Goal: Task Accomplishment & Management: Manage account settings

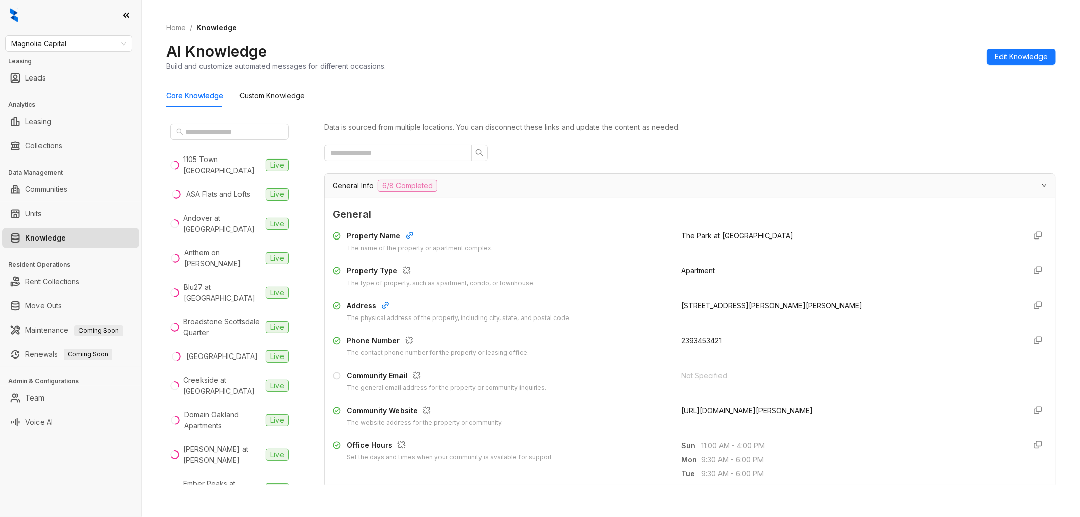
scroll to position [1086, 0]
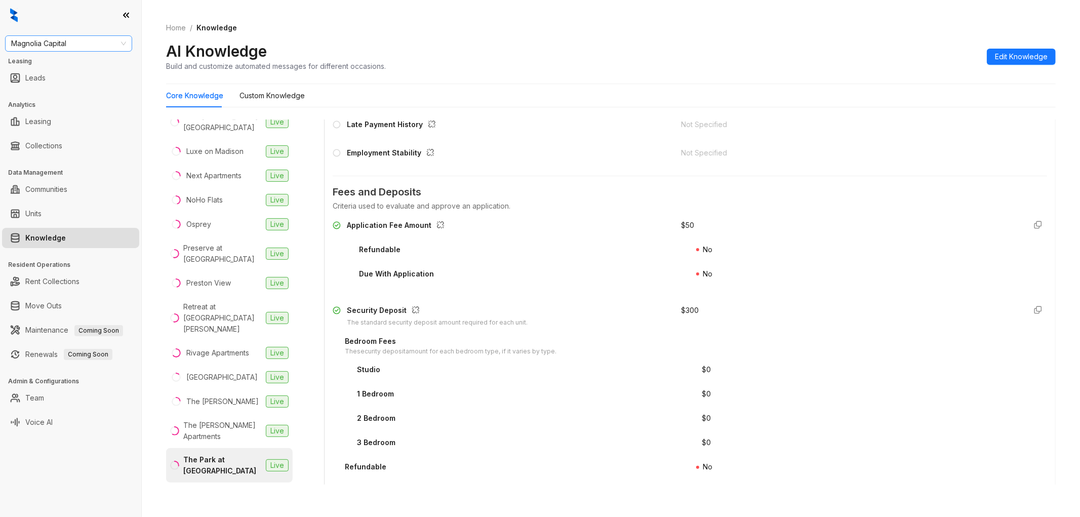
click at [73, 38] on span "Magnolia Capital" at bounding box center [68, 43] width 115 height 15
type input "***"
click at [59, 91] on div "LDG Multifamily" at bounding box center [68, 96] width 111 height 11
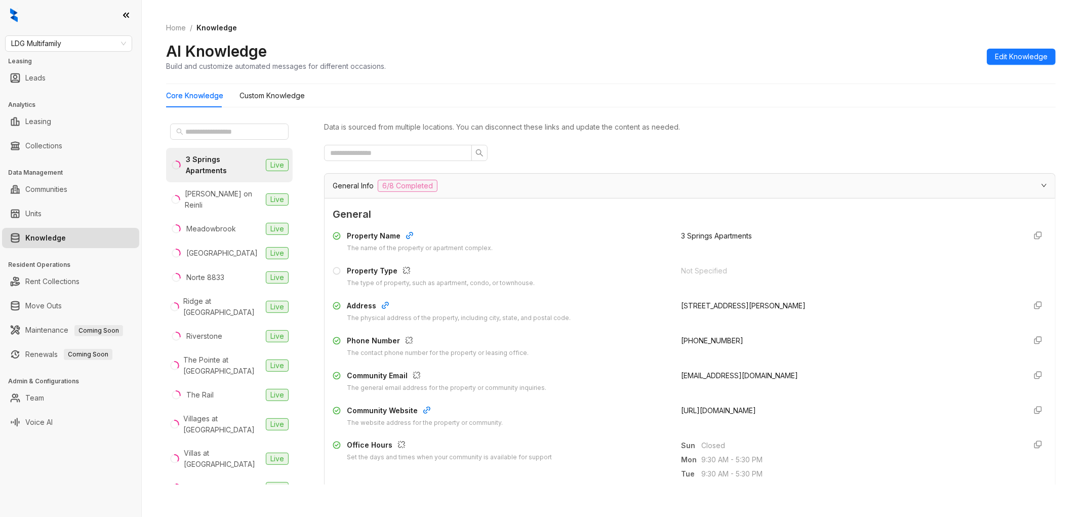
drag, startPoint x: 765, startPoint y: 411, endPoint x: 665, endPoint y: 412, distance: 99.8
click at [665, 412] on div "Community Website The website address for the property or community. [URL][DOMA…" at bounding box center [690, 416] width 715 height 23
click at [749, 411] on span "[URL][DOMAIN_NAME]" at bounding box center [719, 410] width 75 height 9
drag, startPoint x: 771, startPoint y: 412, endPoint x: 671, endPoint y: 410, distance: 100.3
click at [671, 410] on div "Community Website The website address for the property or community. [URL][DOMA…" at bounding box center [690, 416] width 715 height 23
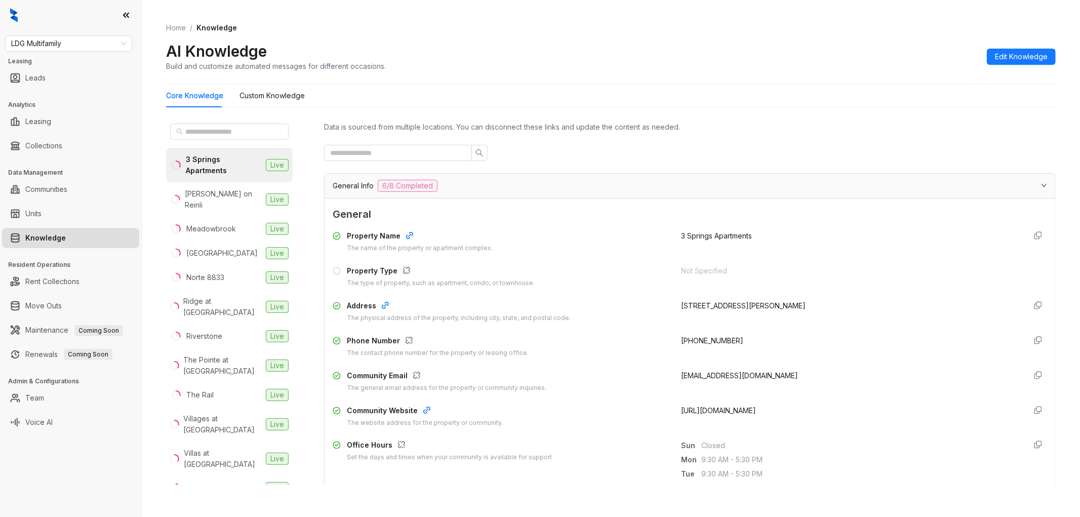
copy span "[URL][DOMAIN_NAME]"
click at [999, 53] on span "Edit Knowledge" at bounding box center [1021, 56] width 53 height 11
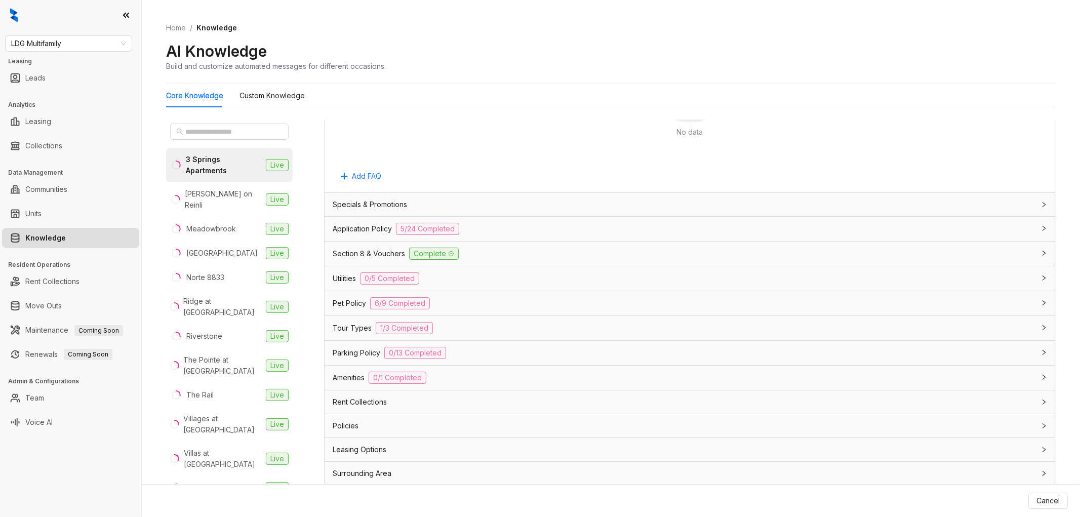
scroll to position [737, 0]
click at [490, 230] on div "Application Policy 5/24 Completed" at bounding box center [684, 228] width 702 height 12
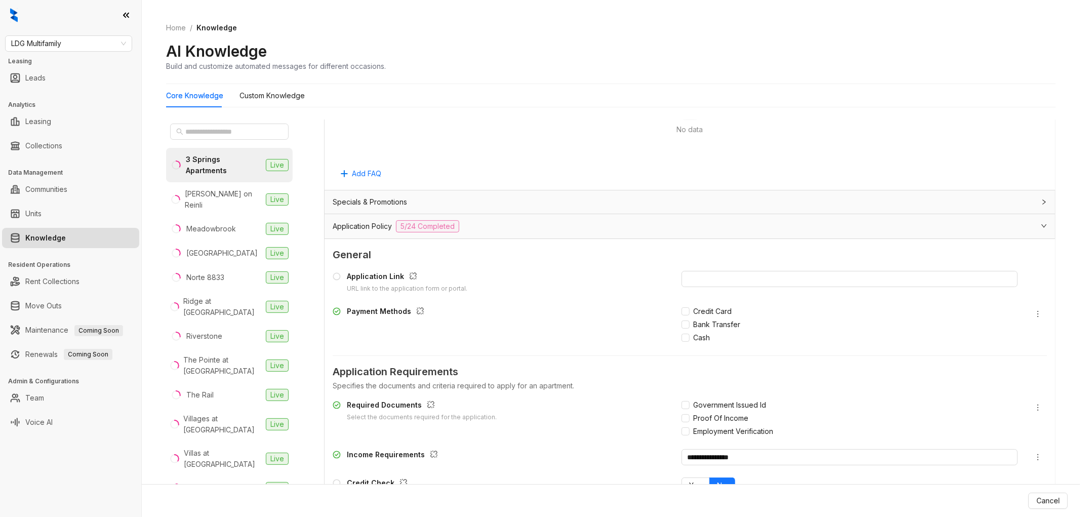
scroll to position [907, 0]
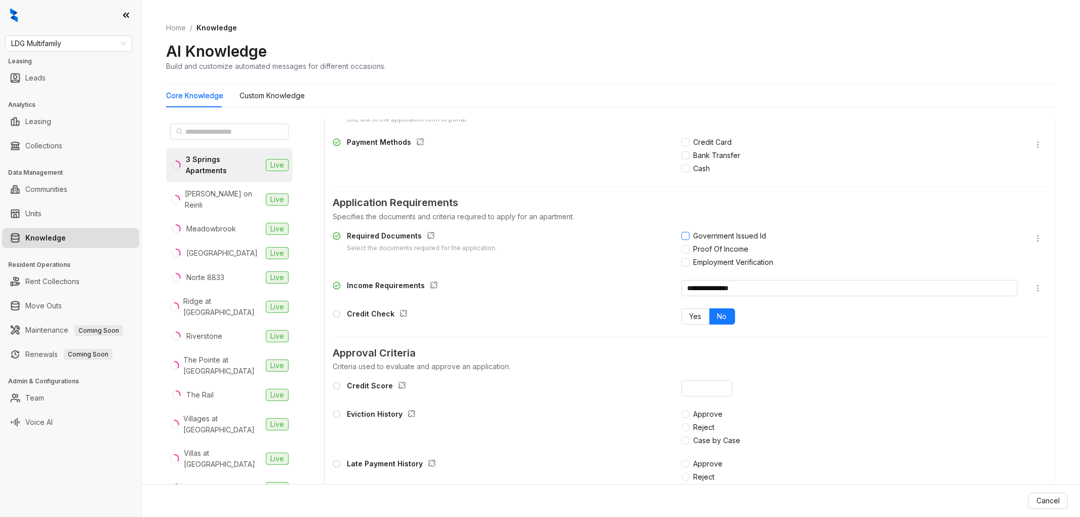
click at [690, 236] on span "Government Issued Id" at bounding box center [730, 235] width 81 height 11
click at [690, 245] on span "Proof Of Income" at bounding box center [721, 249] width 63 height 11
click at [613, 295] on div "Income Requirements" at bounding box center [501, 288] width 337 height 16
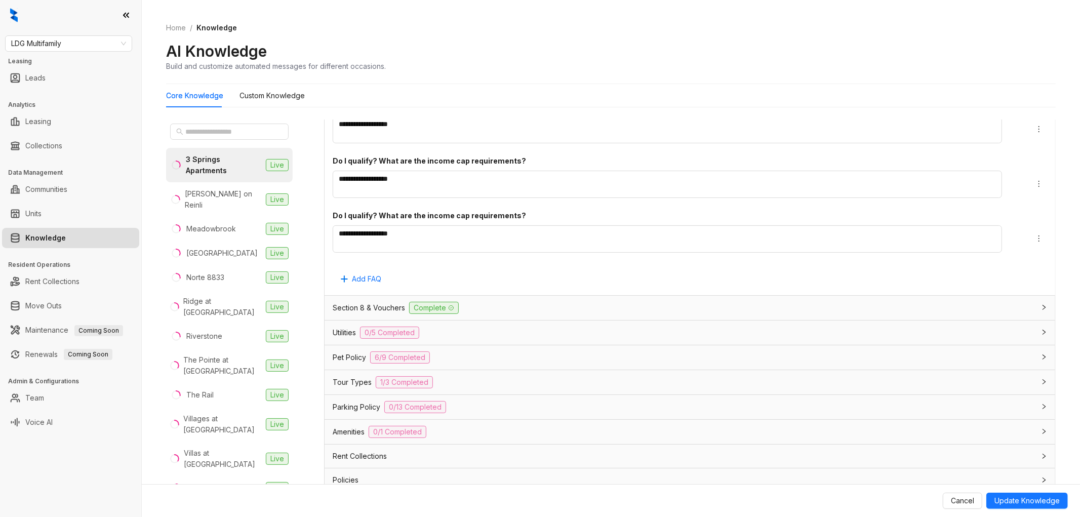
scroll to position [2240, 0]
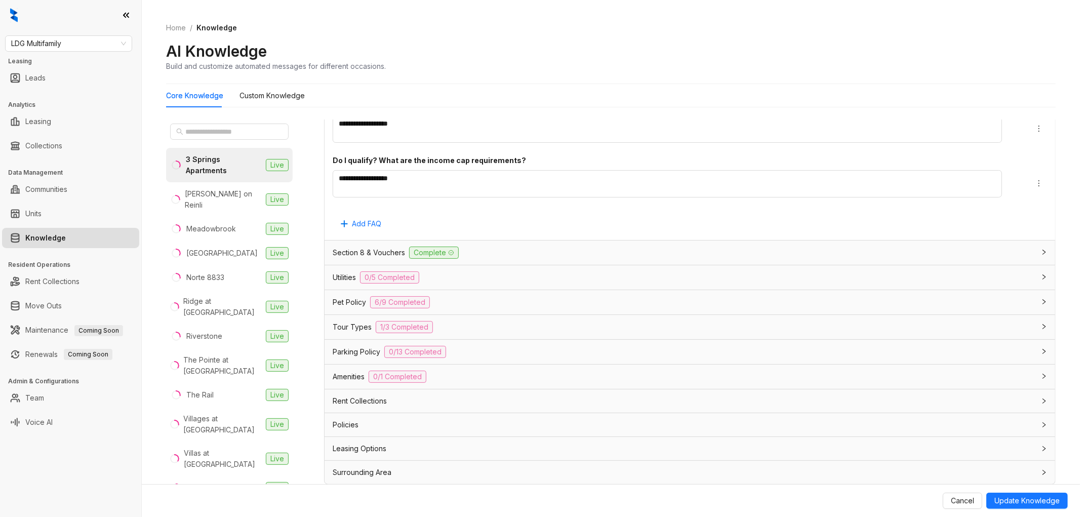
click at [469, 305] on div "Pet Policy 6/9 Completed" at bounding box center [684, 302] width 702 height 12
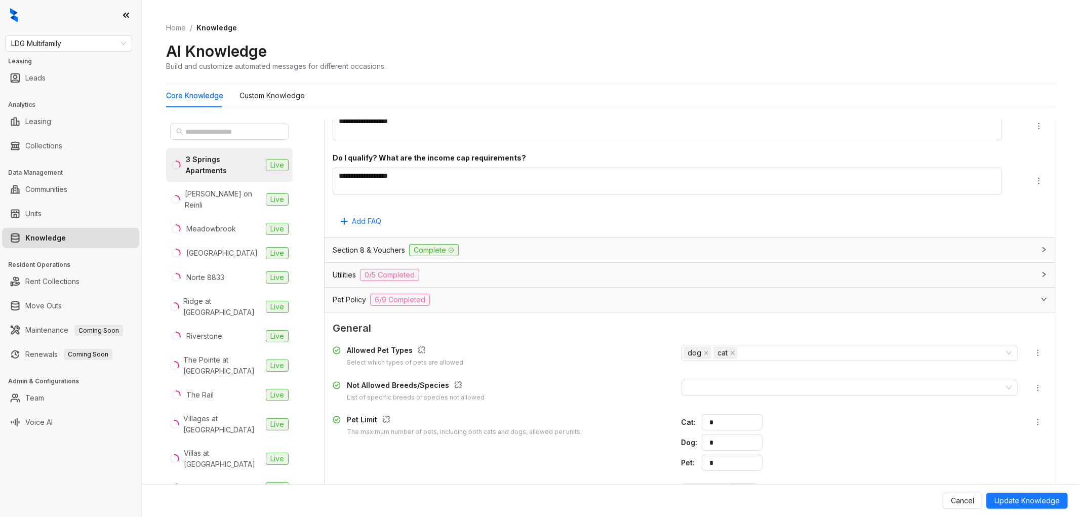
click at [535, 283] on div "Utilities 0/5 Completed" at bounding box center [690, 275] width 731 height 24
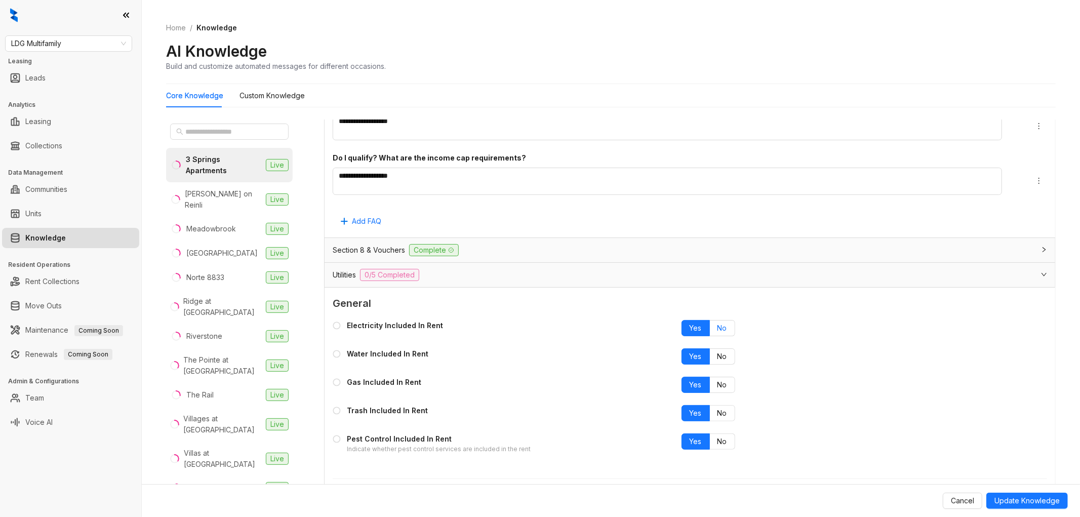
click at [718, 330] on span "No" at bounding box center [723, 328] width 10 height 9
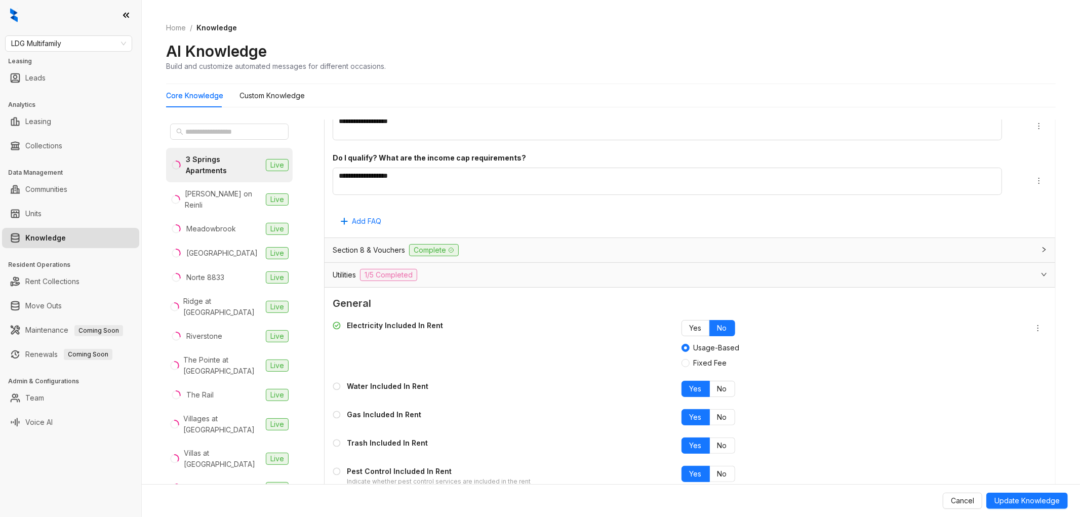
scroll to position [2296, 0]
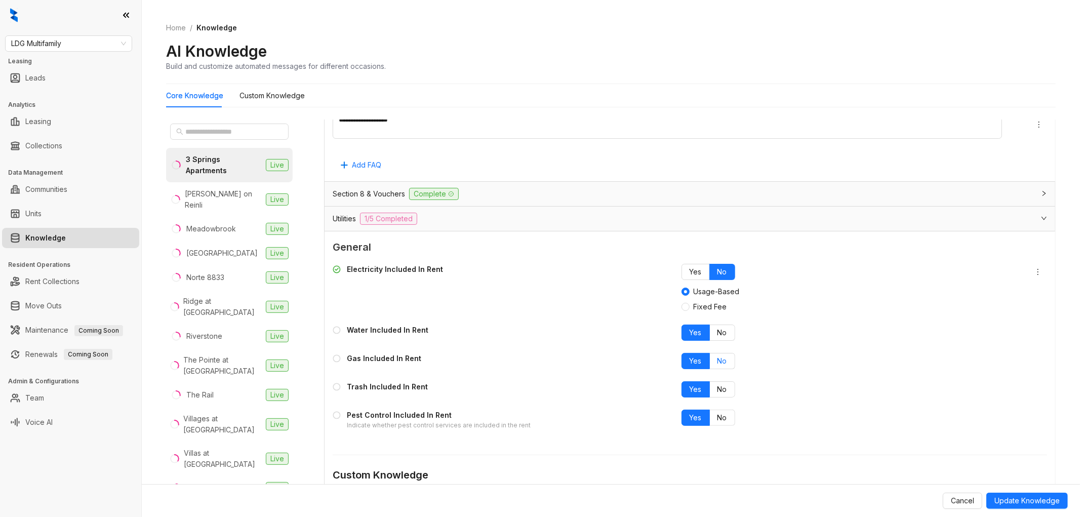
click at [718, 360] on span "No" at bounding box center [723, 361] width 10 height 9
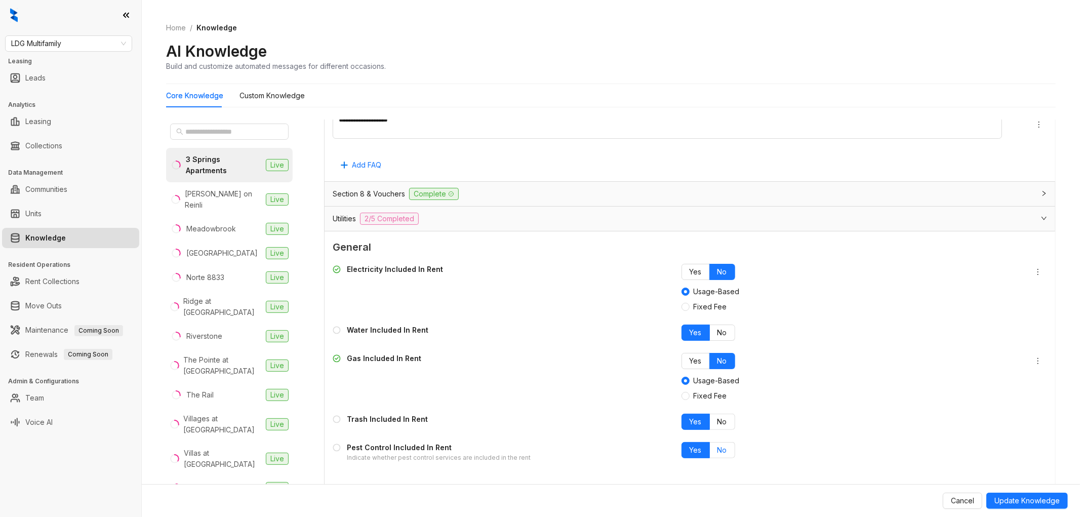
click at [718, 452] on span "No" at bounding box center [723, 450] width 10 height 9
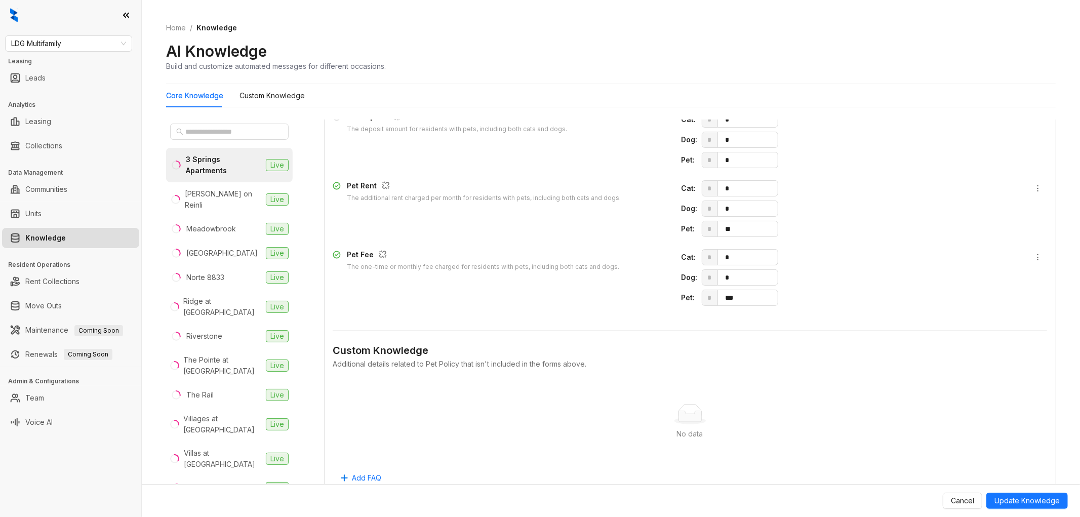
scroll to position [3380, 0]
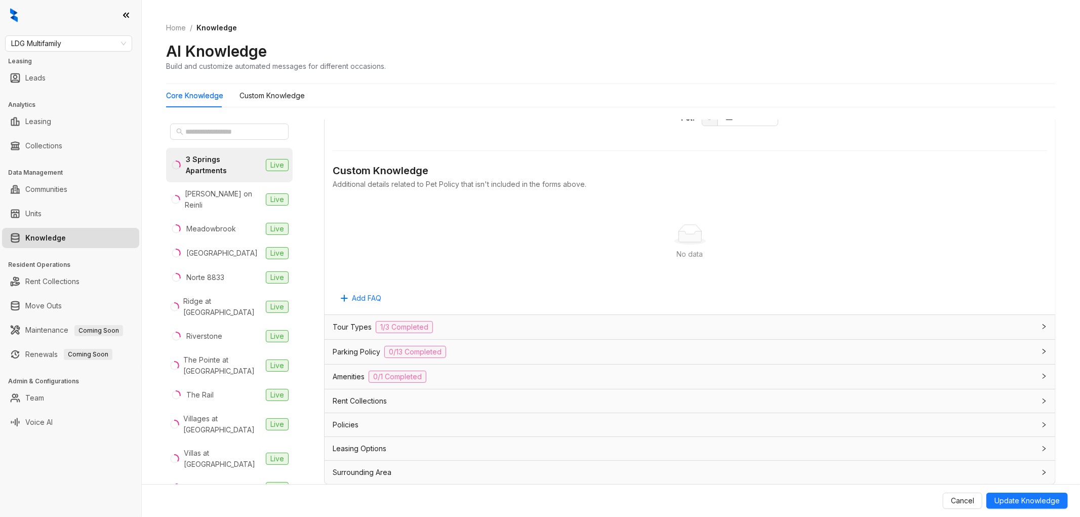
click at [528, 454] on div "Leasing Options" at bounding box center [684, 448] width 702 height 11
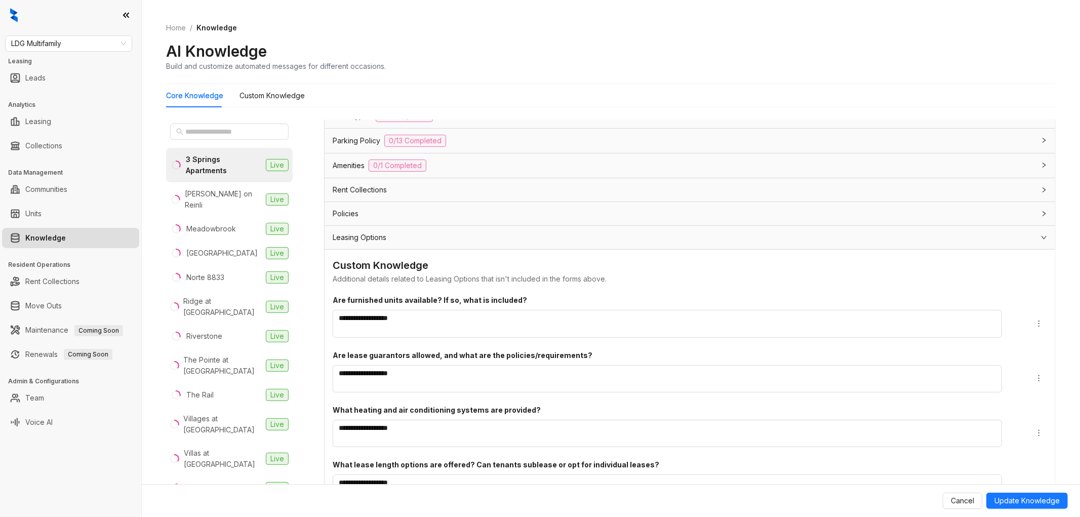
scroll to position [3675, 0]
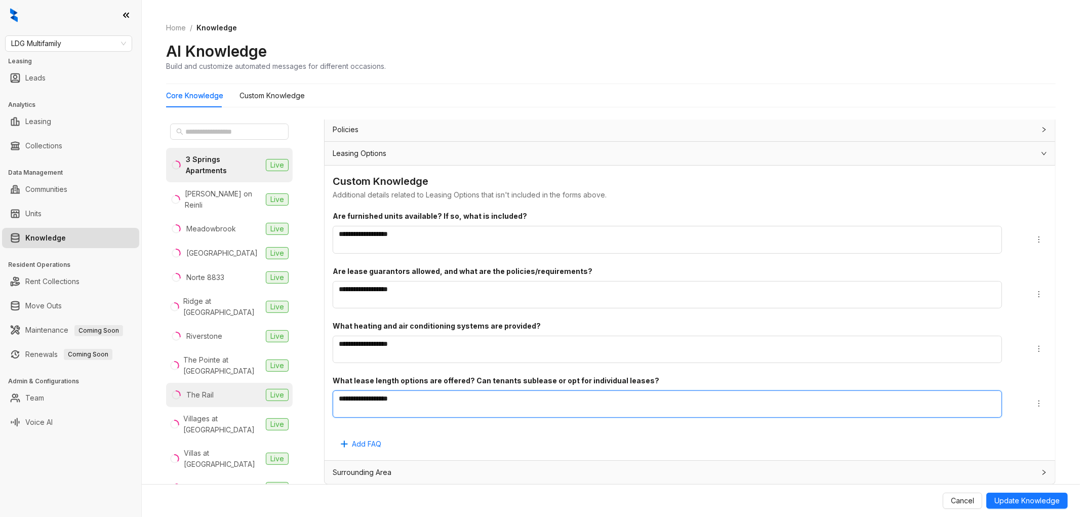
drag, startPoint x: 496, startPoint y: 403, endPoint x: 277, endPoint y: 388, distance: 219.8
click at [272, 389] on div "3 Springs Apartments Live Henderson on Reinli Live Meadowbrook Live Newport Vil…" at bounding box center [611, 304] width 890 height 378
type textarea "**"
type textarea "****"
type textarea "******"
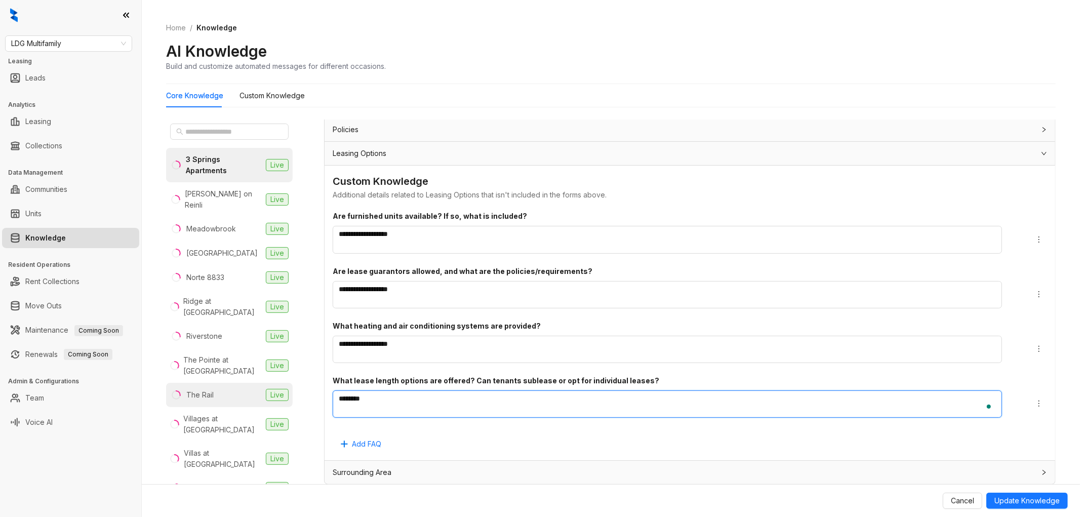
type textarea "*********"
click at [1037, 497] on span "Update Knowledge" at bounding box center [1027, 500] width 65 height 11
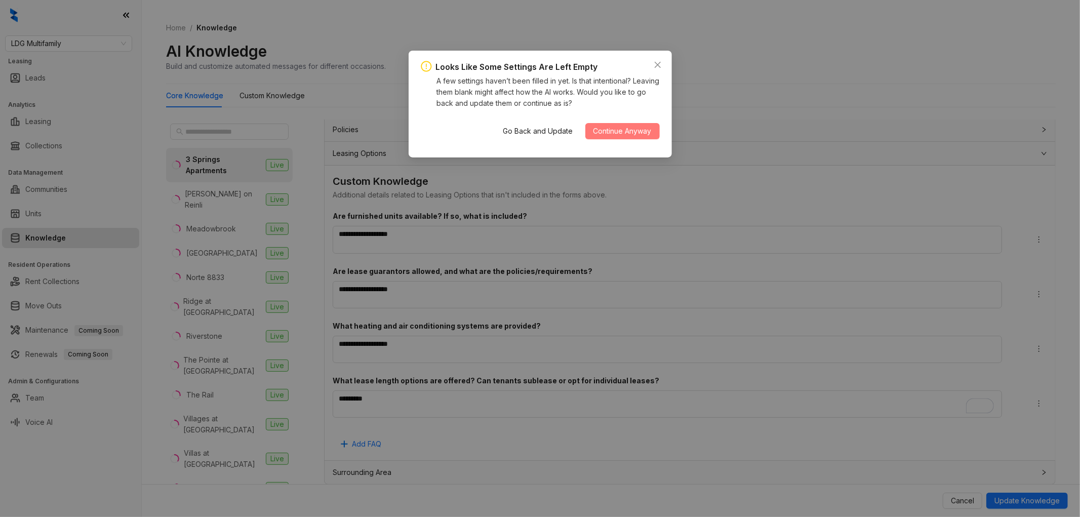
click at [642, 132] on span "Continue Anyway" at bounding box center [623, 131] width 58 height 11
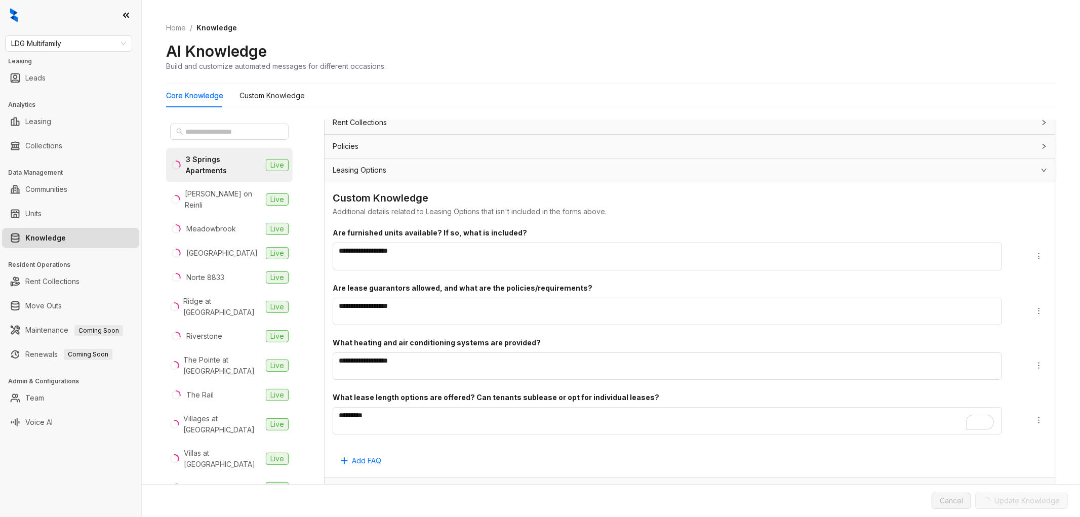
scroll to position [3695, 0]
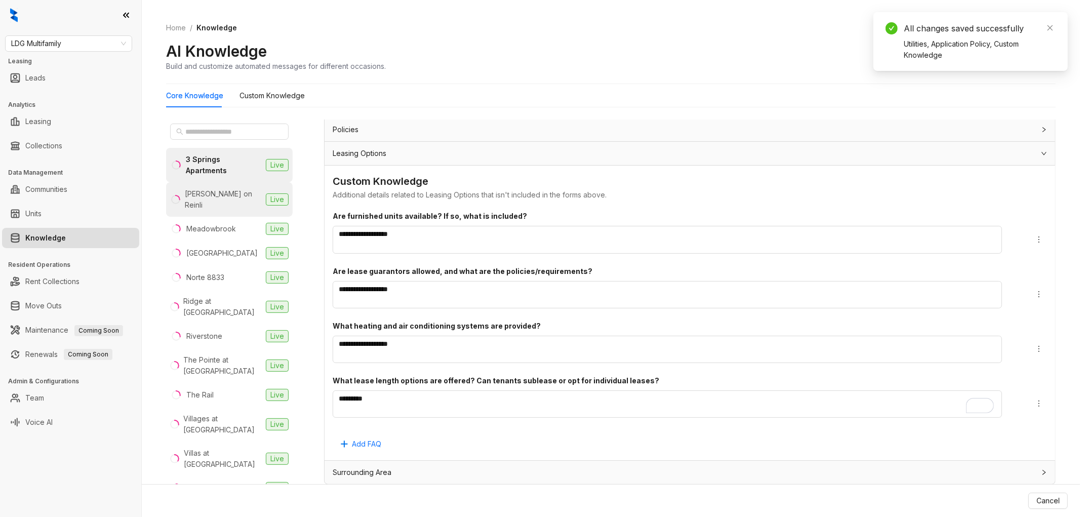
click at [218, 204] on div "[PERSON_NAME] on Reinli" at bounding box center [223, 199] width 77 height 22
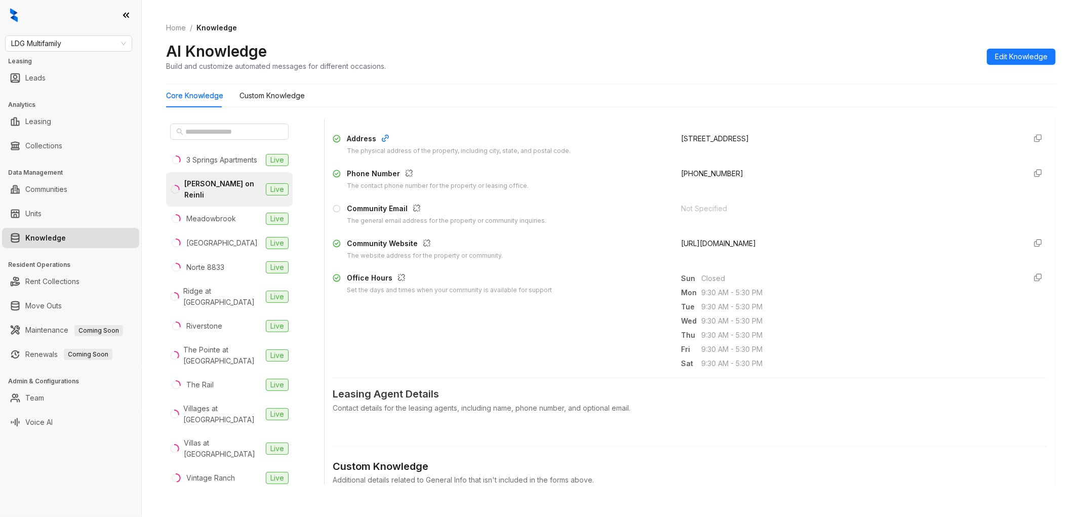
scroll to position [169, 0]
drag, startPoint x: 781, startPoint y: 240, endPoint x: 674, endPoint y: 241, distance: 107.4
click at [682, 241] on div "https://hendersononreinli.com/" at bounding box center [850, 248] width 337 height 23
copy span "https://hendersononreinli.com/"
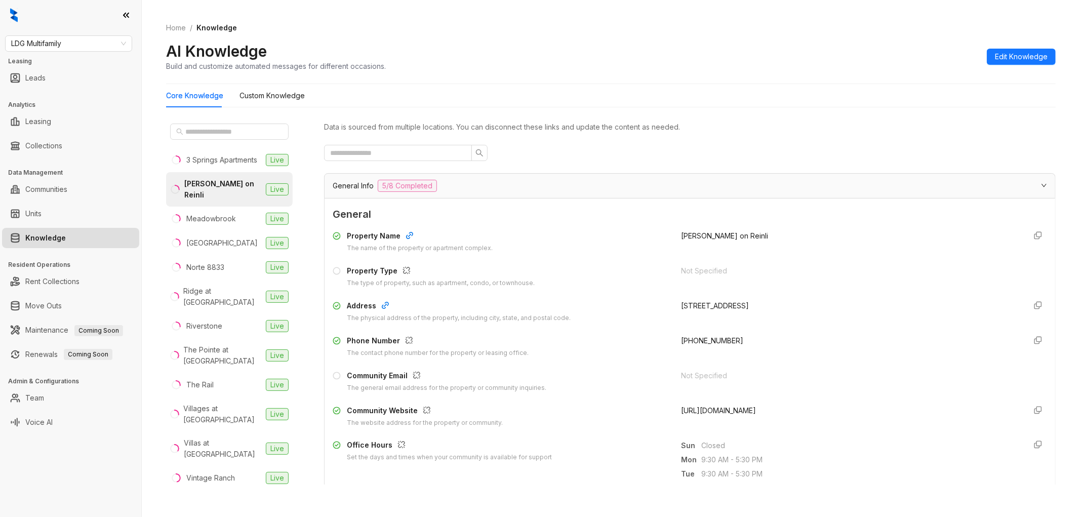
scroll to position [112, 0]
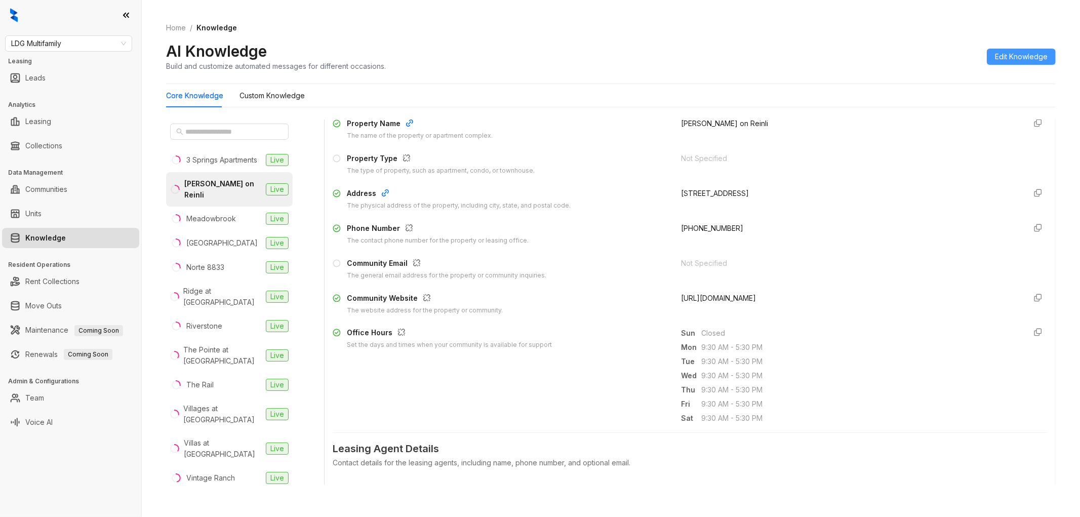
click at [1032, 52] on span "Edit Knowledge" at bounding box center [1021, 56] width 53 height 11
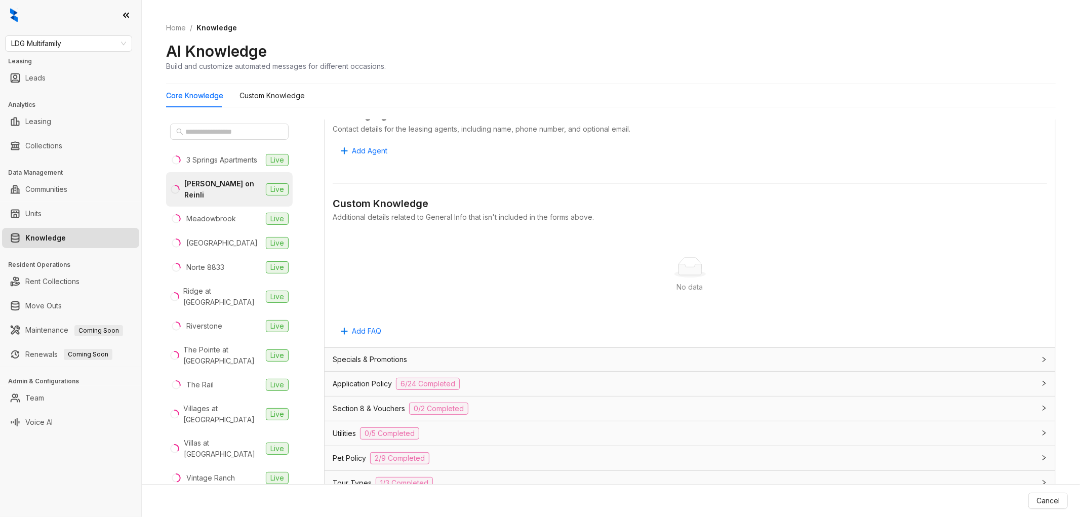
scroll to position [675, 0]
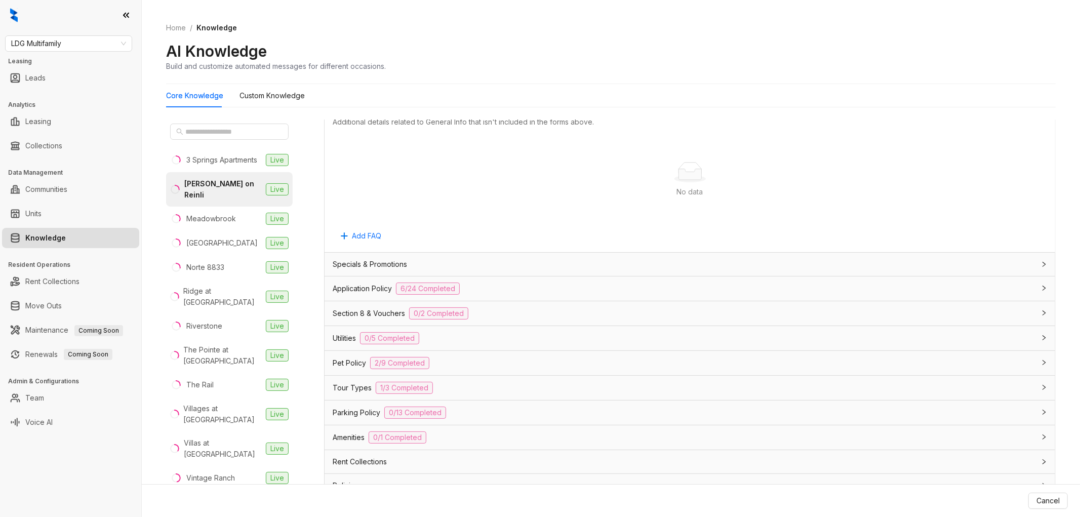
click at [479, 292] on div "Application Policy 6/24 Completed" at bounding box center [684, 289] width 702 height 12
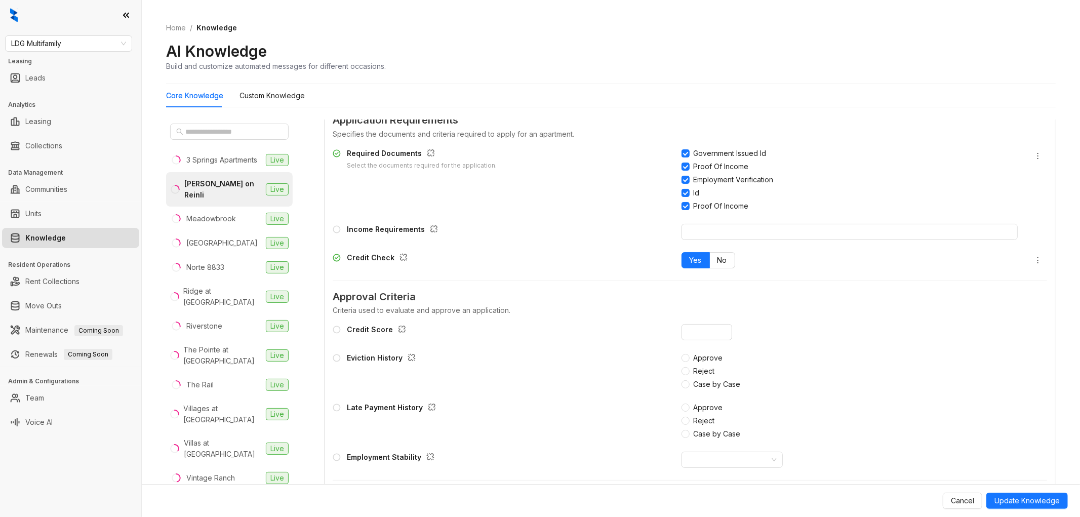
scroll to position [1125, 0]
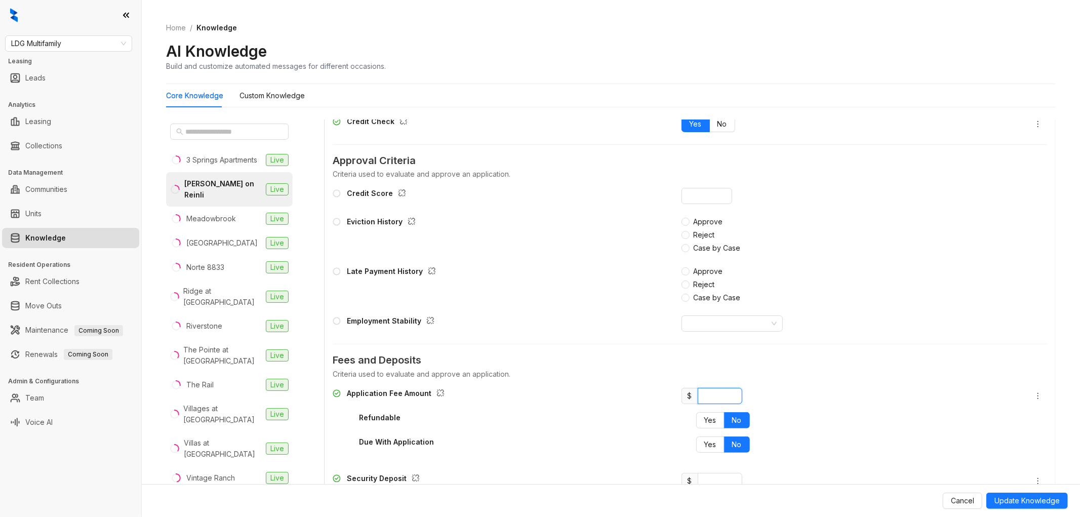
drag, startPoint x: 706, startPoint y: 391, endPoint x: 677, endPoint y: 383, distance: 30.5
drag, startPoint x: 712, startPoint y: 398, endPoint x: 697, endPoint y: 398, distance: 15.2
click at [699, 398] on input "***" at bounding box center [720, 396] width 45 height 16
type input "**"
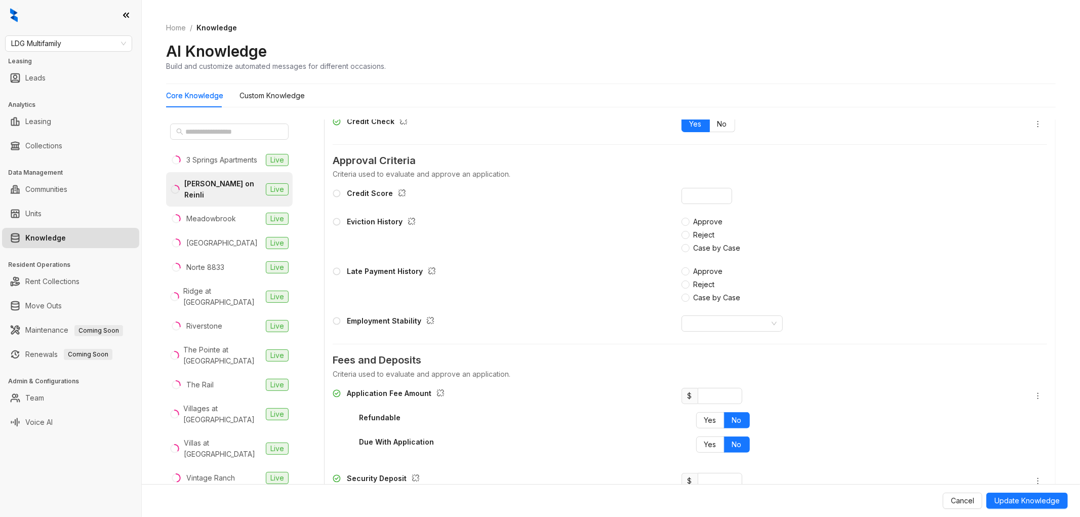
click at [625, 411] on div "Application Fee Amount $ ** Refundable Yes No Due With Application Yes No" at bounding box center [690, 424] width 715 height 73
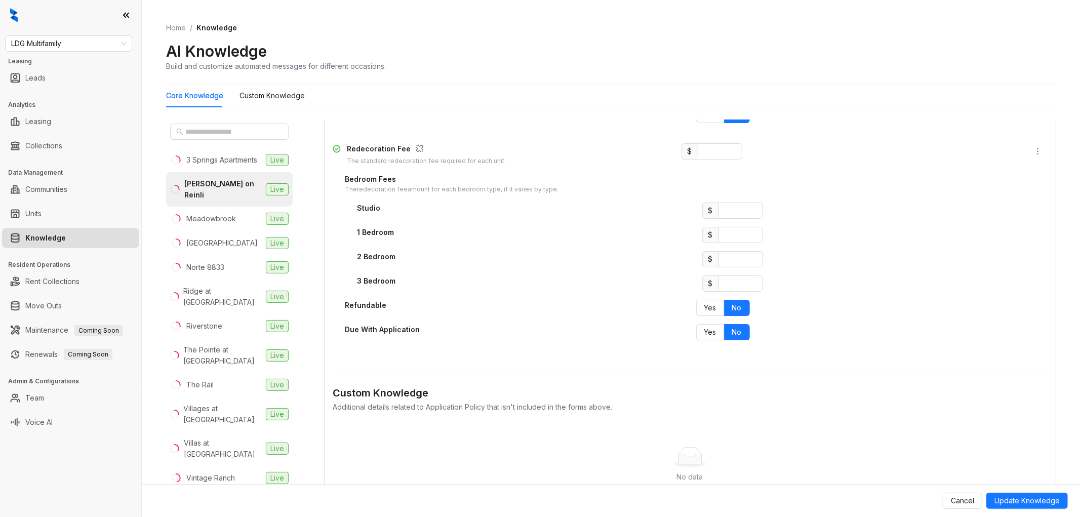
scroll to position [1913, 0]
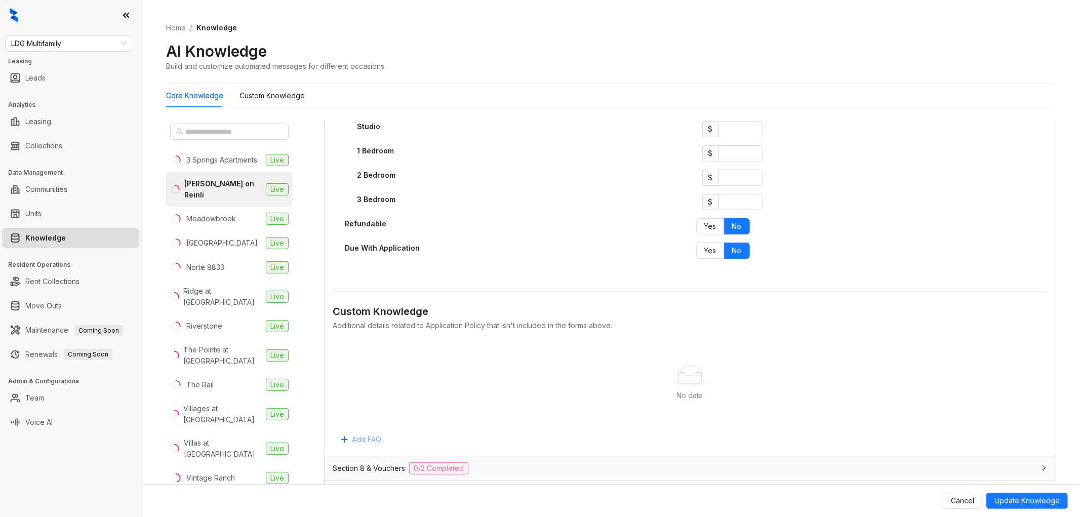
click at [366, 444] on span "Add FAQ" at bounding box center [366, 439] width 29 height 11
click at [380, 469] on textarea at bounding box center [690, 477] width 715 height 27
click at [427, 442] on input "text" at bounding box center [690, 444] width 715 height 16
type input "**********"
click at [426, 467] on textarea "To enrich screen reader interactions, please activate Accessibility in Grammarl…" at bounding box center [690, 477] width 715 height 27
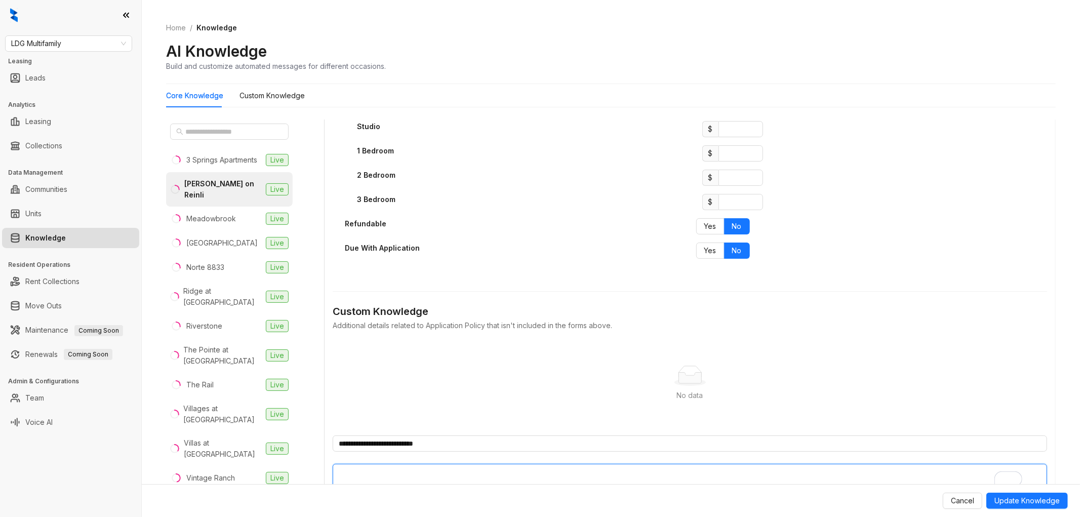
paste textarea "**********"
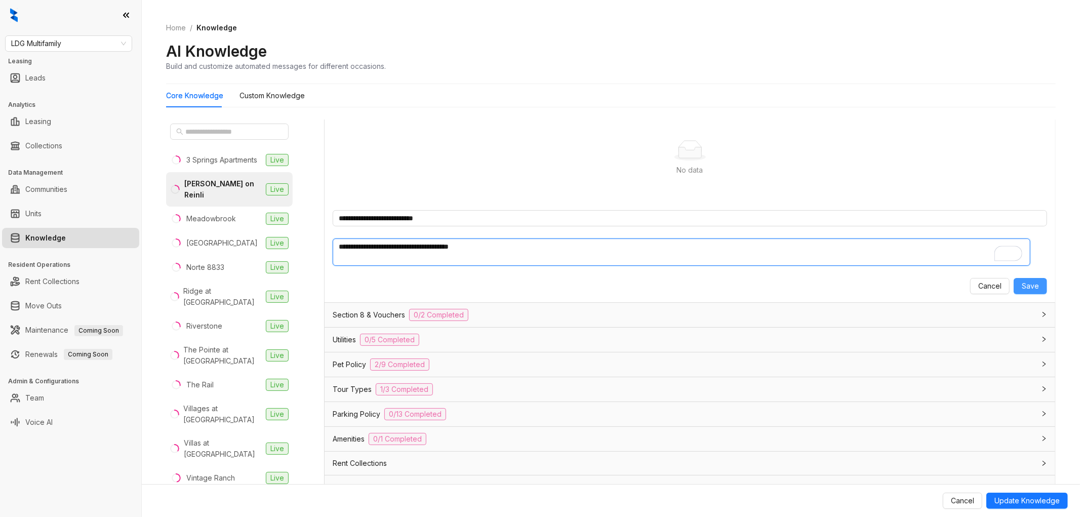
type textarea "**********"
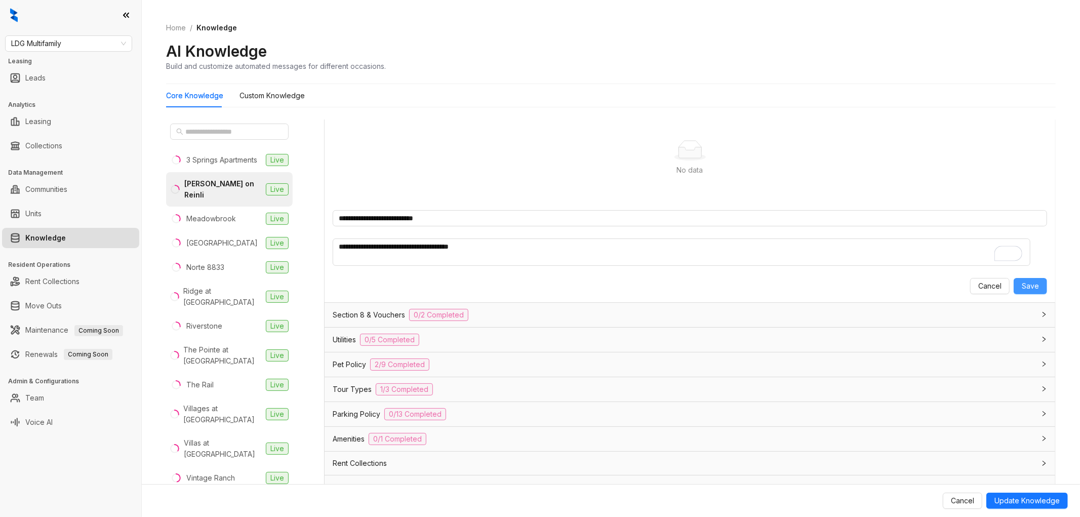
click at [1022, 286] on span "Save" at bounding box center [1030, 286] width 17 height 11
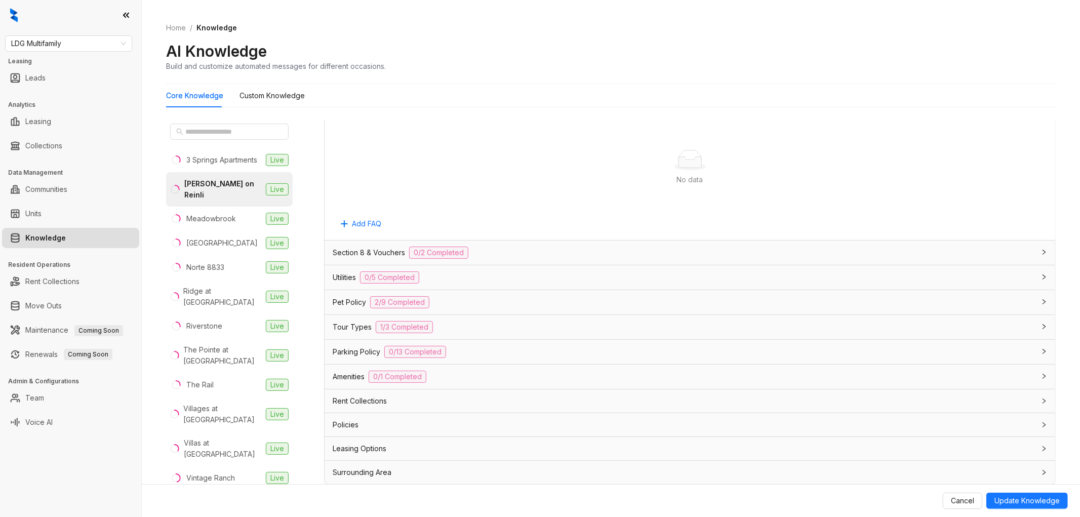
scroll to position [2131, 0]
click at [474, 301] on div "Pet Policy 2/9 Completed" at bounding box center [684, 302] width 702 height 12
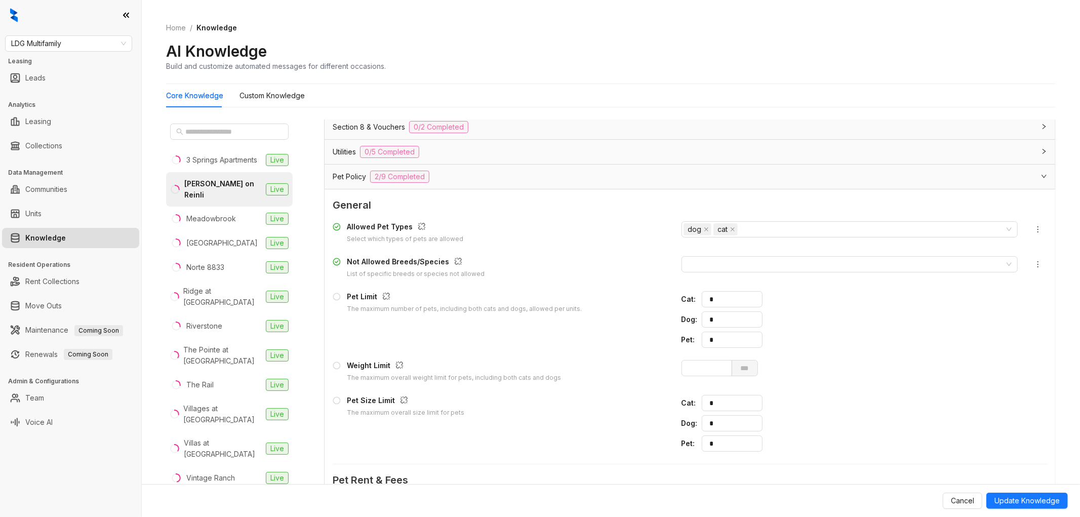
scroll to position [2356, 0]
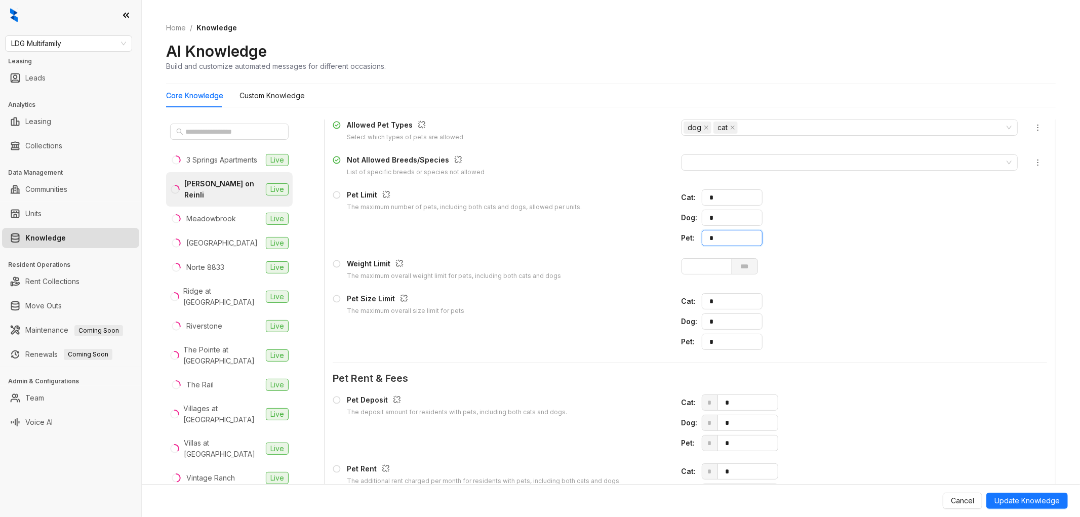
drag, startPoint x: 727, startPoint y: 245, endPoint x: 681, endPoint y: 242, distance: 46.2
click at [682, 242] on div "Pet : *" at bounding box center [850, 238] width 337 height 16
type input "*"
click at [704, 272] on input "number" at bounding box center [707, 266] width 51 height 16
type input "***"
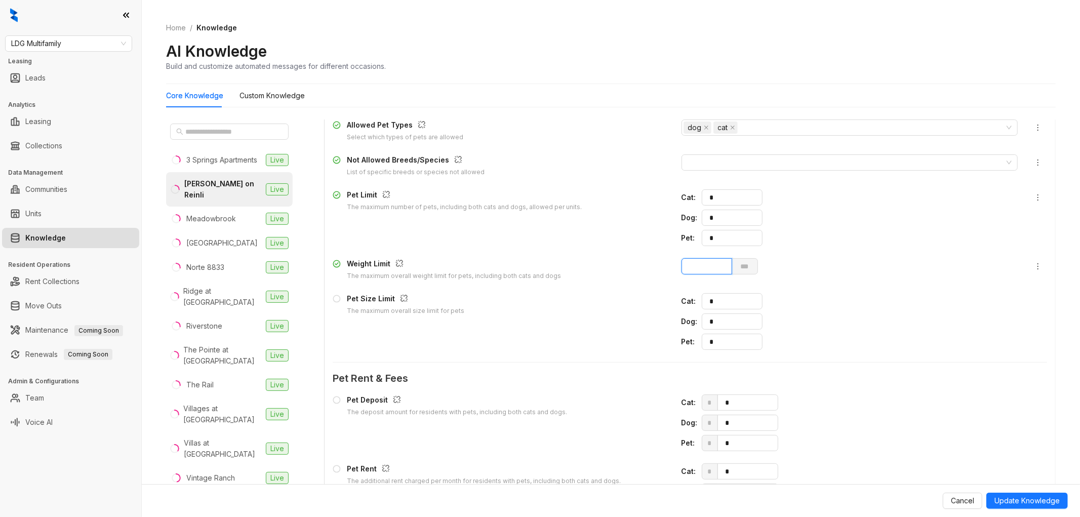
scroll to position [2525, 0]
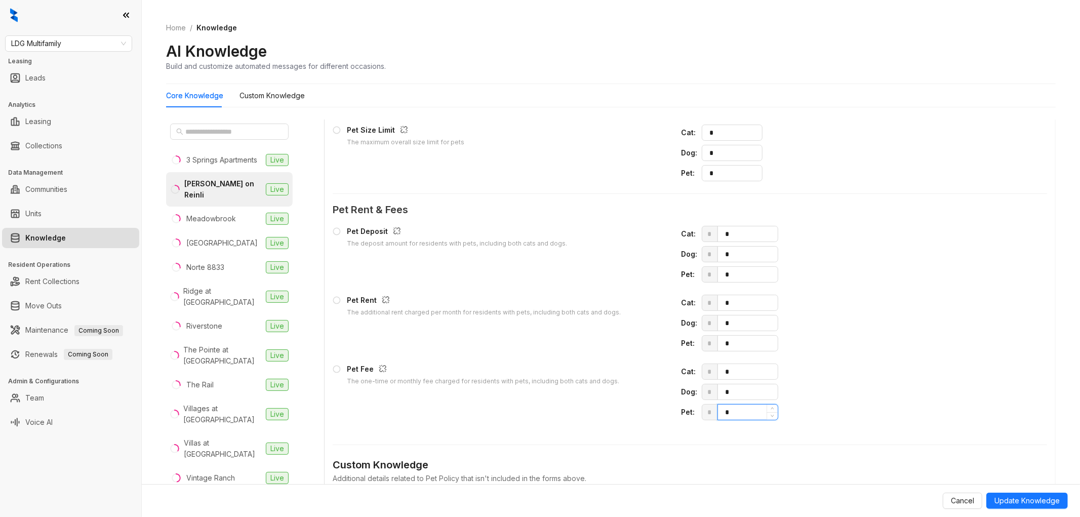
drag, startPoint x: 728, startPoint y: 416, endPoint x: 717, endPoint y: 415, distance: 10.6
click at [720, 415] on input "*" at bounding box center [749, 412] width 58 height 15
type input "***"
click at [705, 347] on span "* *" at bounding box center [860, 343] width 317 height 16
type input "**"
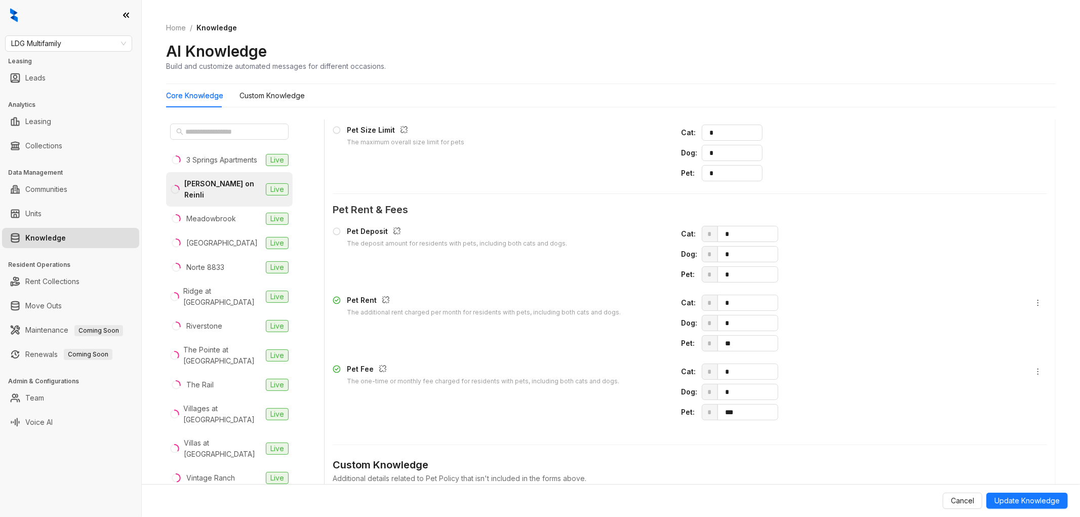
click at [643, 362] on div "Pet Deposit The deposit amount for residents with pets, including both cats and…" at bounding box center [690, 323] width 715 height 203
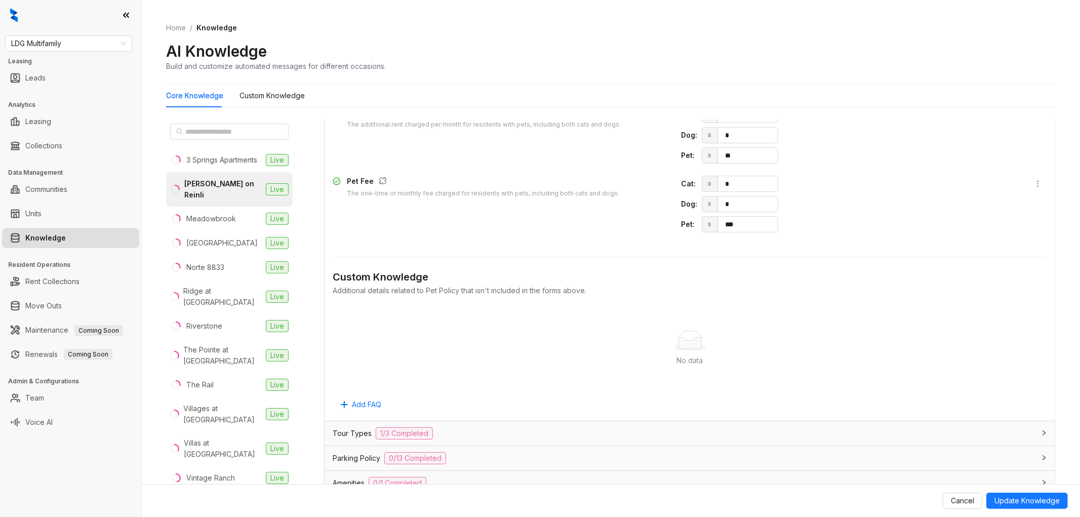
scroll to position [2806, 0]
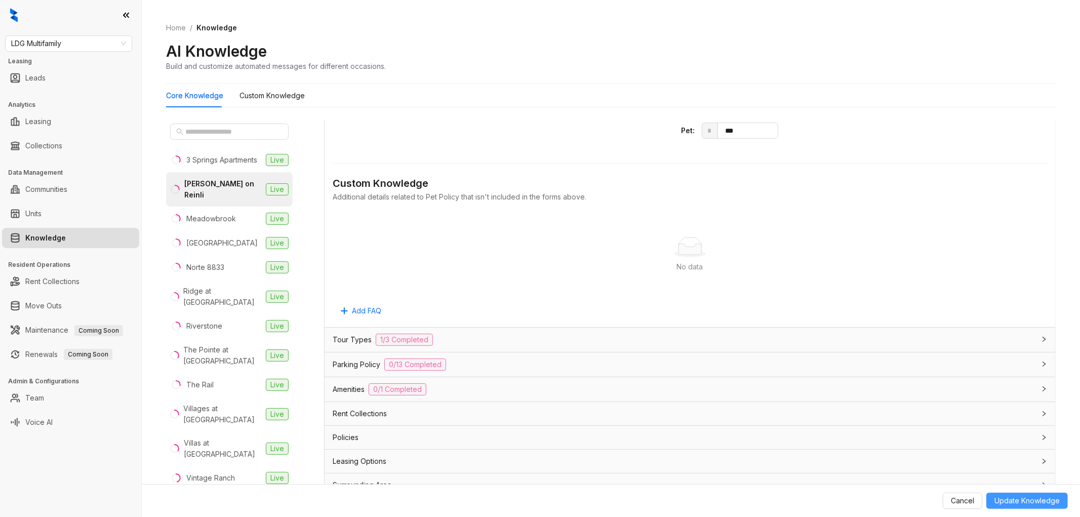
click at [1022, 500] on span "Update Knowledge" at bounding box center [1027, 500] width 65 height 11
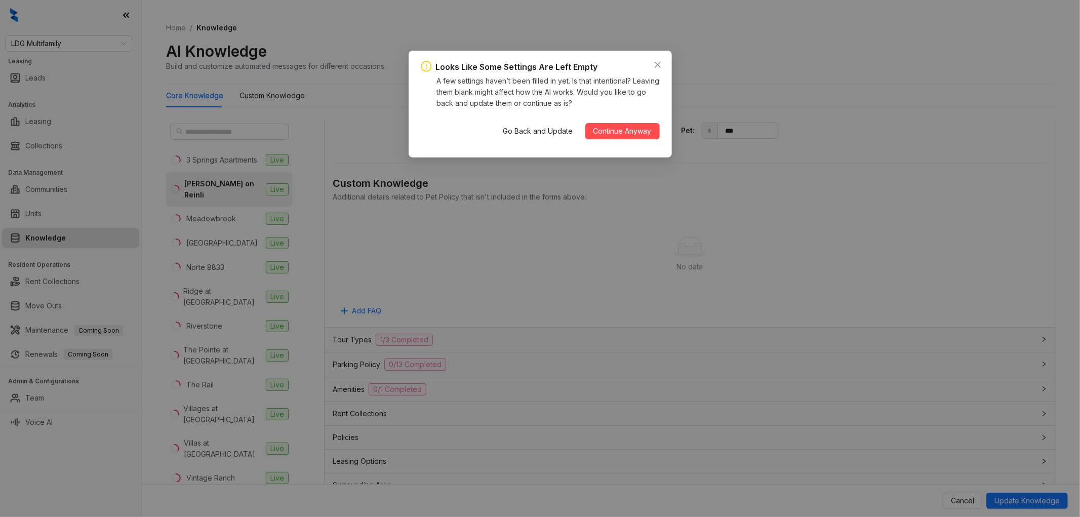
click at [631, 139] on div "Go Back and Update Continue Anyway" at bounding box center [577, 131] width 165 height 32
click at [627, 135] on span "Continue Anyway" at bounding box center [623, 131] width 58 height 11
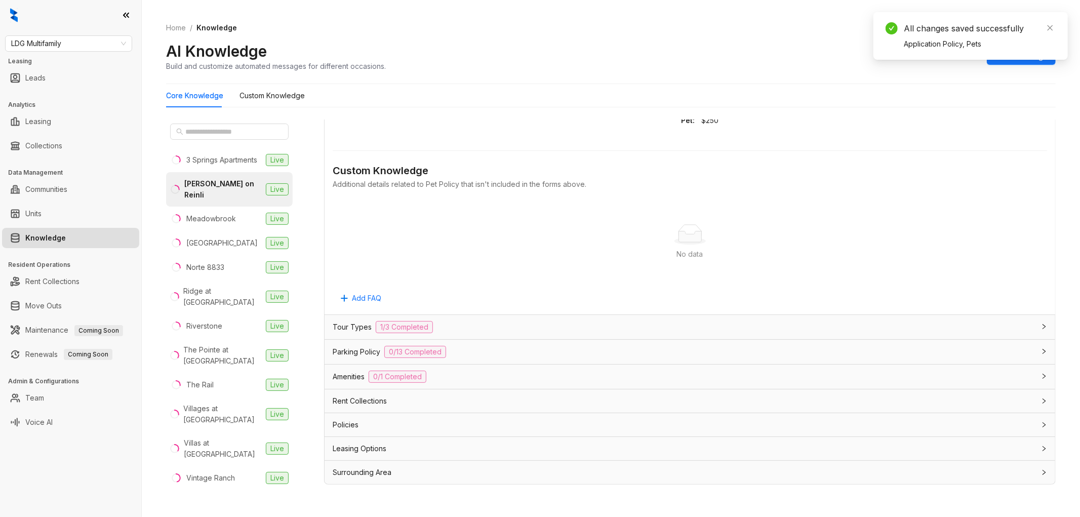
scroll to position [2440, 0]
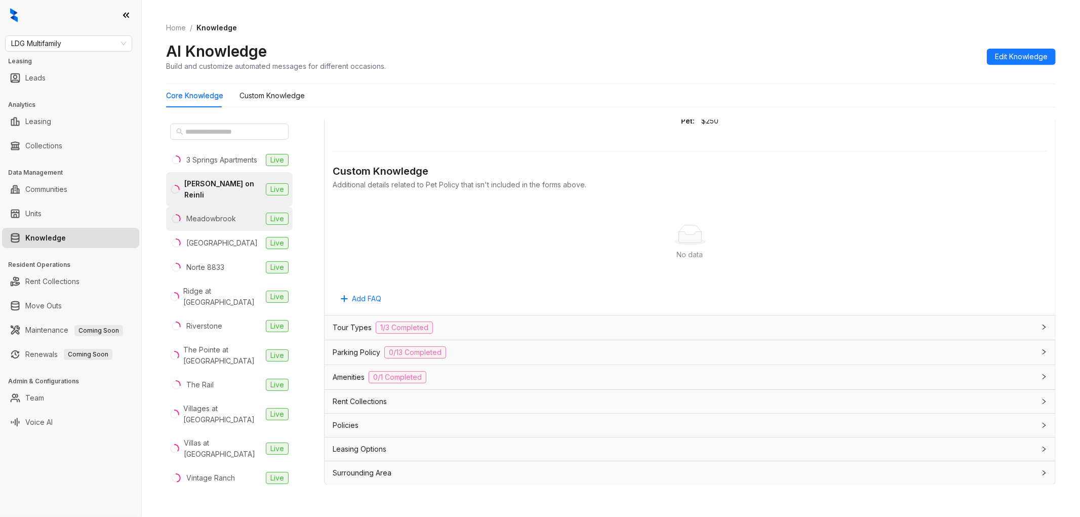
click at [218, 224] on div "Meadowbrook" at bounding box center [211, 218] width 50 height 11
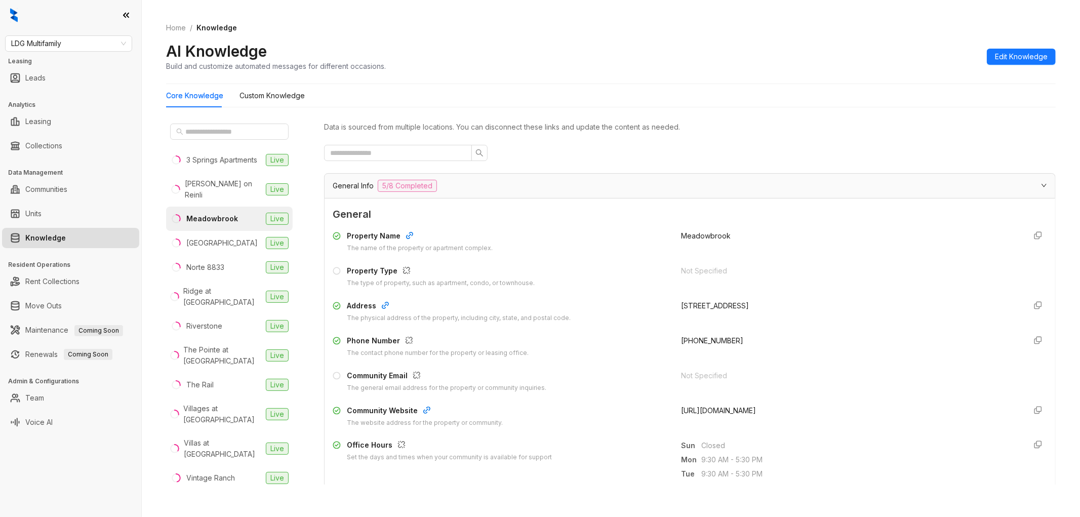
drag, startPoint x: 799, startPoint y: 410, endPoint x: 669, endPoint y: 408, distance: 130.2
click at [669, 408] on div "Community Website The website address for the property or community. https://th…" at bounding box center [690, 416] width 715 height 23
copy span "https://themeadowbrookdallas.com/"
click at [998, 57] on span "Edit Knowledge" at bounding box center [1021, 56] width 53 height 11
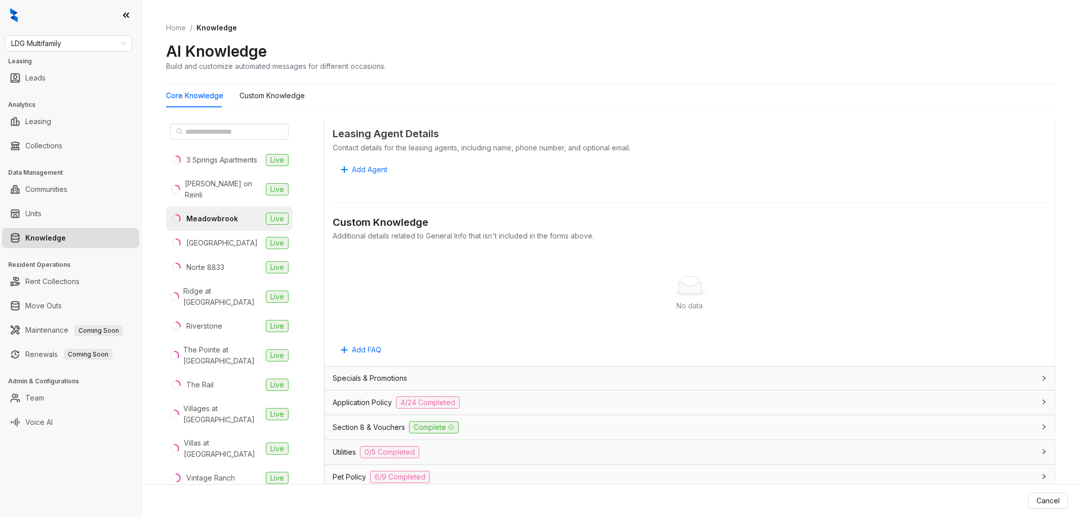
scroll to position [675, 0]
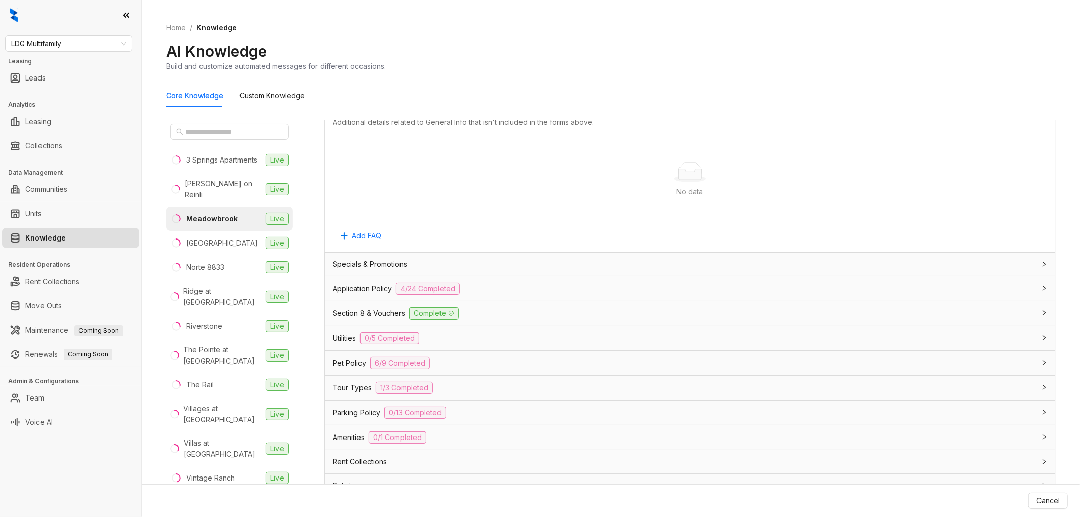
click at [511, 288] on div "Application Policy 4/24 Completed" at bounding box center [684, 289] width 702 height 12
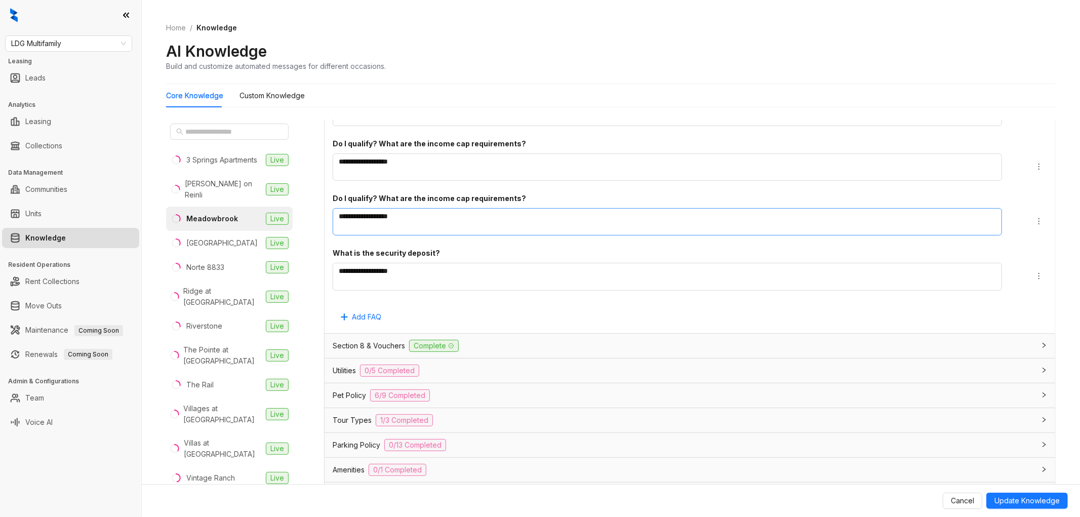
scroll to position [2251, 0]
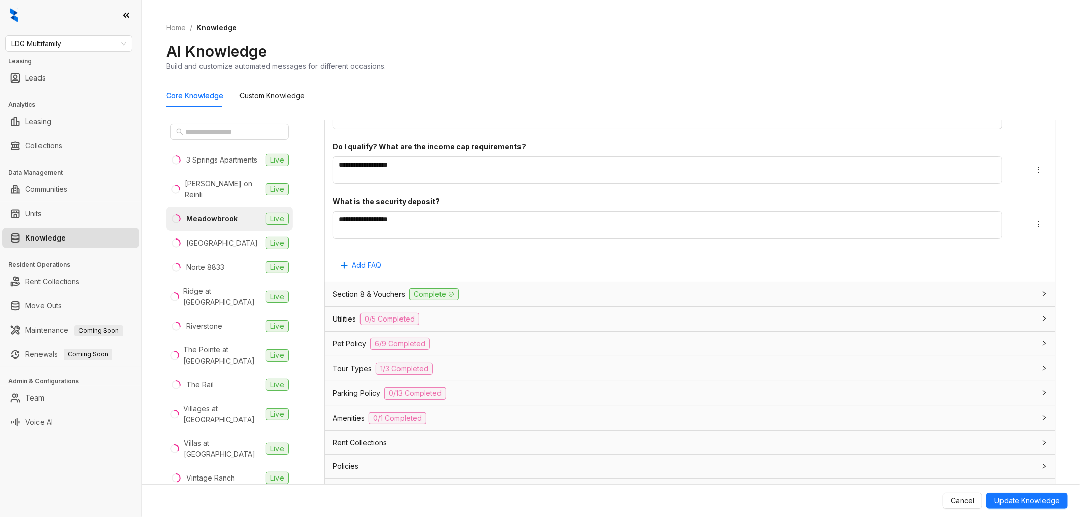
click at [468, 323] on div "Utilities 0/5 Completed" at bounding box center [684, 319] width 702 height 12
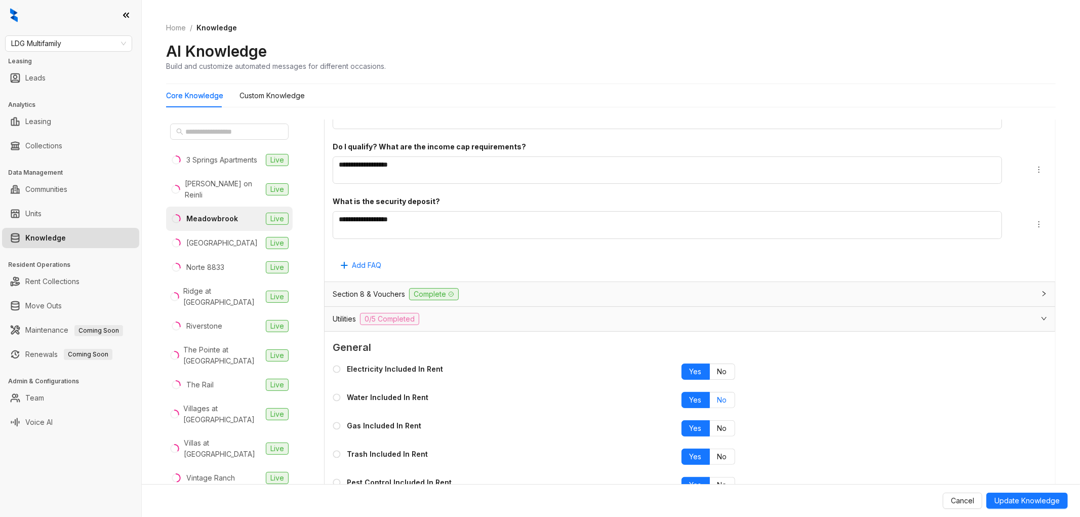
click at [718, 401] on span "No" at bounding box center [723, 400] width 10 height 9
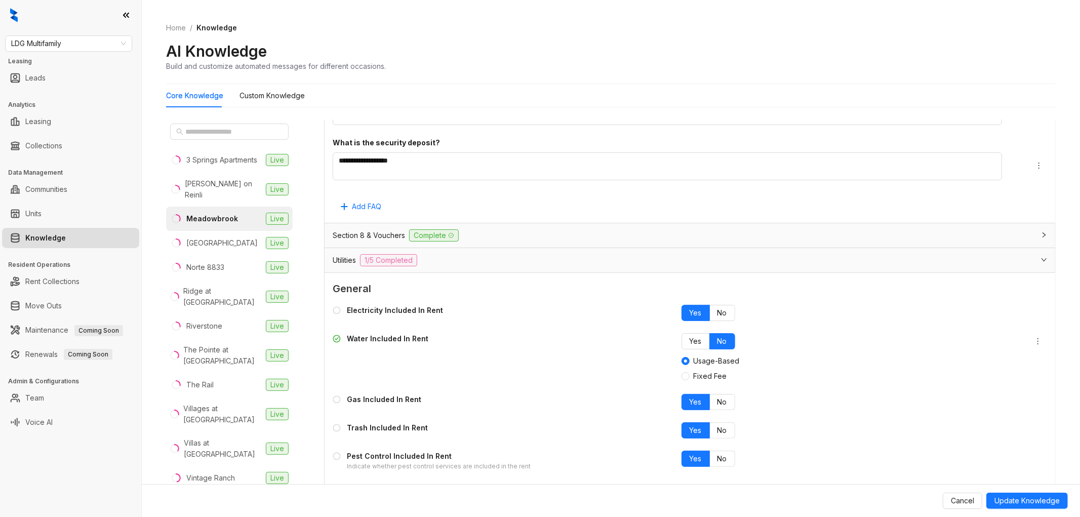
scroll to position [2363, 0]
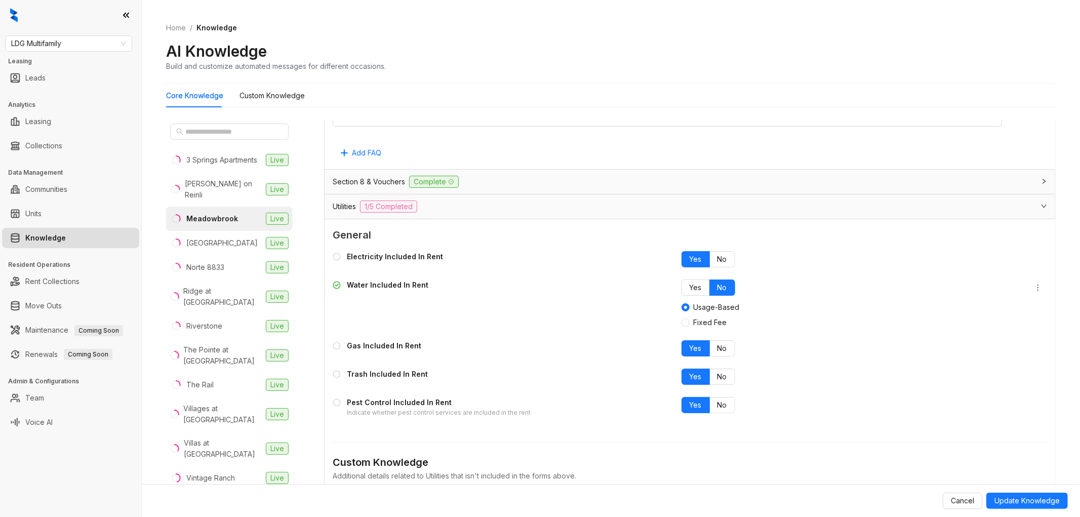
click at [720, 388] on div "Electricity Included In Rent Yes No Water Included In Rent Yes No Usage-Based F…" at bounding box center [690, 334] width 715 height 175
click at [720, 382] on label "No" at bounding box center [722, 377] width 25 height 16
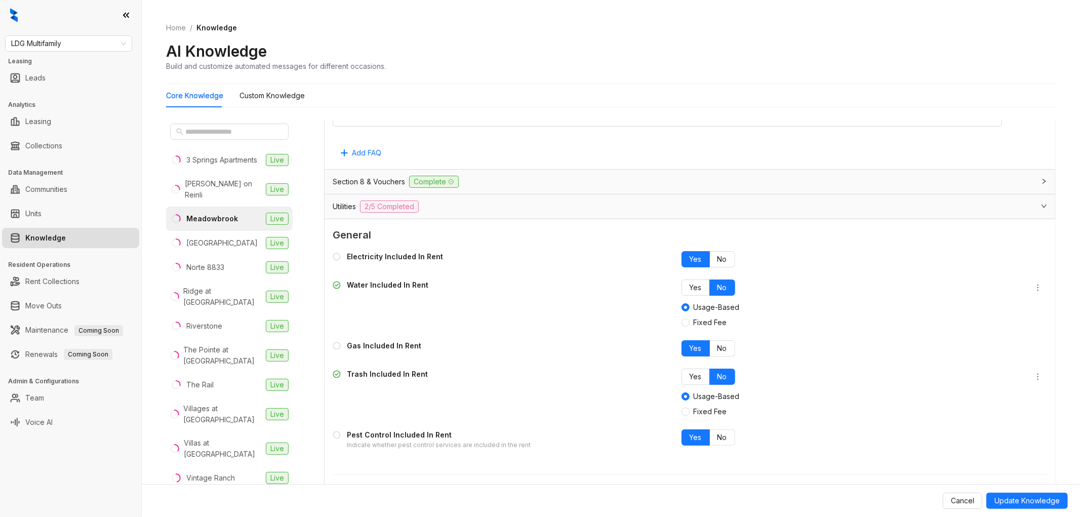
click at [718, 429] on div "Electricity Included In Rent Yes No Water Included In Rent Yes No Usage-Based F…" at bounding box center [690, 350] width 715 height 207
click at [718, 436] on span "No" at bounding box center [723, 437] width 10 height 9
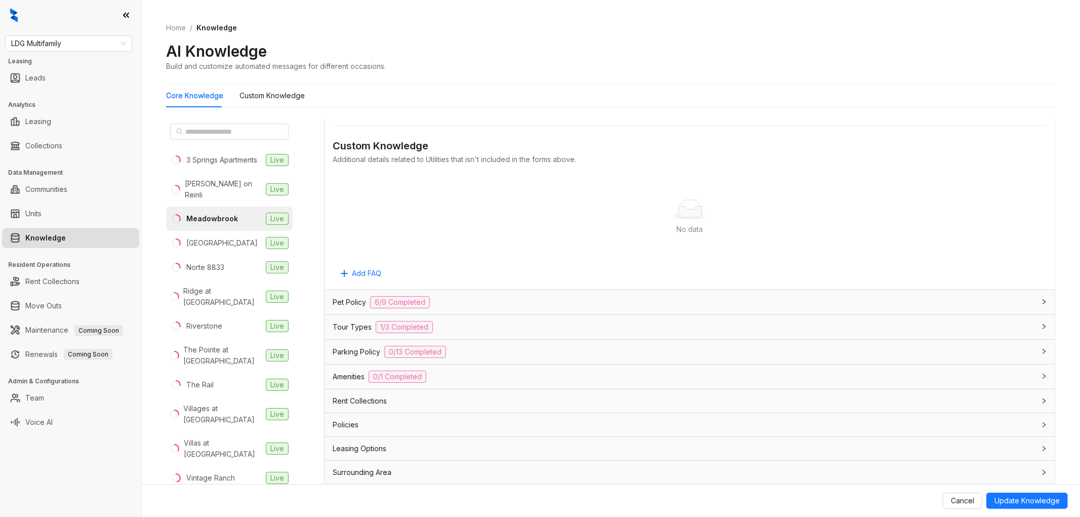
scroll to position [31, 0]
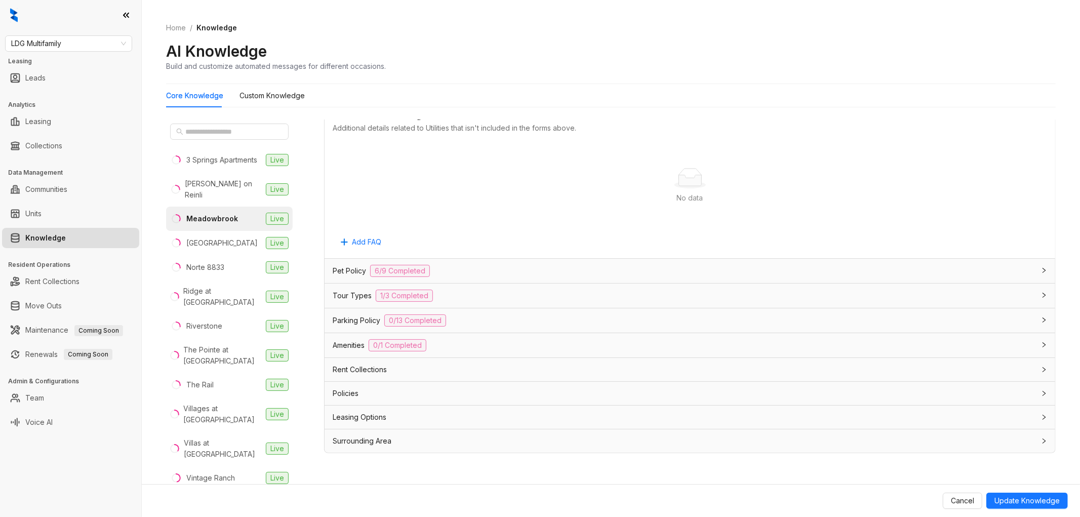
click at [437, 416] on div "Leasing Options" at bounding box center [684, 417] width 702 height 11
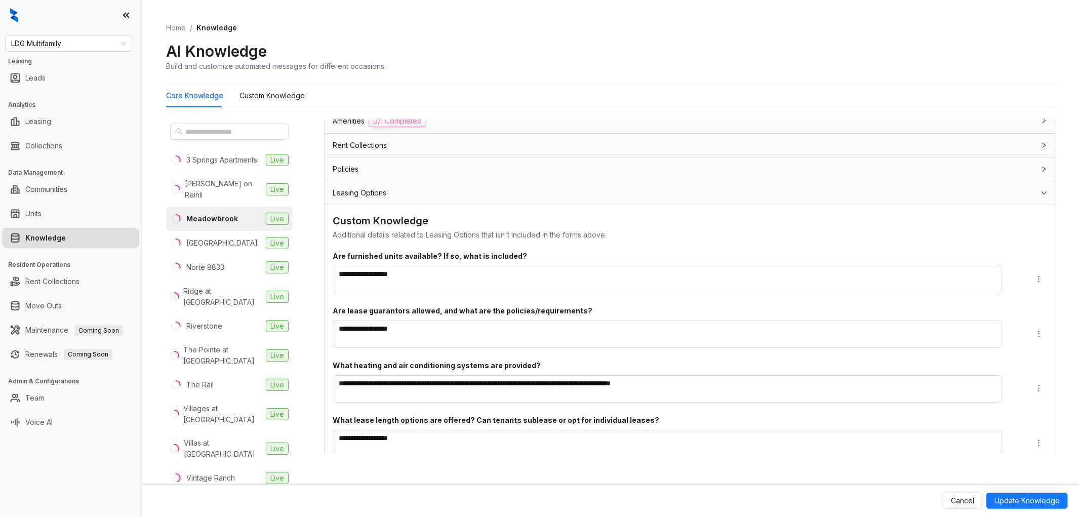
scroll to position [3038, 0]
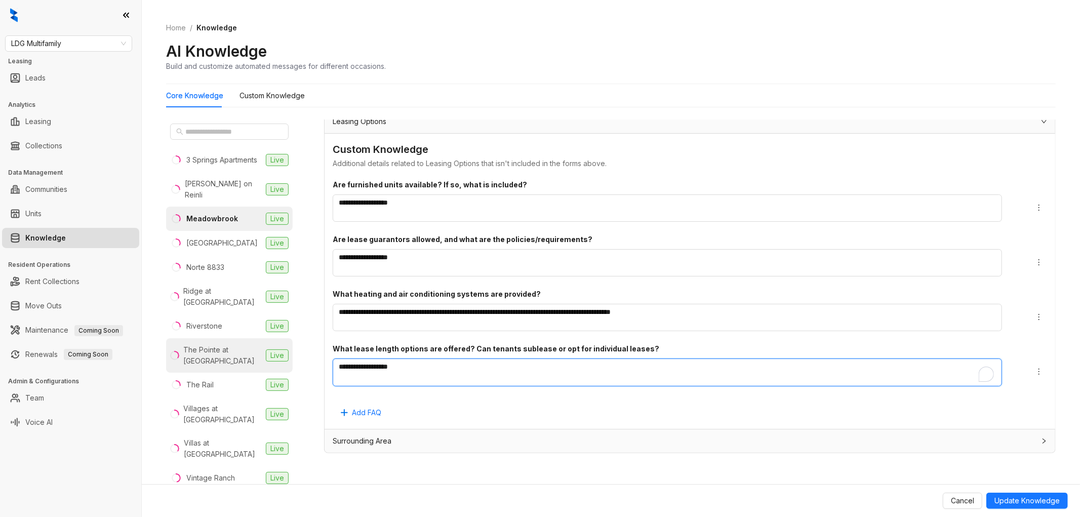
drag, startPoint x: 421, startPoint y: 362, endPoint x: 275, endPoint y: 355, distance: 146.1
click at [275, 355] on div "3 Springs Apartments Live Henderson on Reinli Live Meadowbrook Live Newport Vil…" at bounding box center [611, 304] width 890 height 378
type textarea "**"
type textarea "****"
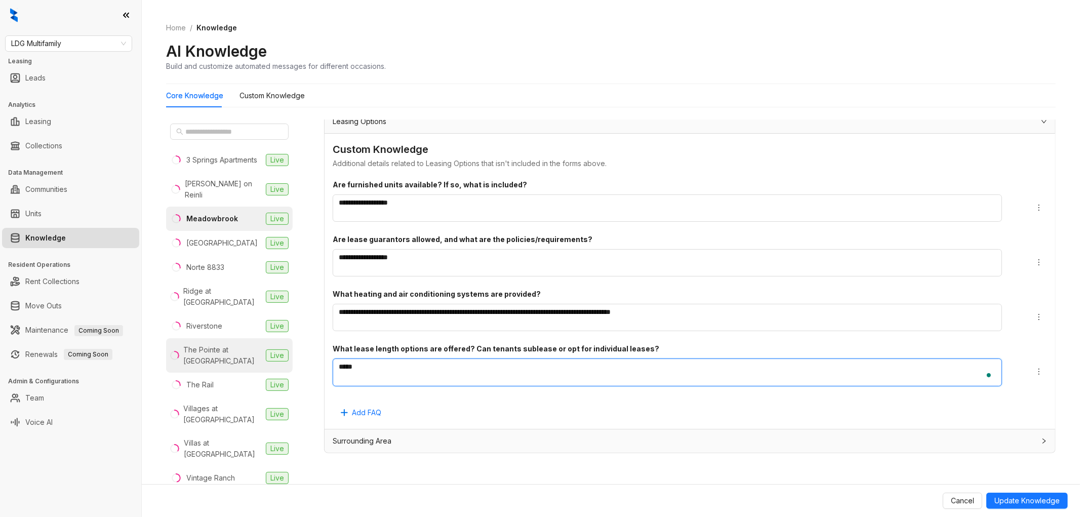
type textarea "******"
type textarea "********"
type textarea "*********"
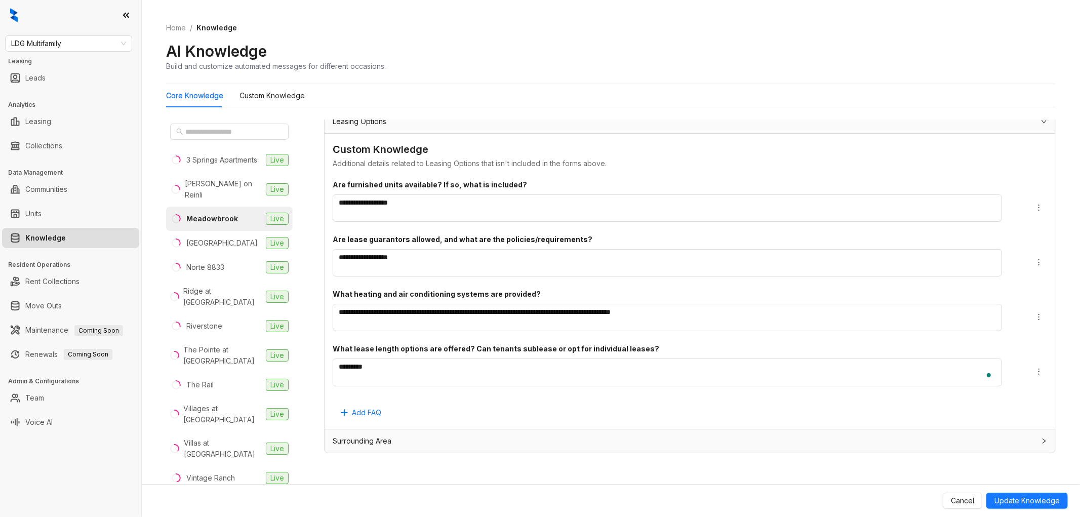
click at [816, 398] on div "**********" at bounding box center [690, 300] width 715 height 242
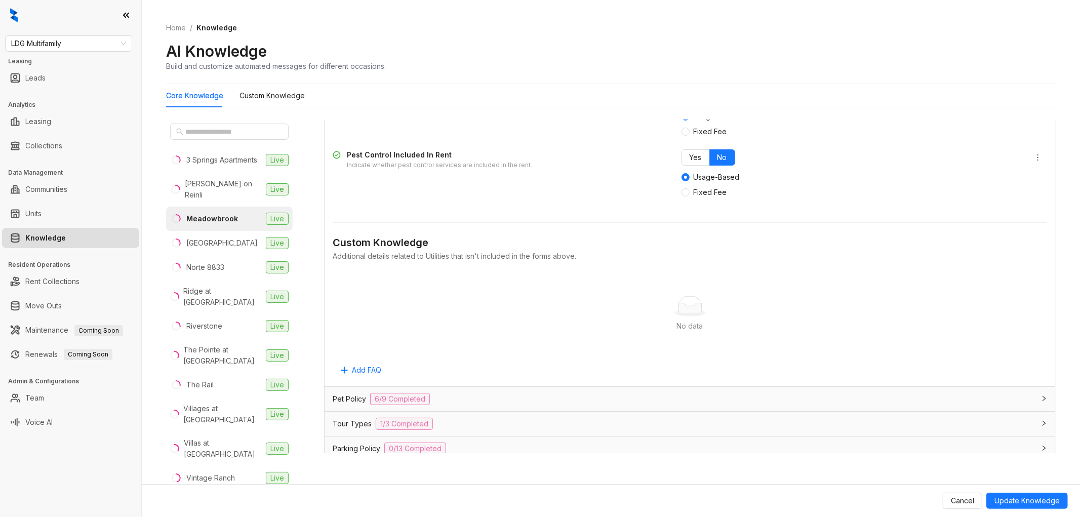
scroll to position [0, 0]
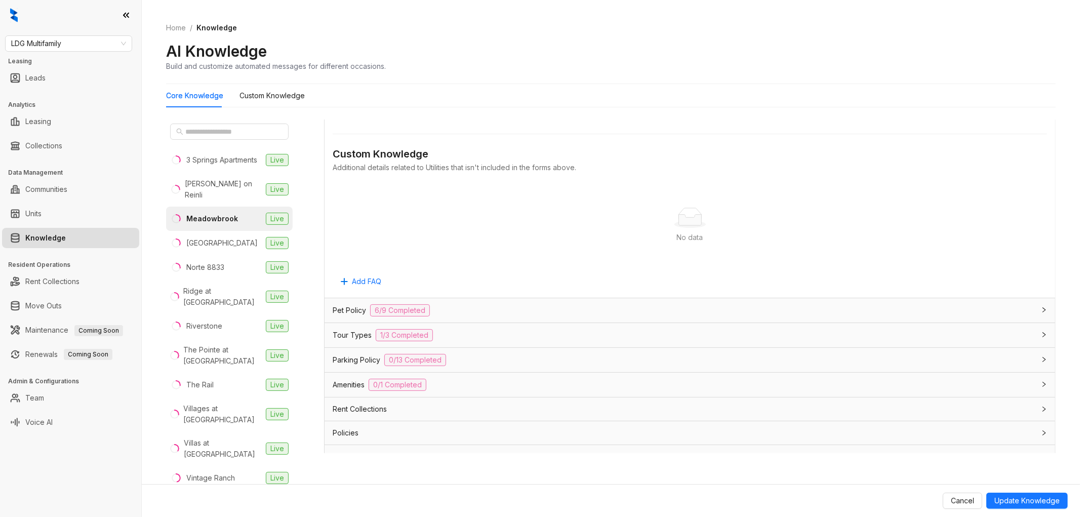
click at [468, 311] on div "Pet Policy 6/9 Completed" at bounding box center [684, 310] width 702 height 12
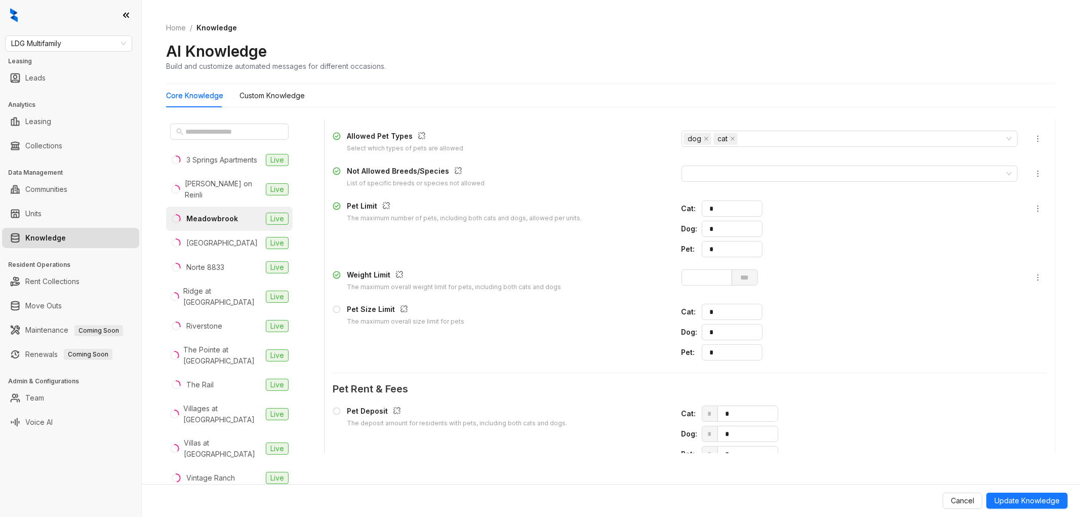
scroll to position [3038, 0]
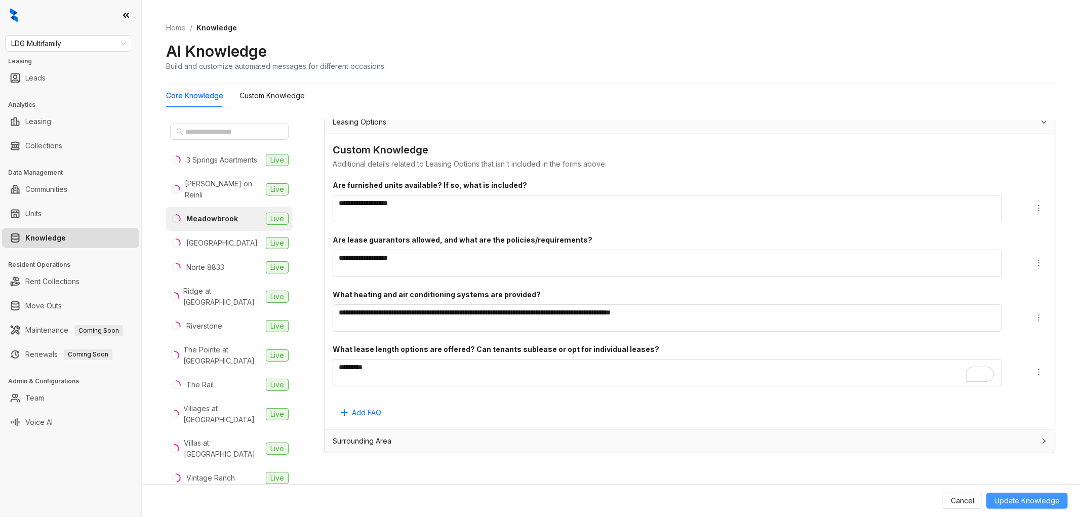
click at [1021, 500] on span "Update Knowledge" at bounding box center [1027, 500] width 65 height 11
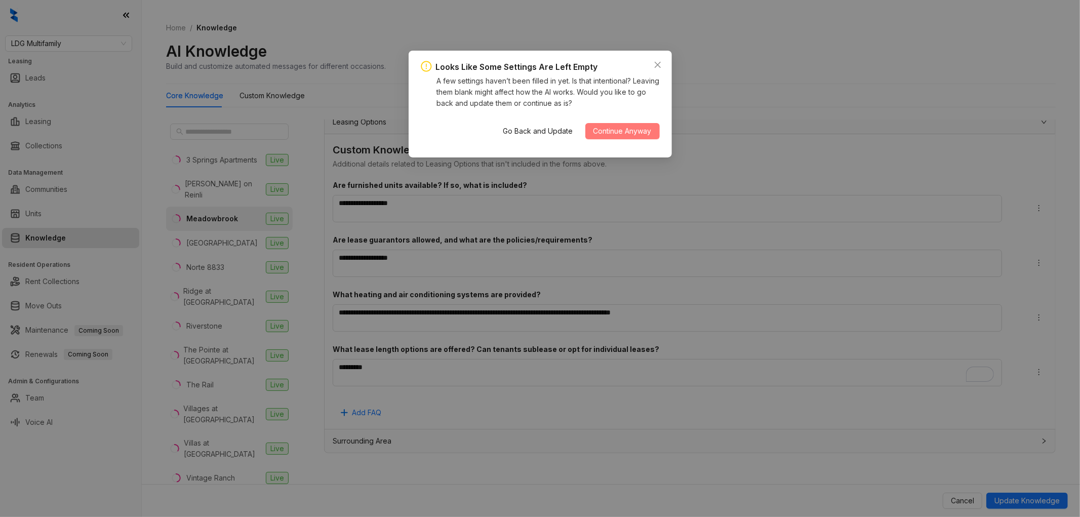
click at [635, 132] on span "Continue Anyway" at bounding box center [623, 131] width 58 height 11
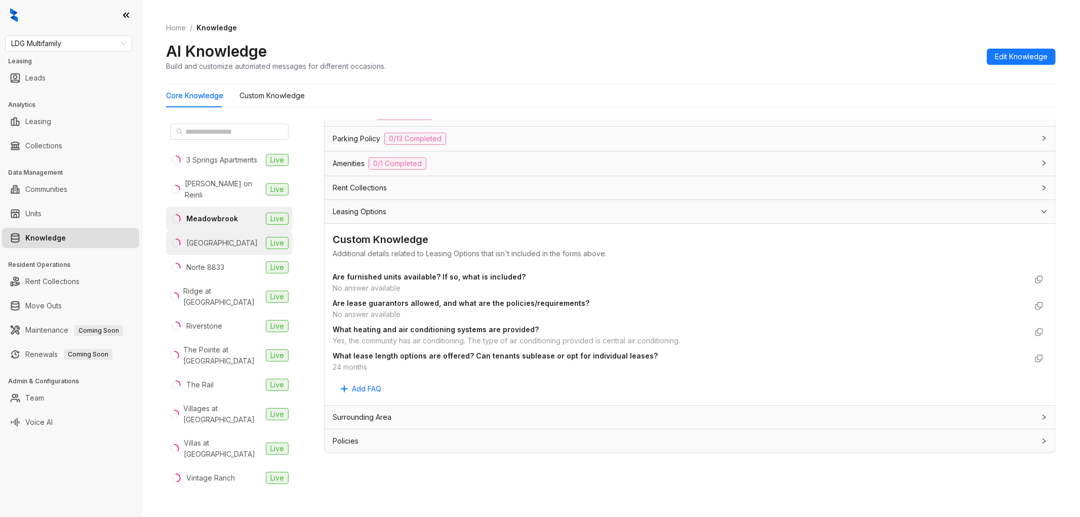
click at [222, 249] on div "[GEOGRAPHIC_DATA]" at bounding box center [221, 243] width 71 height 11
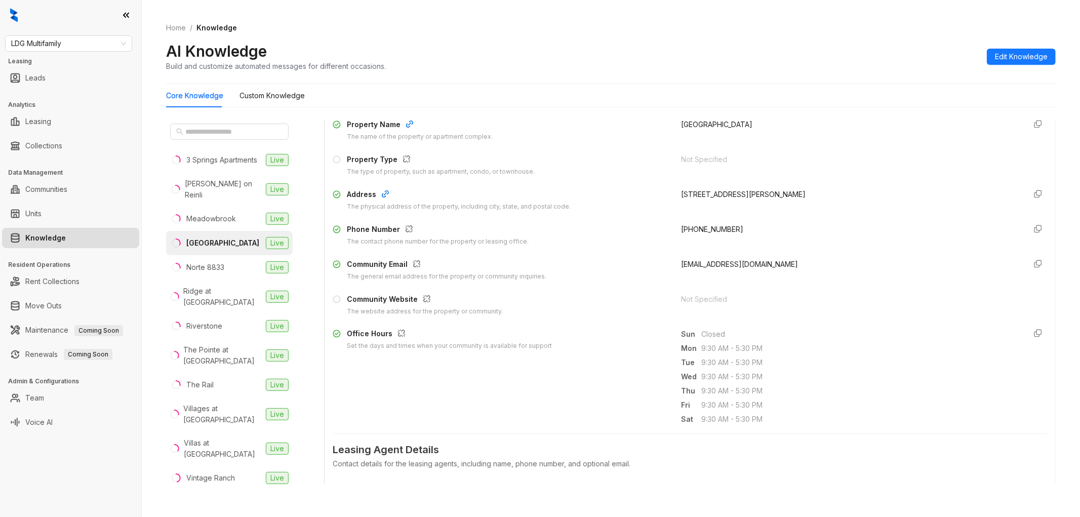
scroll to position [112, 0]
click at [1037, 51] on span "Edit Knowledge" at bounding box center [1021, 56] width 53 height 11
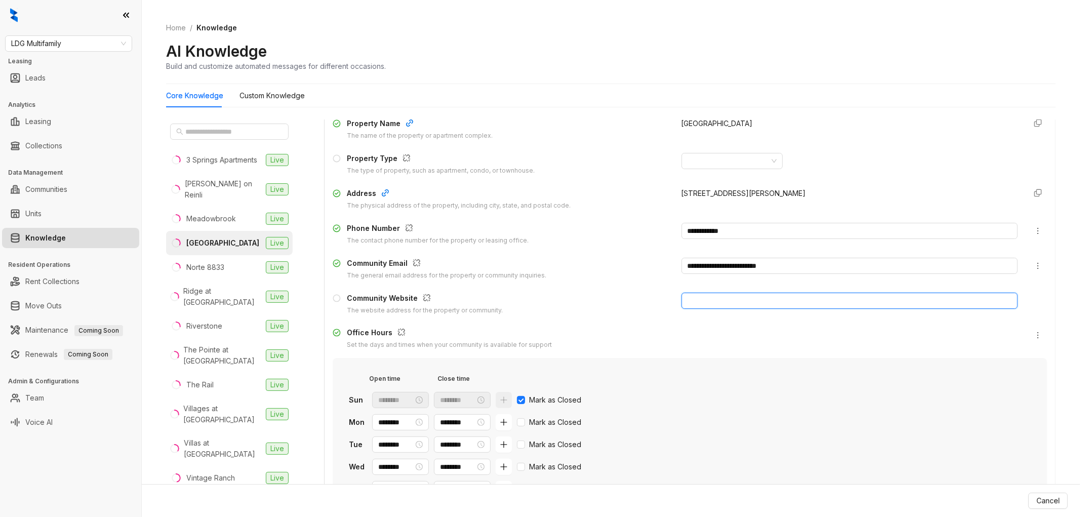
click at [752, 304] on input "text" at bounding box center [850, 301] width 337 height 16
paste input "**********"
type input "**********"
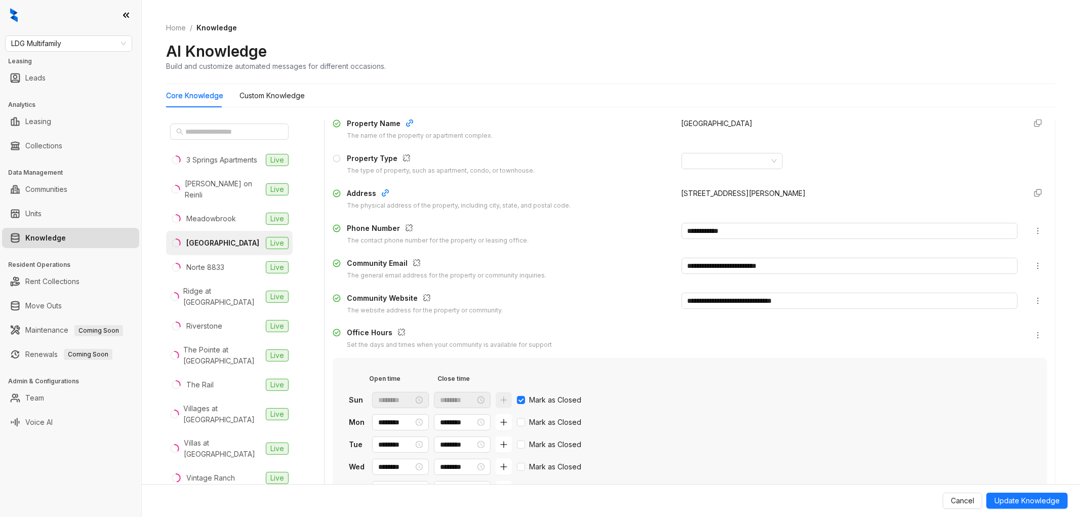
drag, startPoint x: 623, startPoint y: 278, endPoint x: 631, endPoint y: 277, distance: 7.1
click at [623, 277] on div "Community Email The general email address for the property or community inquiri…" at bounding box center [501, 269] width 337 height 23
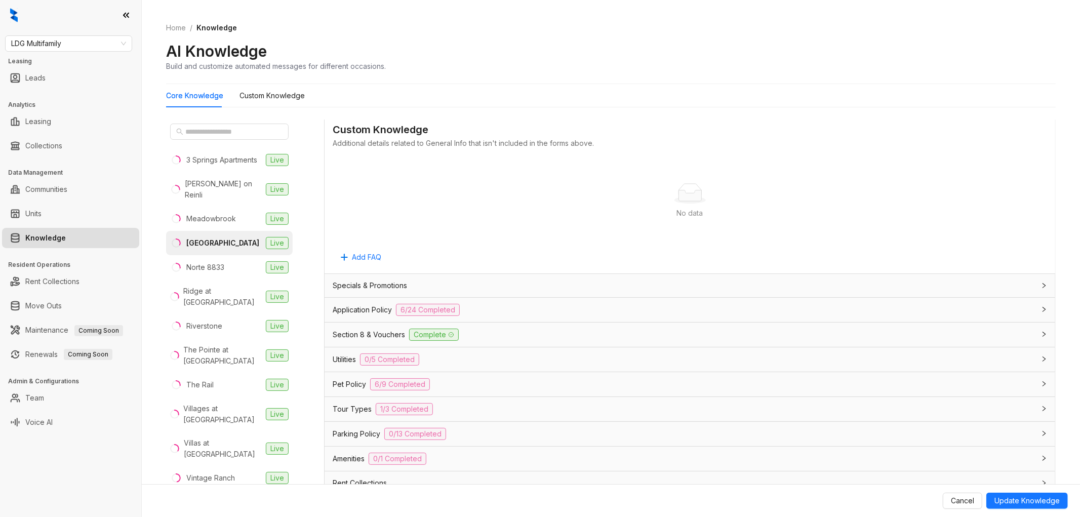
scroll to position [731, 0]
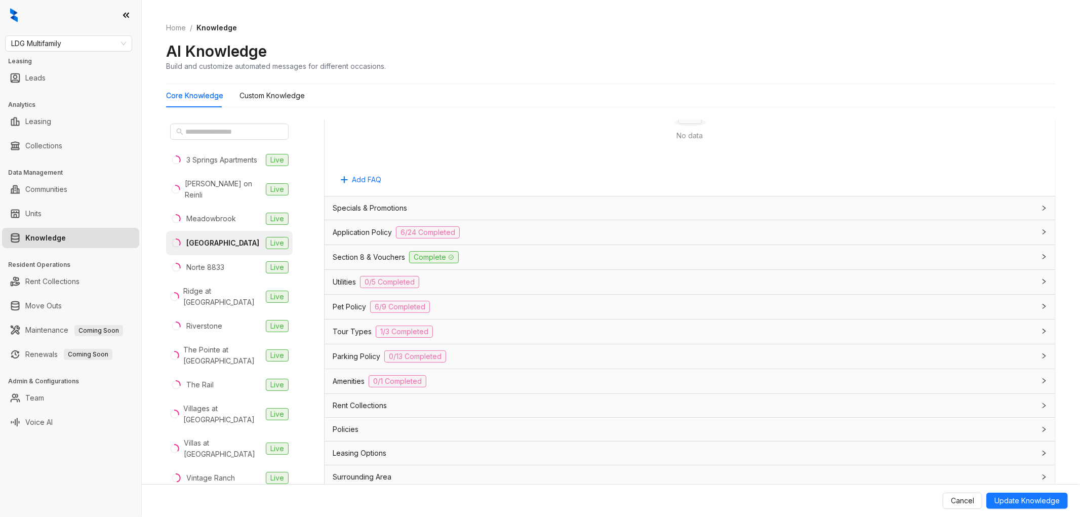
click at [498, 233] on div "Application Policy 6/24 Completed" at bounding box center [684, 232] width 702 height 12
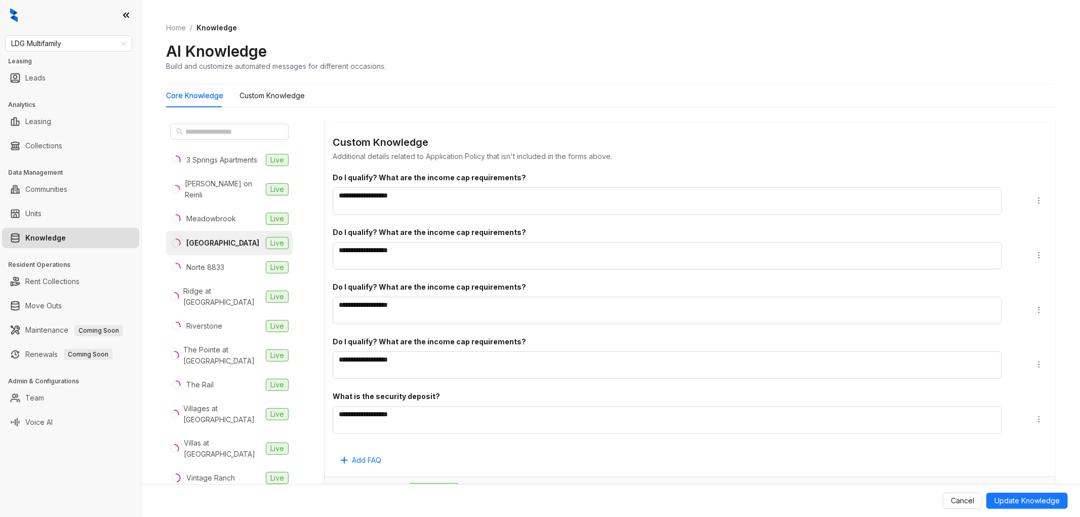
scroll to position [2321, 0]
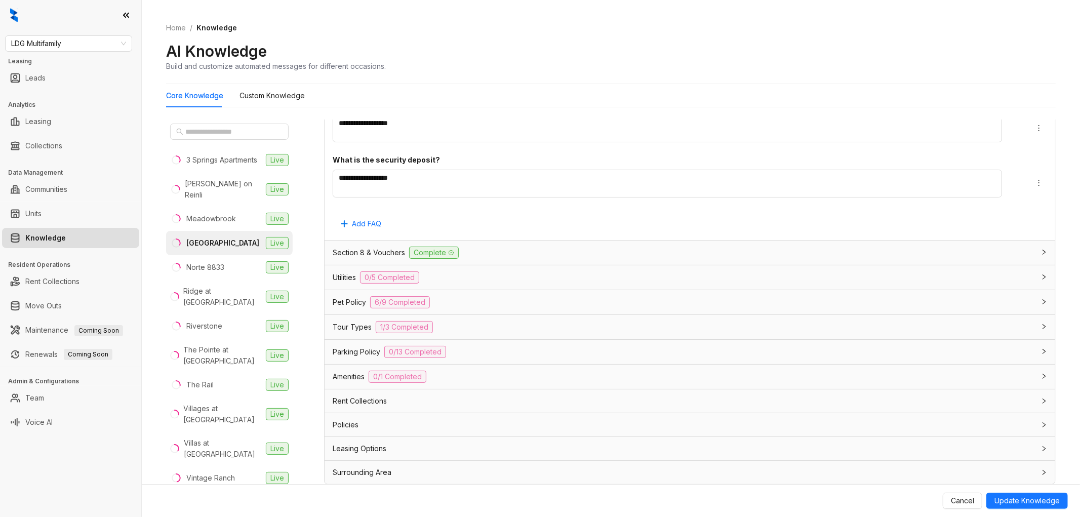
click at [542, 406] on div "Rent Collections" at bounding box center [684, 401] width 702 height 11
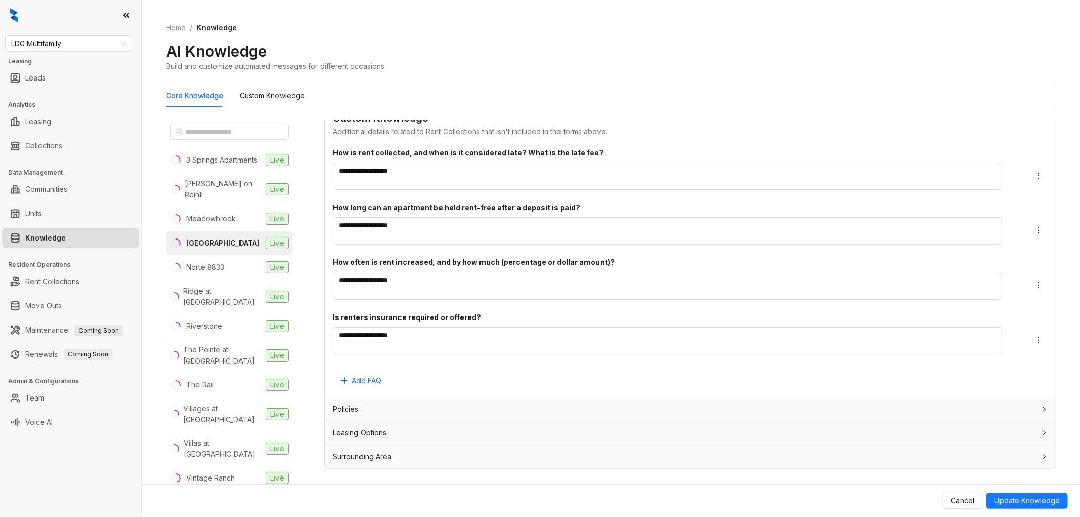
scroll to position [31, 0]
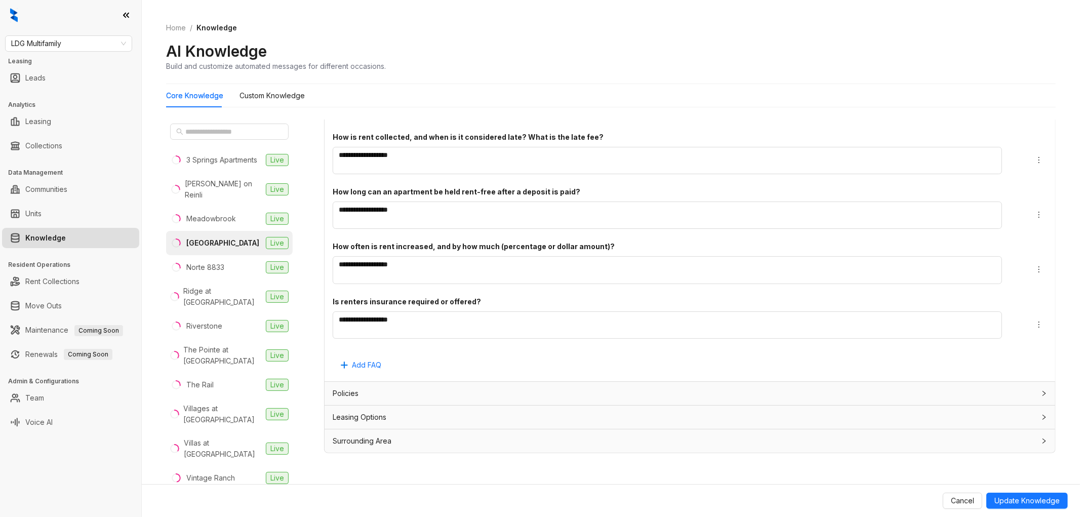
click at [449, 417] on div "Leasing Options" at bounding box center [684, 417] width 702 height 11
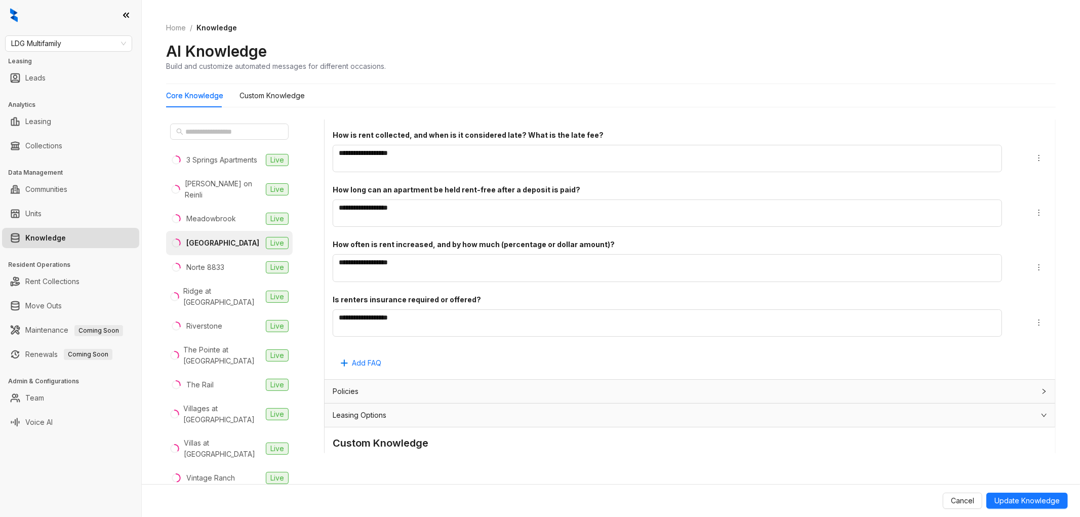
scroll to position [2911, 0]
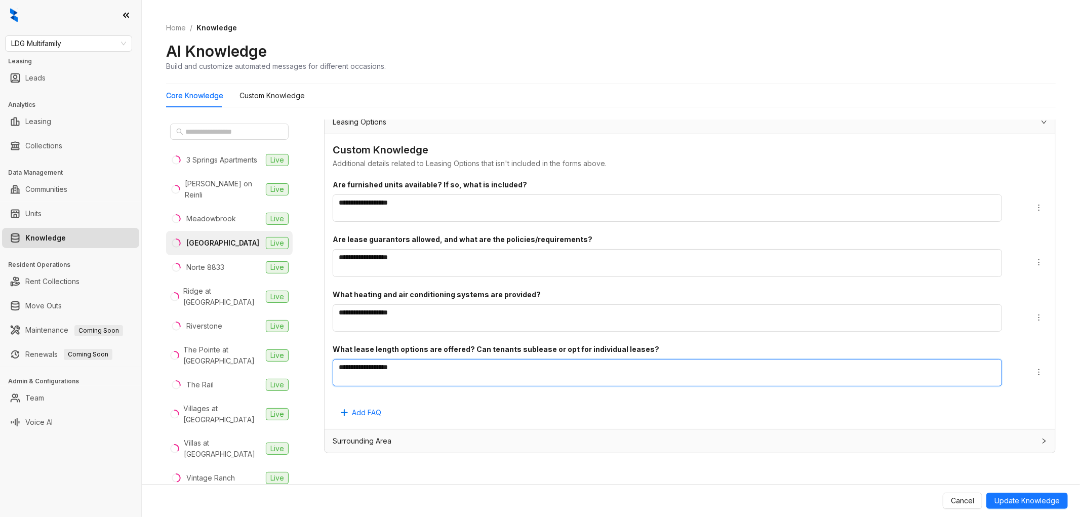
click at [463, 380] on textarea "**********" at bounding box center [668, 372] width 670 height 27
paste textarea "*"
type textarea "**********"
click at [933, 405] on div "**********" at bounding box center [690, 300] width 715 height 242
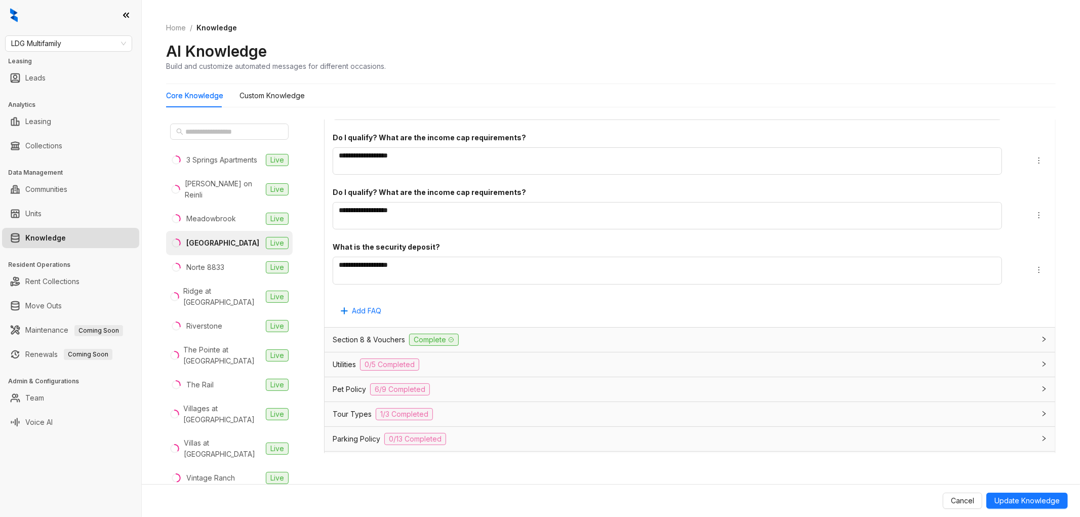
scroll to position [2180, 0]
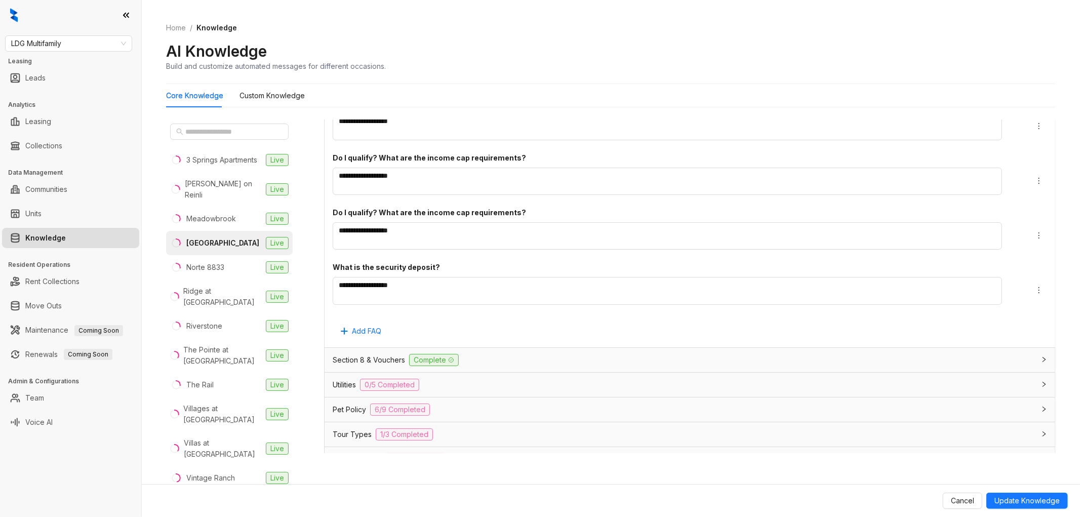
drag, startPoint x: 494, startPoint y: 409, endPoint x: 596, endPoint y: 352, distance: 117.0
click at [494, 409] on div "Pet Policy 6/9 Completed" at bounding box center [684, 410] width 702 height 12
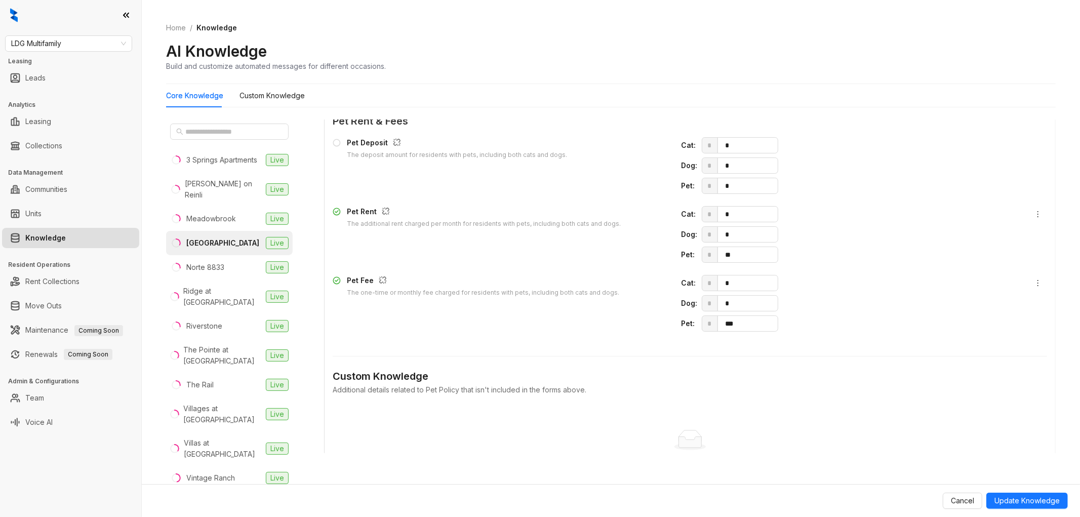
scroll to position [2855, 0]
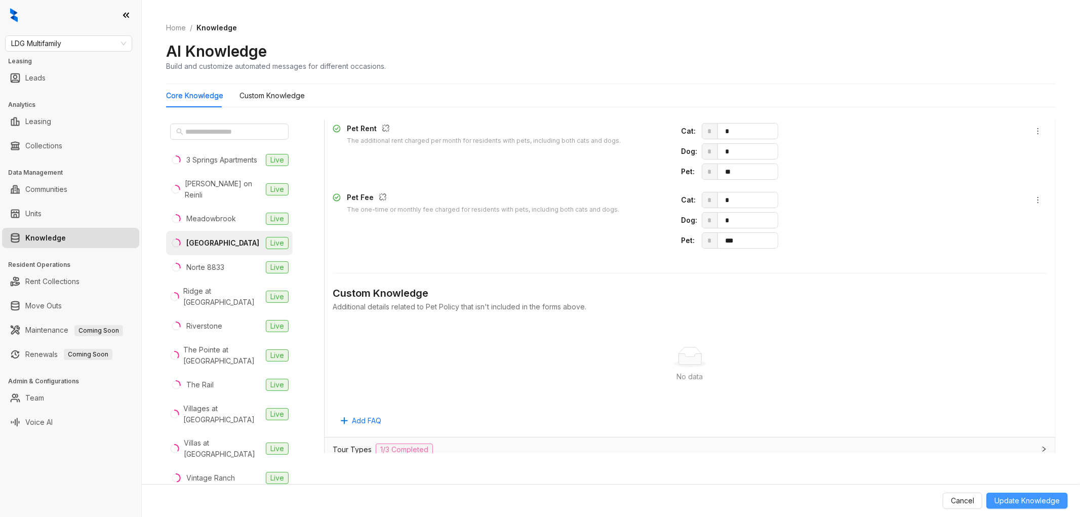
click at [1032, 497] on span "Update Knowledge" at bounding box center [1027, 500] width 65 height 11
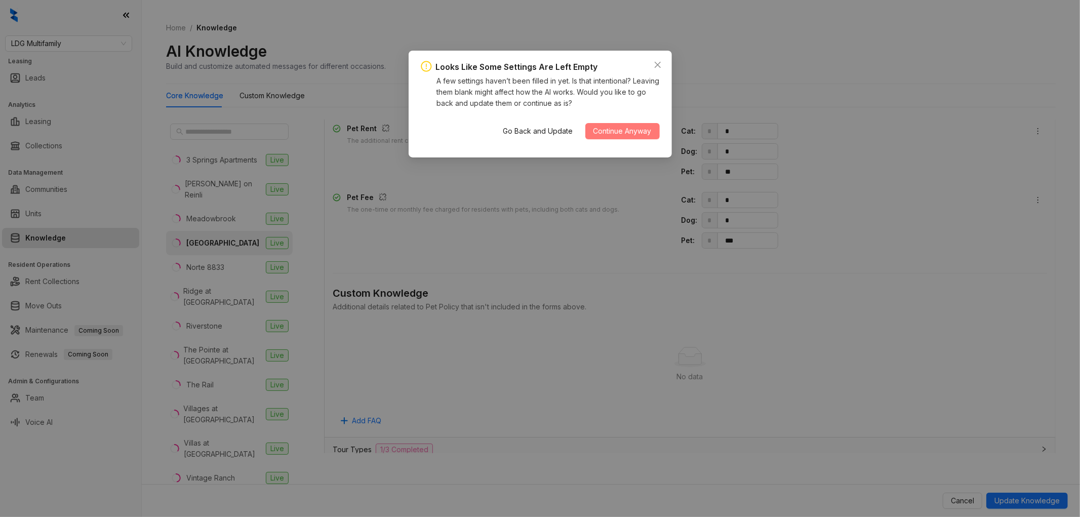
click at [644, 129] on span "Continue Anyway" at bounding box center [623, 131] width 58 height 11
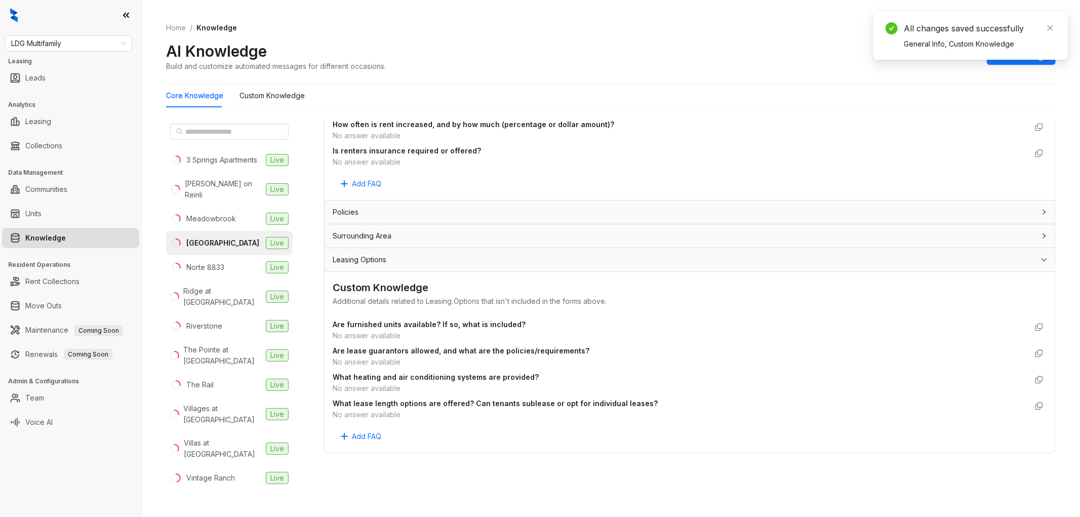
scroll to position [0, 0]
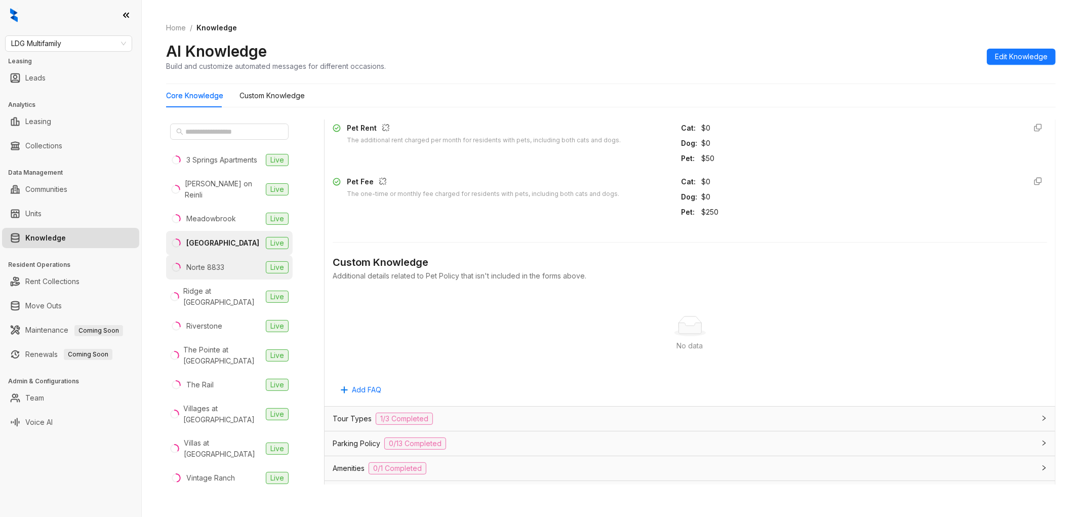
click at [239, 280] on li "Norte 8833 Live" at bounding box center [229, 267] width 127 height 24
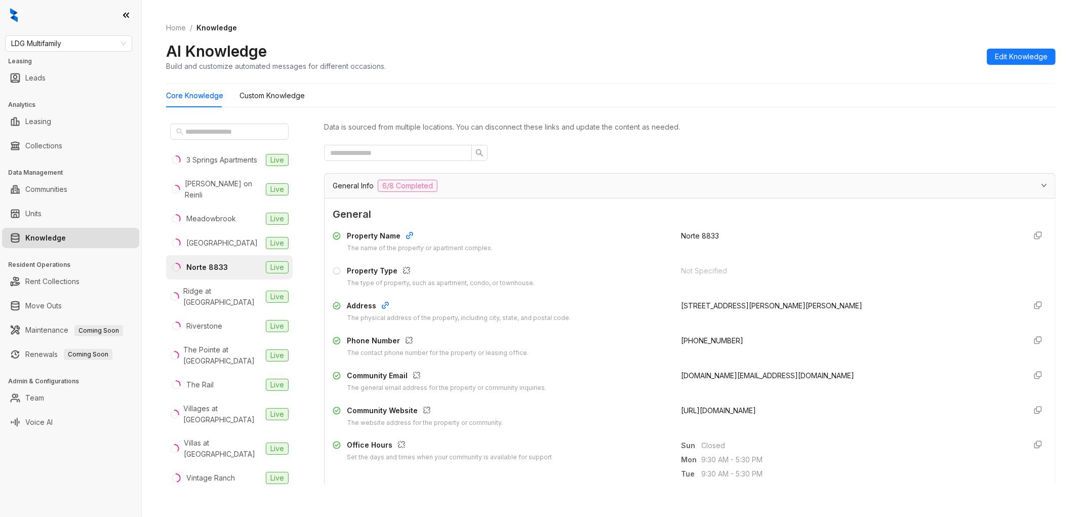
drag, startPoint x: 1005, startPoint y: 52, endPoint x: 748, endPoint y: 161, distance: 279.2
click at [1005, 52] on span "Edit Knowledge" at bounding box center [1021, 56] width 53 height 11
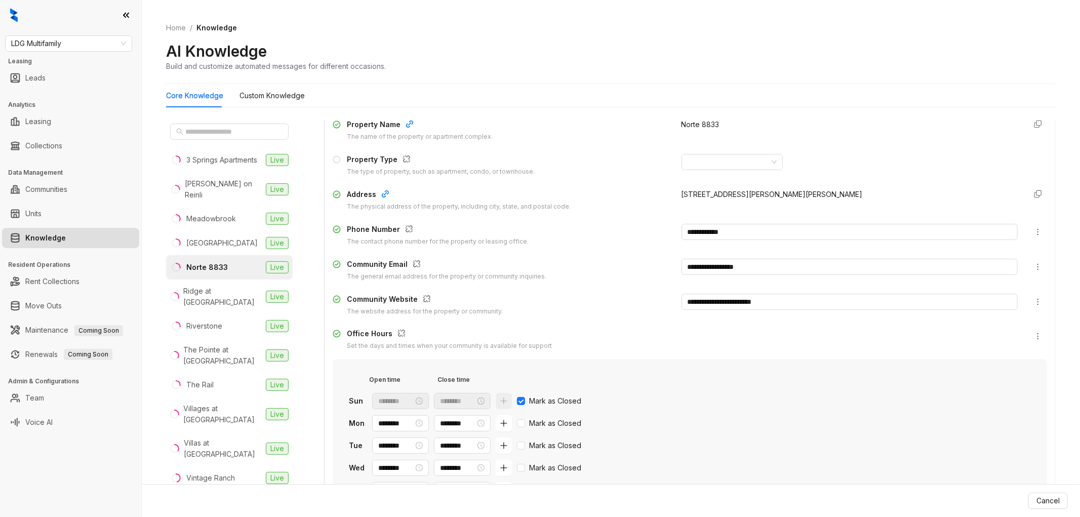
scroll to position [225, 0]
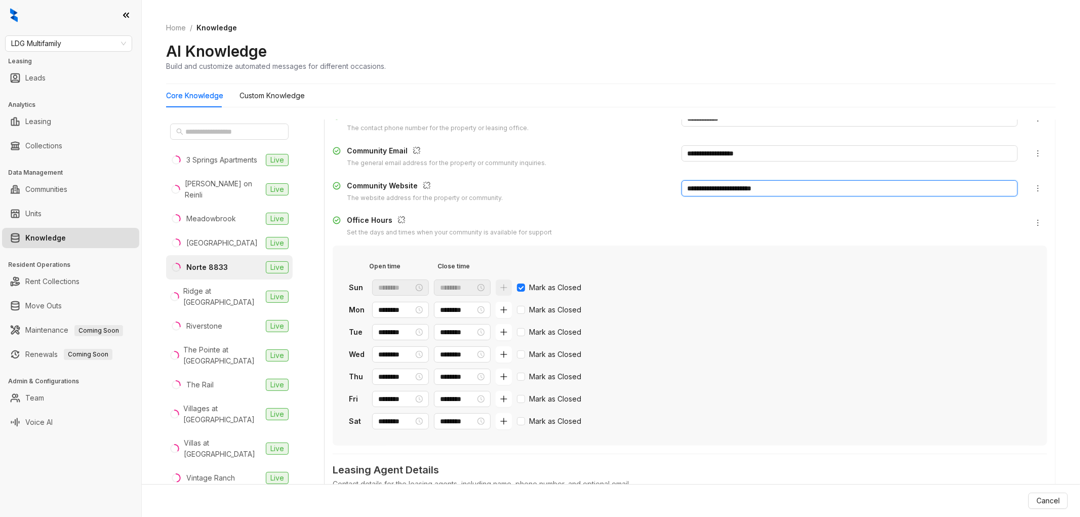
drag, startPoint x: 793, startPoint y: 189, endPoint x: 563, endPoint y: 194, distance: 230.0
click at [567, 185] on div "**********" at bounding box center [690, 191] width 715 height 23
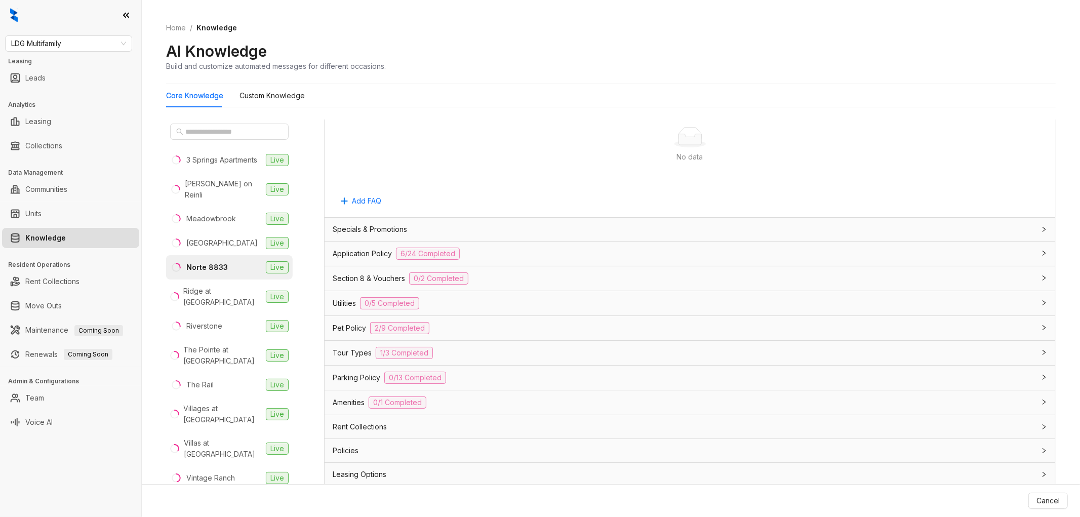
scroll to position [737, 0]
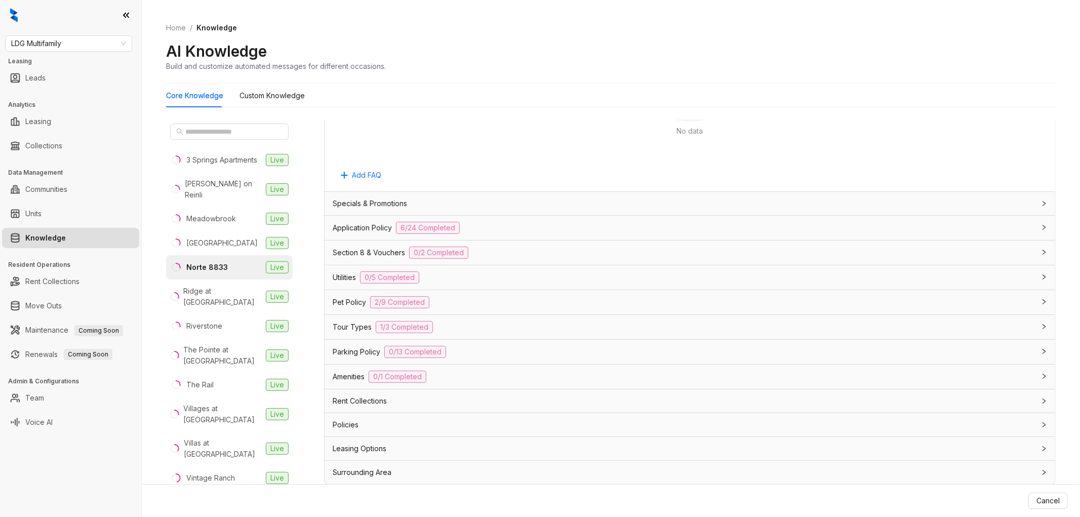
click at [512, 304] on div "Pet Policy 2/9 Completed" at bounding box center [684, 302] width 702 height 12
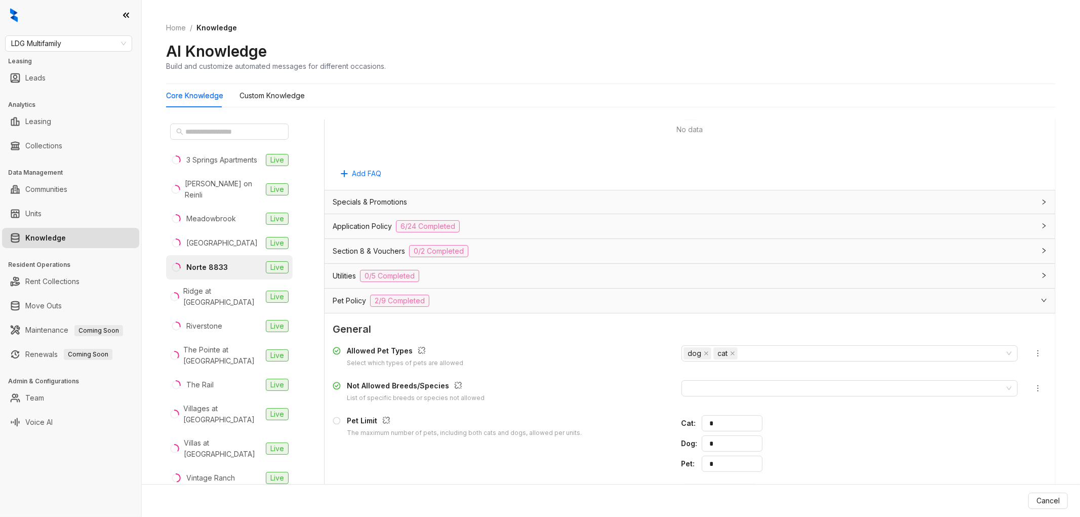
click at [506, 234] on div "Application Policy 6/24 Completed" at bounding box center [690, 226] width 731 height 24
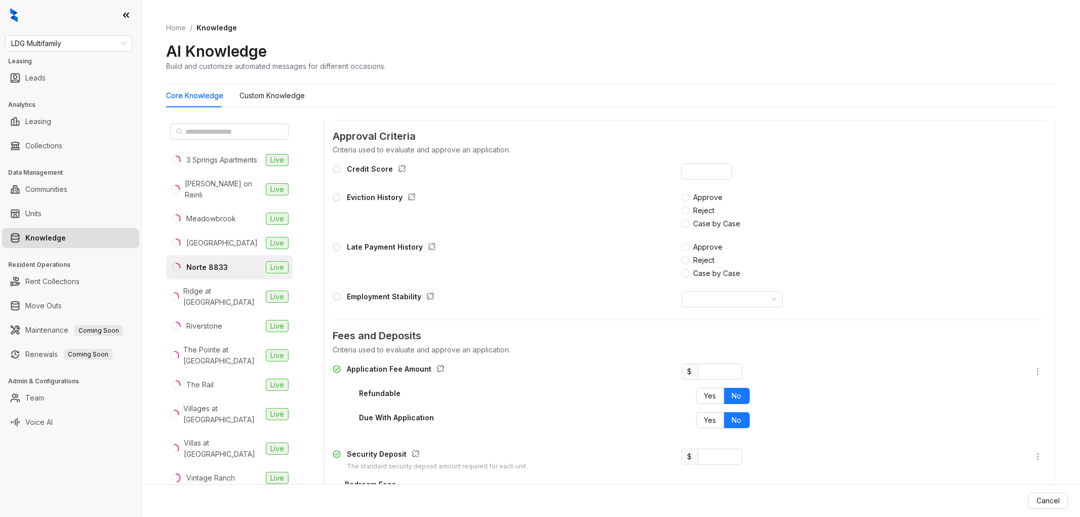
scroll to position [1244, 0]
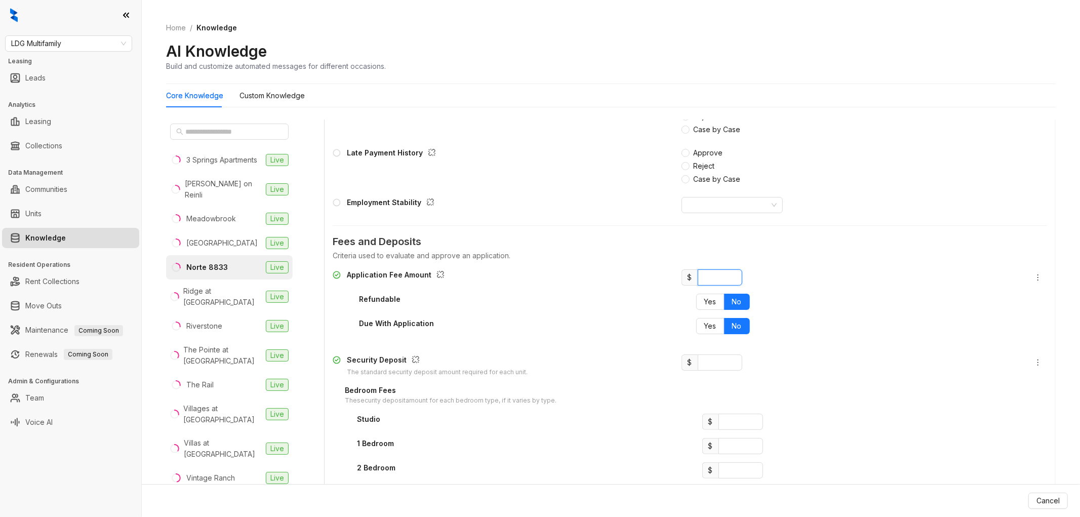
drag, startPoint x: 708, startPoint y: 279, endPoint x: 679, endPoint y: 277, distance: 29.4
click at [682, 277] on span "$ *" at bounding box center [712, 277] width 61 height 16
type input "**"
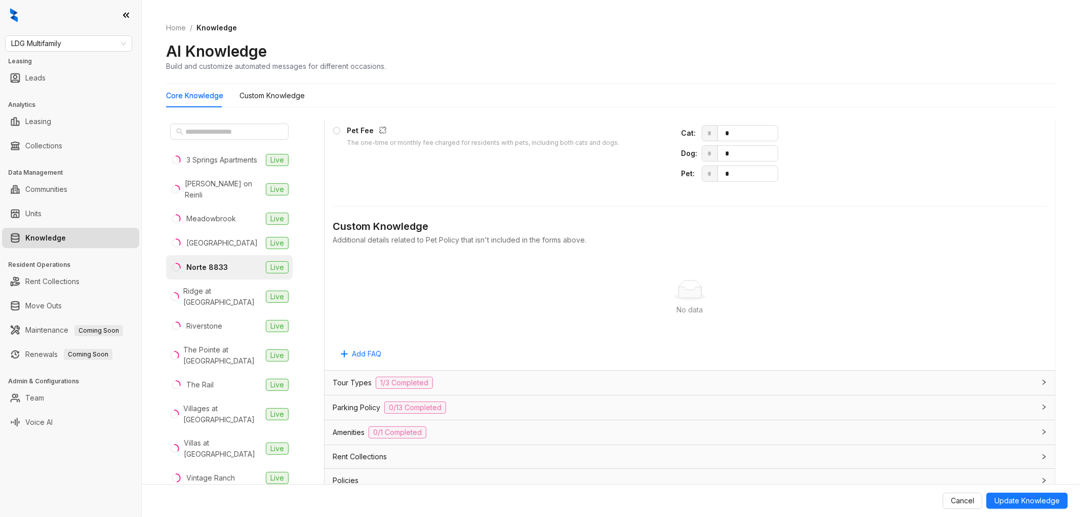
scroll to position [2823, 0]
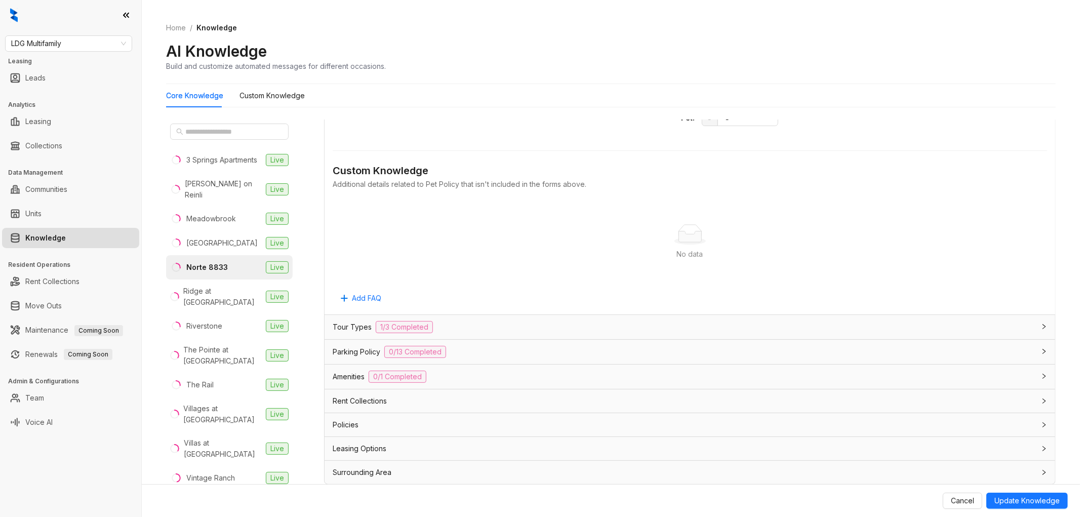
click at [487, 445] on div "Leasing Options" at bounding box center [684, 448] width 702 height 11
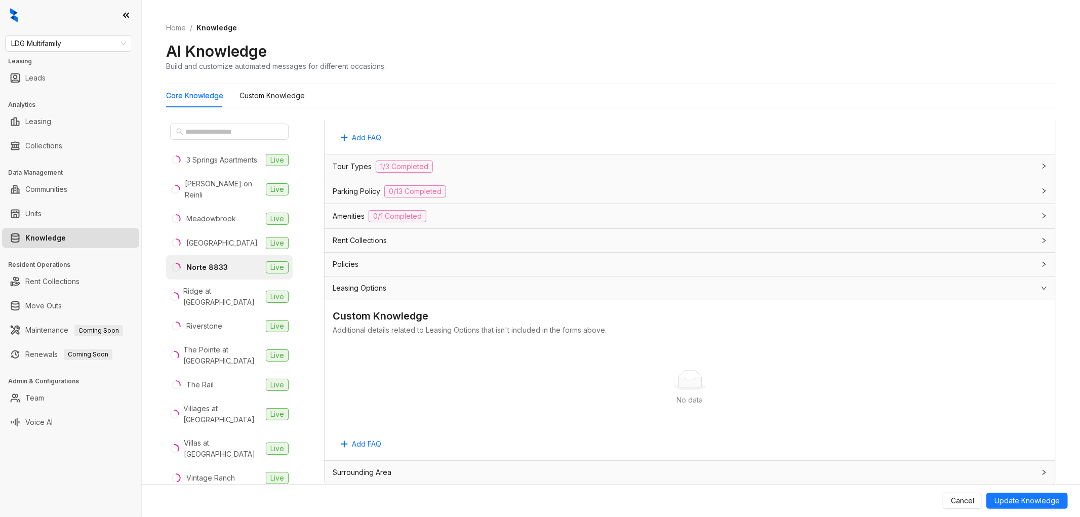
scroll to position [31, 0]
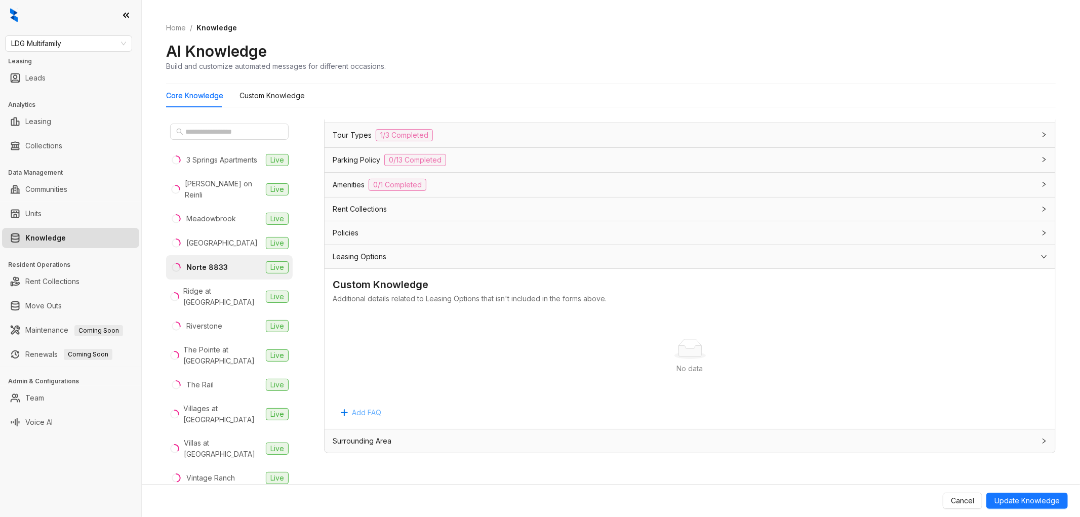
click at [371, 413] on span "Add FAQ" at bounding box center [366, 412] width 29 height 11
click at [380, 442] on textarea at bounding box center [690, 447] width 715 height 27
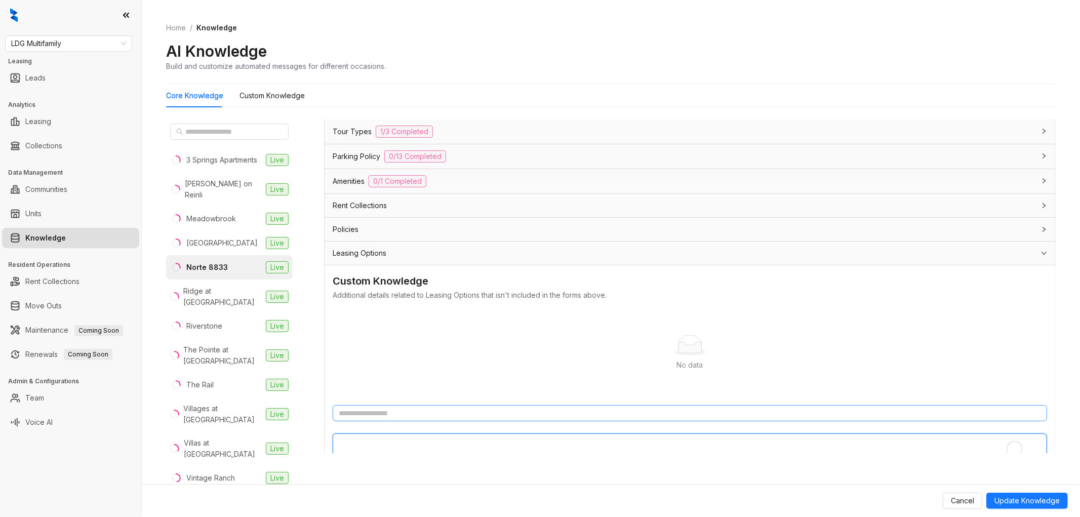
paste textarea "**********"
type textarea "**********"
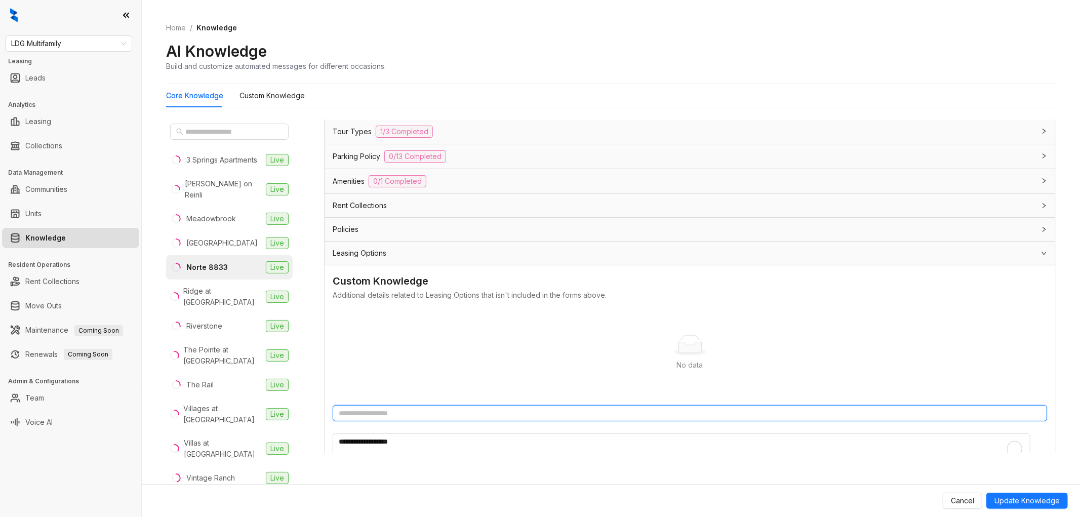
click at [393, 414] on input "text" at bounding box center [690, 413] width 715 height 16
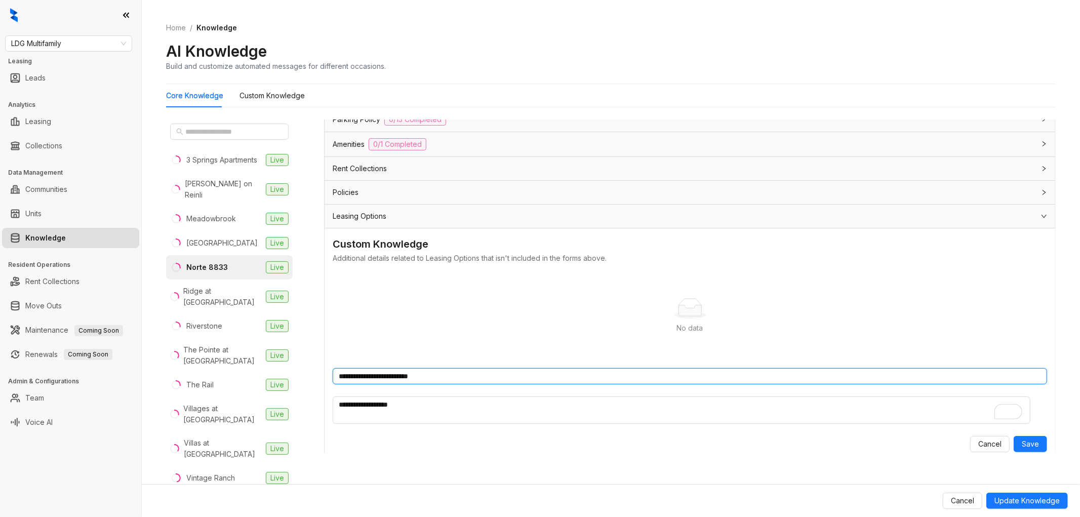
scroll to position [3055, 0]
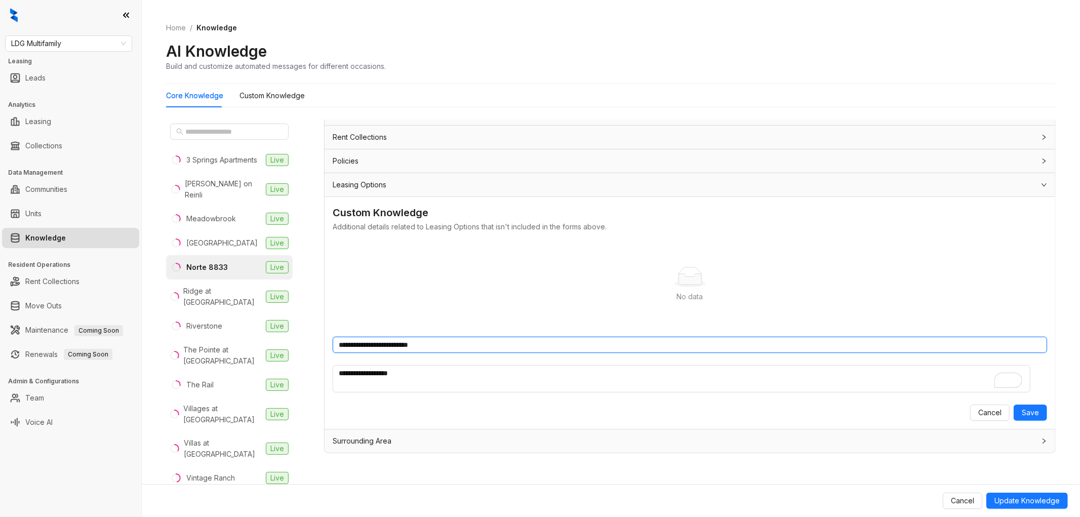
drag, startPoint x: 450, startPoint y: 342, endPoint x: 359, endPoint y: 341, distance: 91.2
click at [359, 341] on input "**********" at bounding box center [690, 345] width 715 height 16
type input "**********"
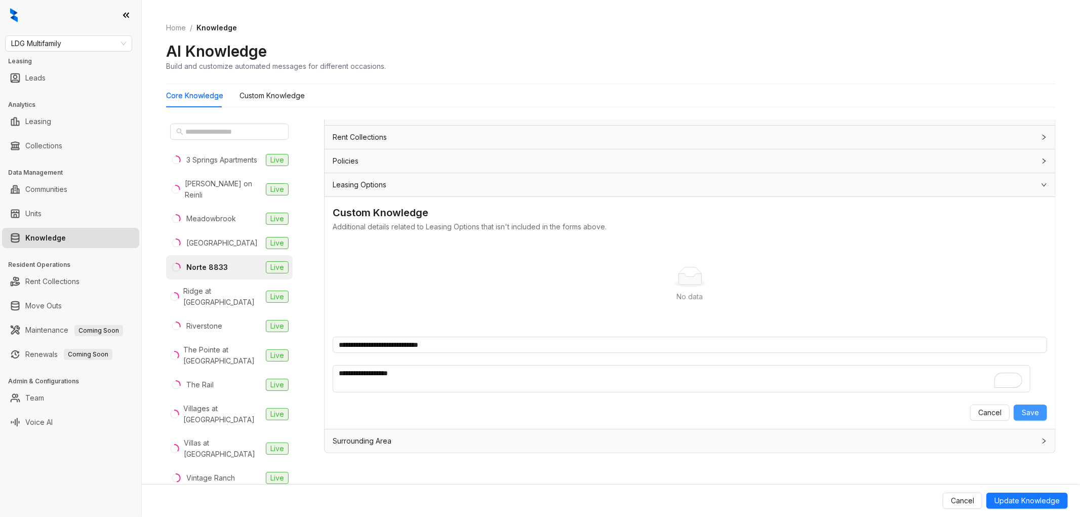
click at [1022, 411] on span "Save" at bounding box center [1030, 412] width 17 height 11
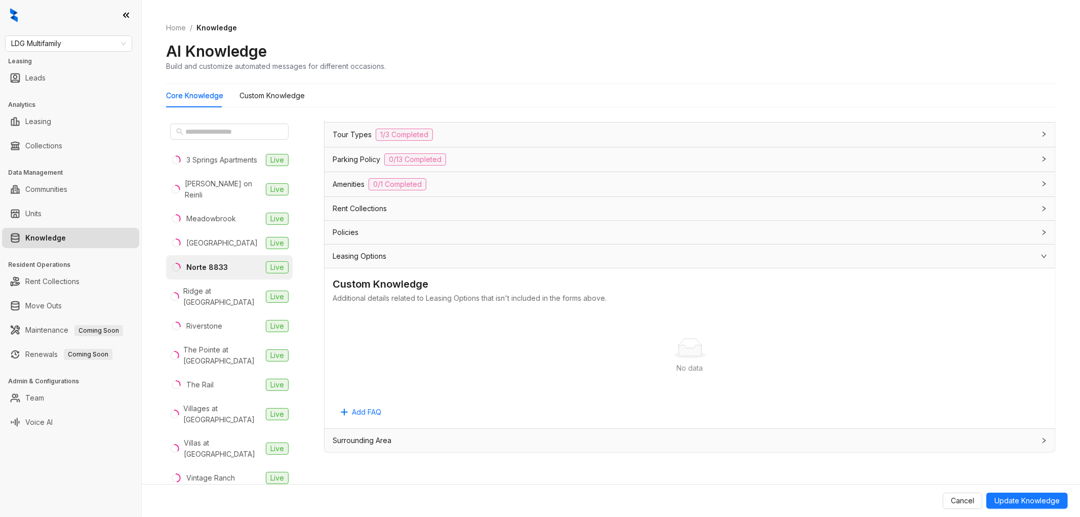
scroll to position [2926, 0]
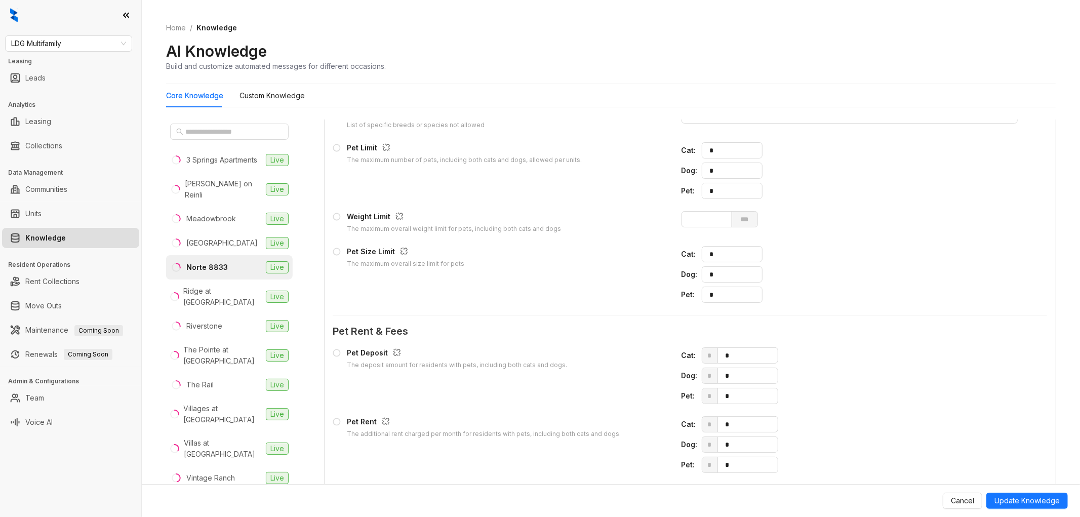
scroll to position [2307, 0]
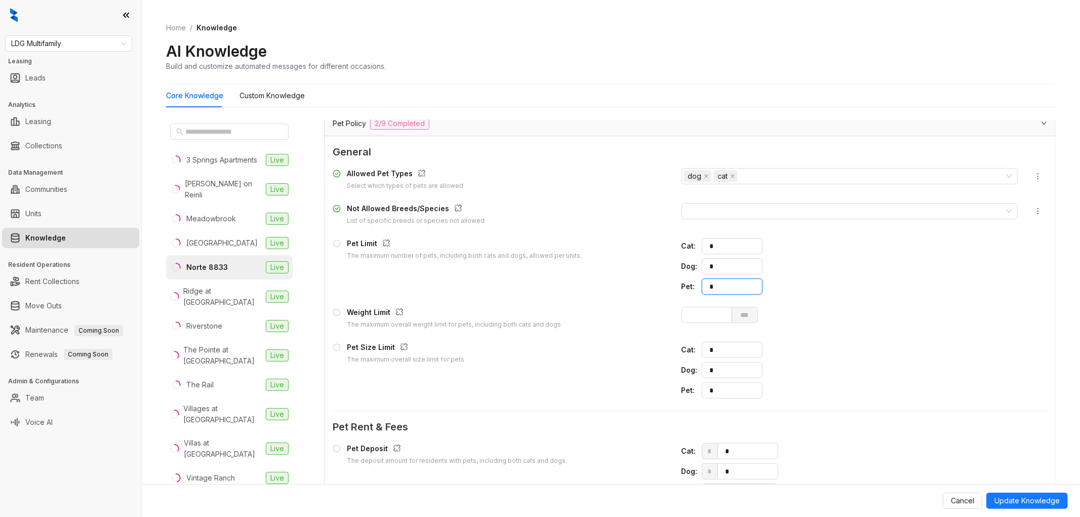
drag, startPoint x: 725, startPoint y: 288, endPoint x: 665, endPoint y: 284, distance: 59.4
click at [669, 285] on div "Pet Limit The maximum number of pets, including both cats and dogs, allowed per…" at bounding box center [690, 266] width 715 height 57
type input "*"
click at [690, 312] on input "number" at bounding box center [707, 315] width 51 height 16
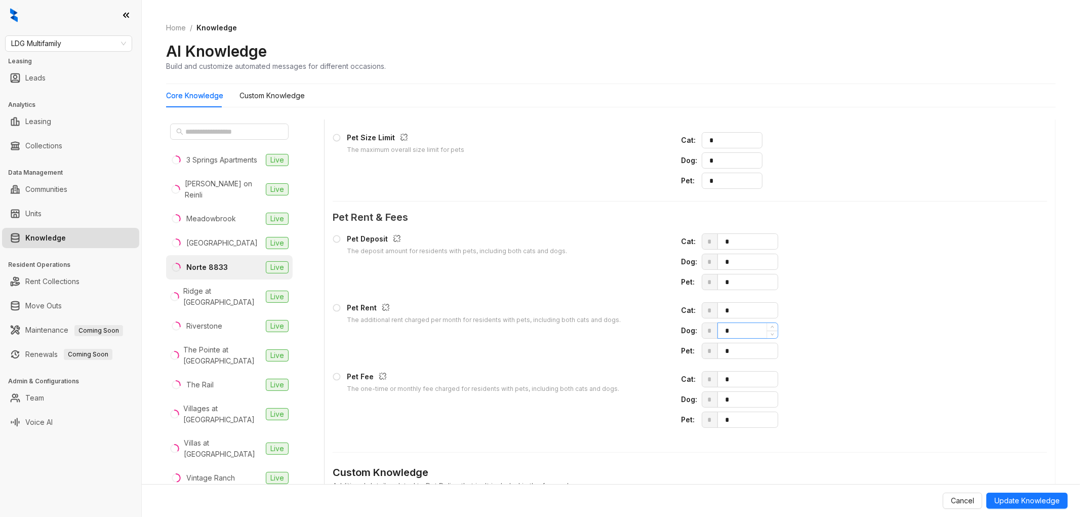
scroll to position [2533, 0]
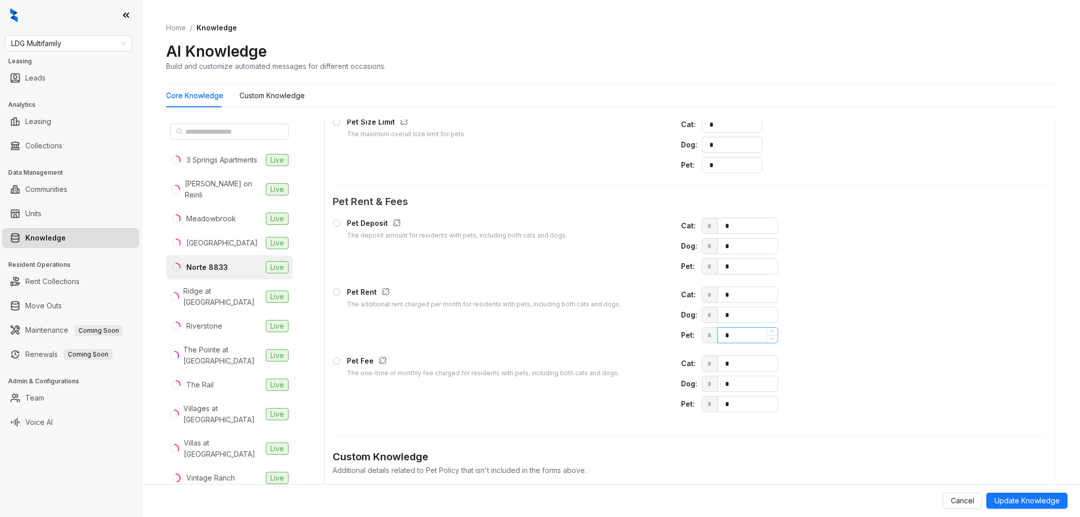
type input "**"
drag, startPoint x: 728, startPoint y: 336, endPoint x: 660, endPoint y: 330, distance: 68.2
click at [661, 330] on div "Pet Rent The additional rent charged per month for residents with pets, includi…" at bounding box center [690, 315] width 715 height 57
type input "**"
drag, startPoint x: 733, startPoint y: 415, endPoint x: 670, endPoint y: 401, distance: 64.5
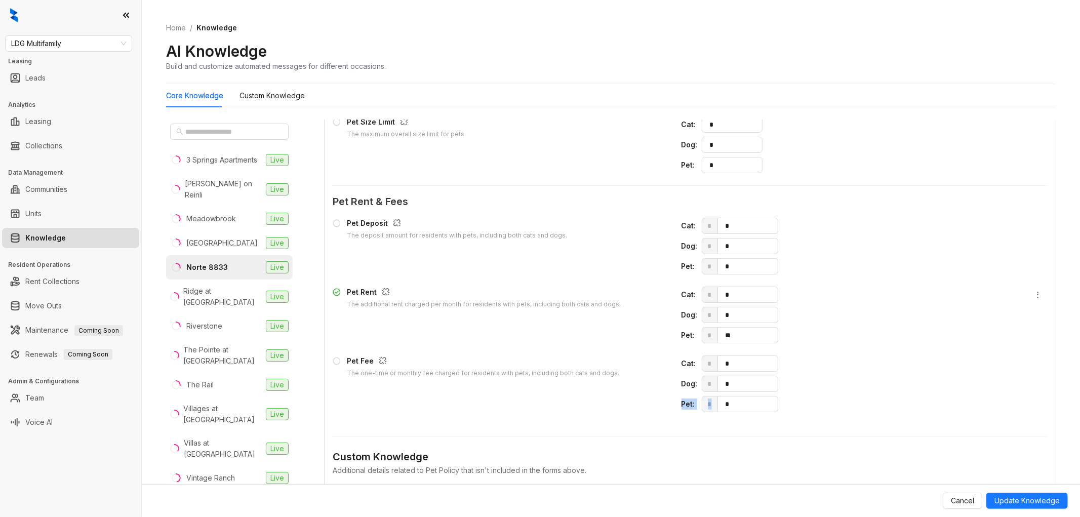
click at [670, 401] on div "Pet Deposit The deposit amount for residents with pets, including both cats and…" at bounding box center [690, 315] width 715 height 203
click at [730, 406] on input "*" at bounding box center [749, 404] width 58 height 15
drag, startPoint x: 734, startPoint y: 407, endPoint x: 685, endPoint y: 398, distance: 50.0
click at [685, 398] on div "Cat : * * Dog : * * Pet : * *" at bounding box center [850, 384] width 337 height 57
type input "***"
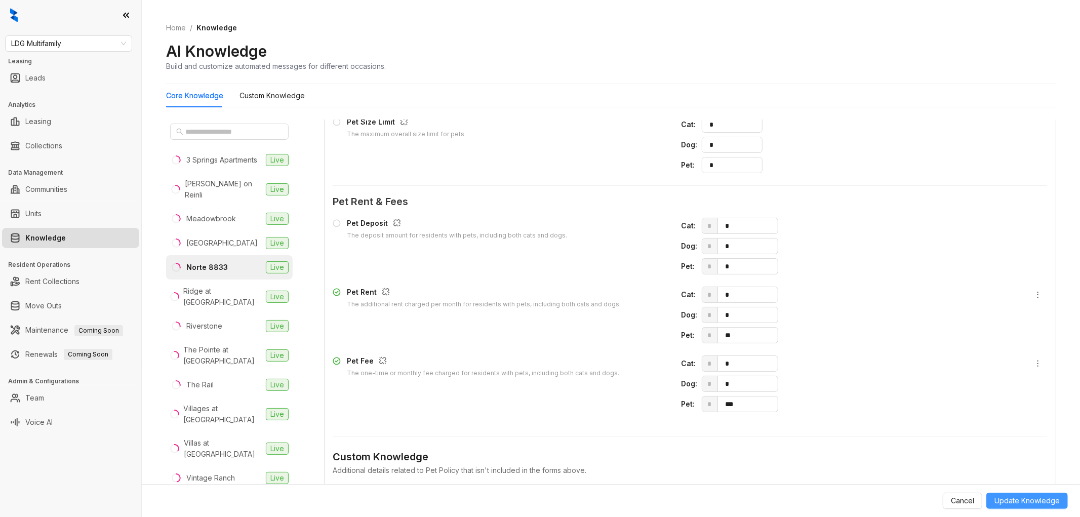
click at [1045, 495] on span "Update Knowledge" at bounding box center [1027, 500] width 65 height 11
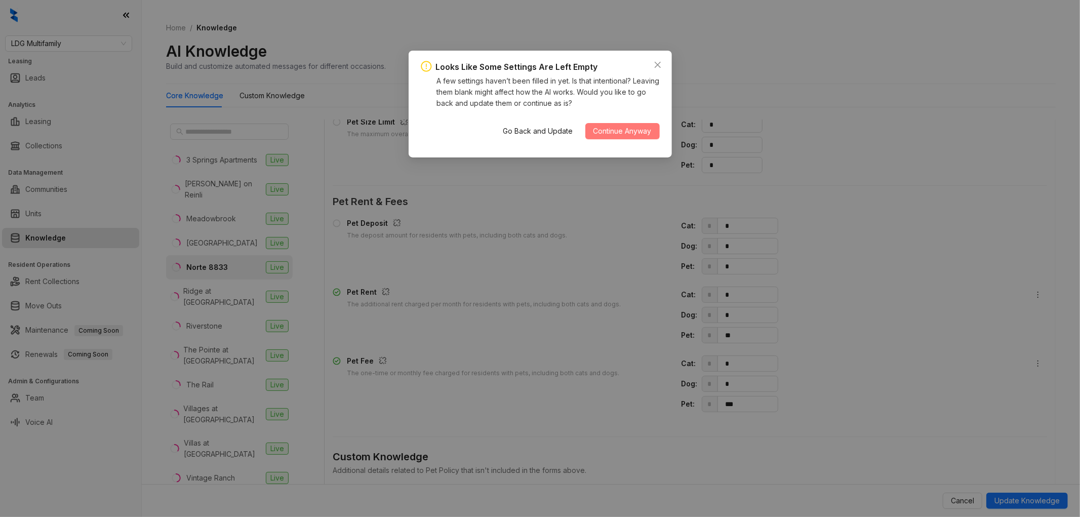
click at [618, 123] on button "Continue Anyway" at bounding box center [622, 131] width 74 height 16
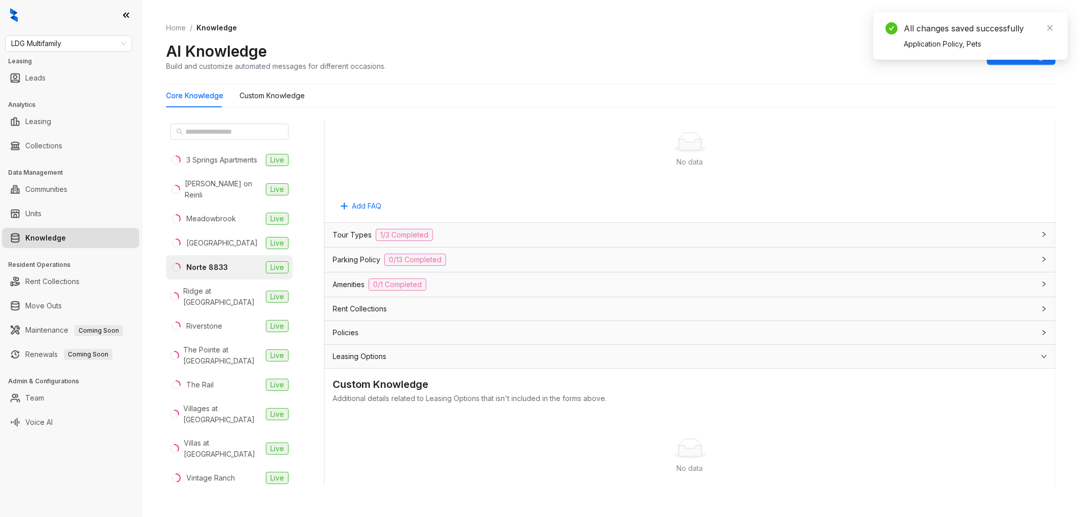
scroll to position [2251, 0]
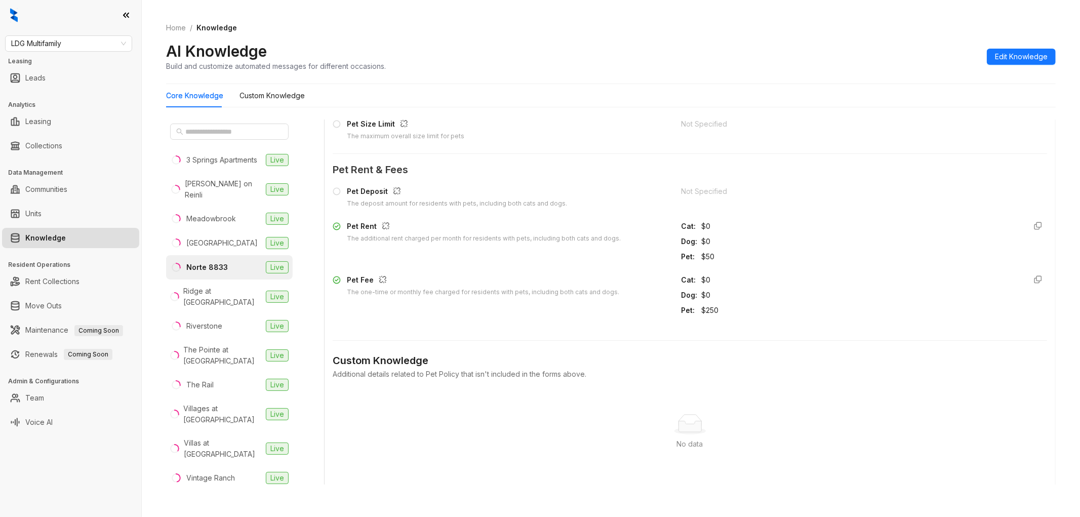
drag, startPoint x: 105, startPoint y: 476, endPoint x: 131, endPoint y: 458, distance: 31.6
click at [105, 476] on div "LDG Multifamily Leasing Leads Analytics Leasing Collections Data Management Com…" at bounding box center [70, 258] width 141 height 517
click at [220, 307] on div "Ridge at [GEOGRAPHIC_DATA]" at bounding box center [223, 297] width 78 height 22
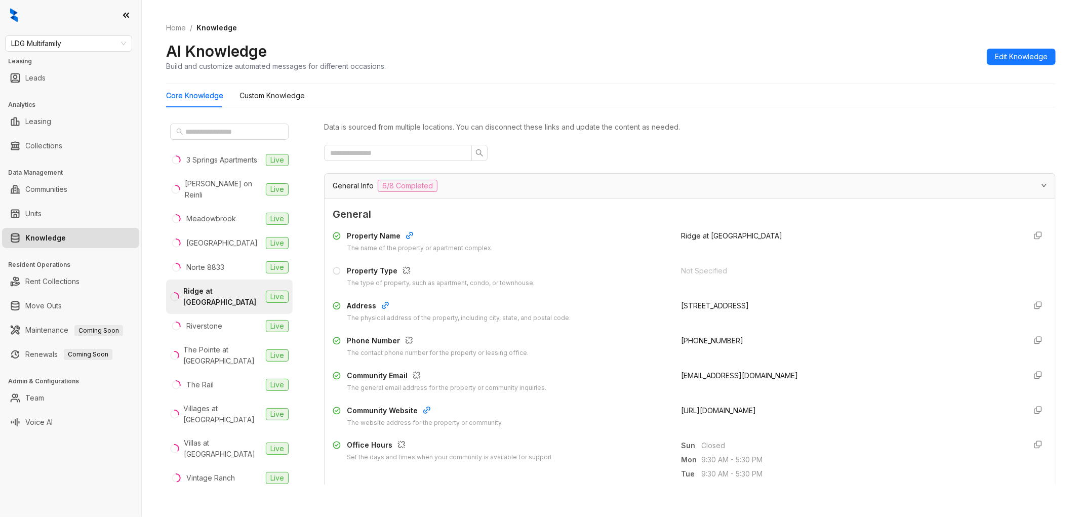
drag, startPoint x: 95, startPoint y: 441, endPoint x: 305, endPoint y: 391, distance: 215.4
click at [95, 441] on div "LDG Multifamily Leasing Leads Analytics Leasing Collections Data Management Com…" at bounding box center [70, 258] width 141 height 517
click at [1010, 49] on button "Edit Knowledge" at bounding box center [1021, 57] width 69 height 16
drag, startPoint x: 793, startPoint y: 411, endPoint x: 673, endPoint y: 409, distance: 120.5
click at [682, 409] on div "[URL][DOMAIN_NAME]" at bounding box center [850, 416] width 337 height 23
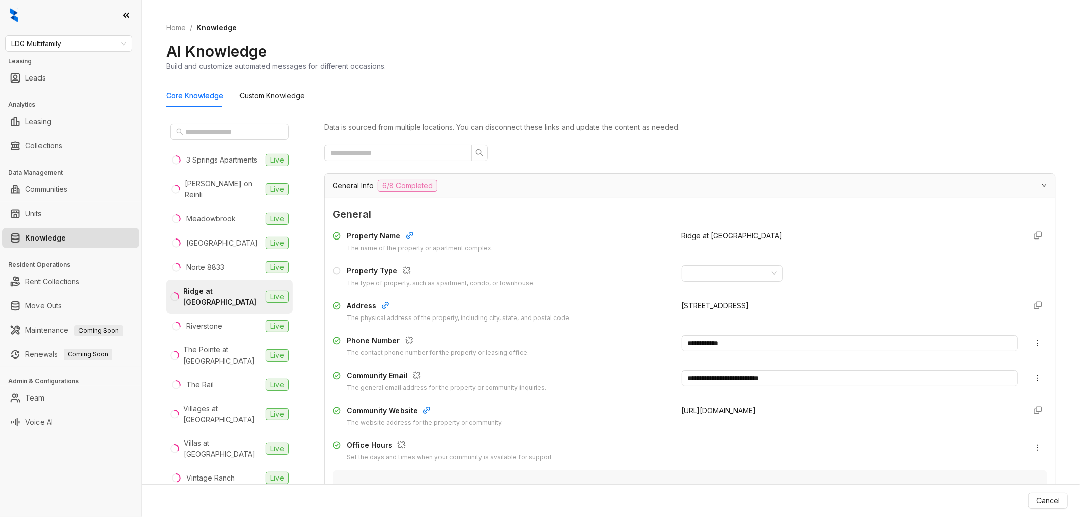
copy span "[URL][DOMAIN_NAME]"
drag, startPoint x: 385, startPoint y: 302, endPoint x: 402, endPoint y: 308, distance: 17.6
click at [385, 302] on icon "button" at bounding box center [385, 305] width 6 height 6
click at [383, 301] on icon "button" at bounding box center [385, 305] width 8 height 8
click at [373, 280] on span "Disconnect" at bounding box center [363, 276] width 37 height 11
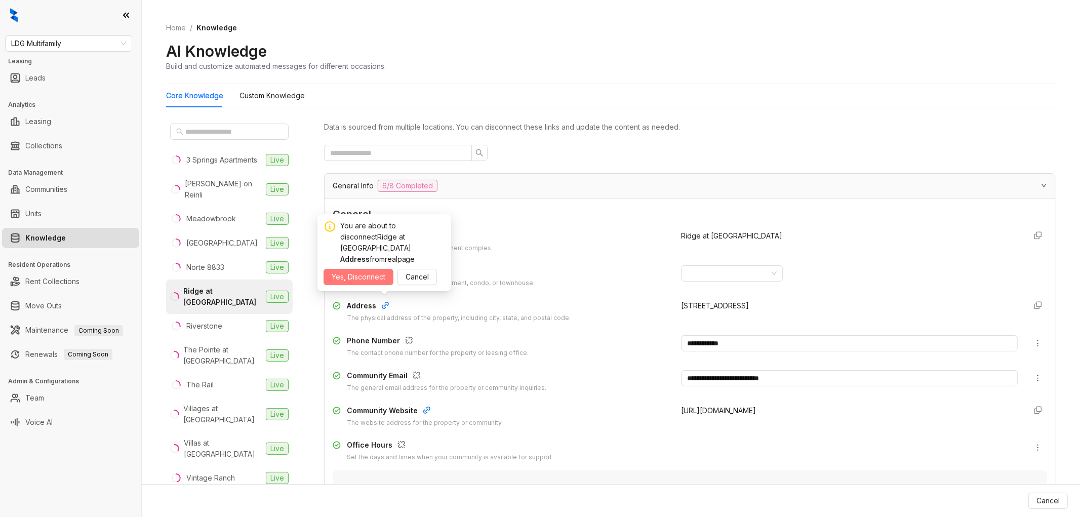
click at [369, 279] on span "Yes, Disconnect" at bounding box center [359, 276] width 54 height 11
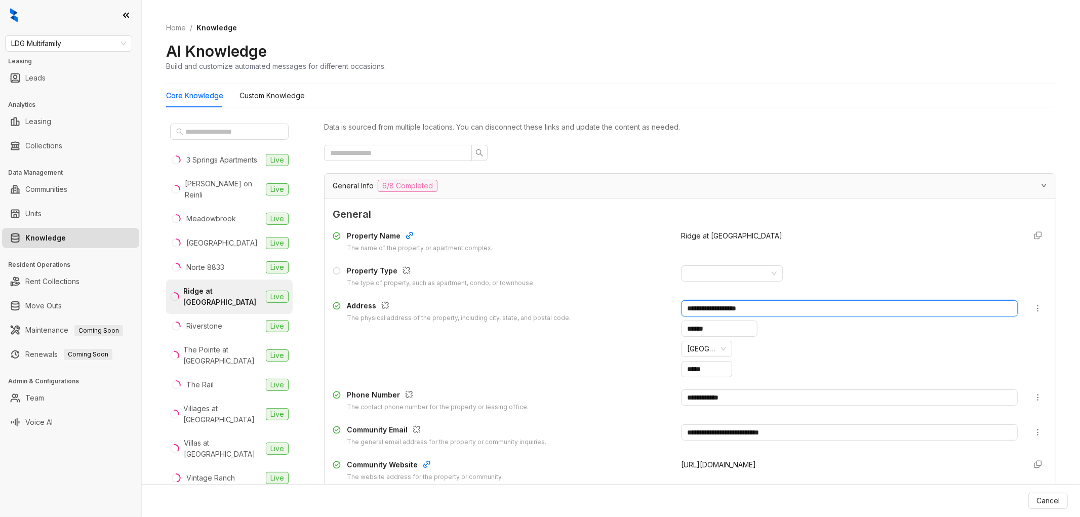
drag, startPoint x: 753, startPoint y: 306, endPoint x: 660, endPoint y: 309, distance: 92.7
click at [660, 309] on div "**********" at bounding box center [690, 338] width 715 height 77
paste input "text"
type input "**********"
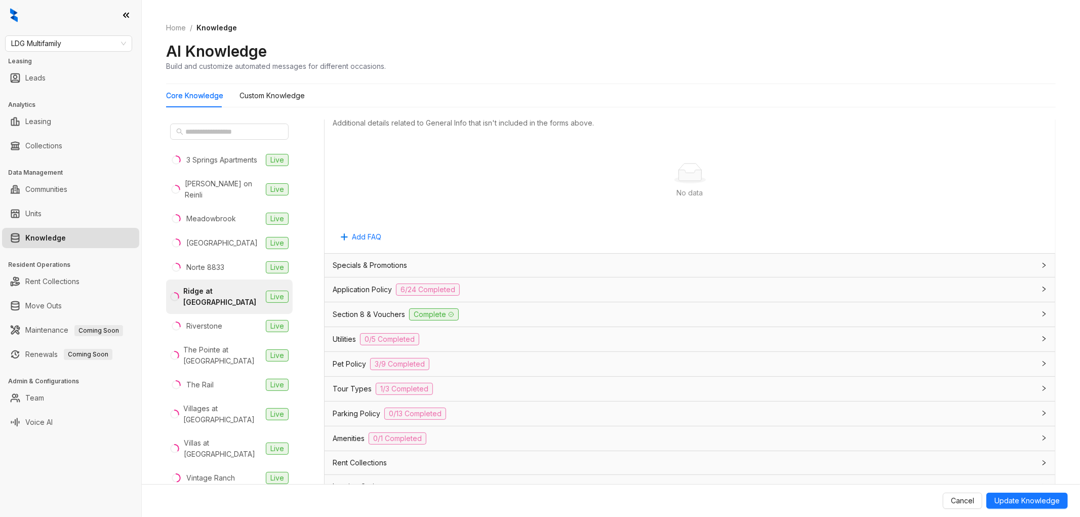
scroll to position [792, 0]
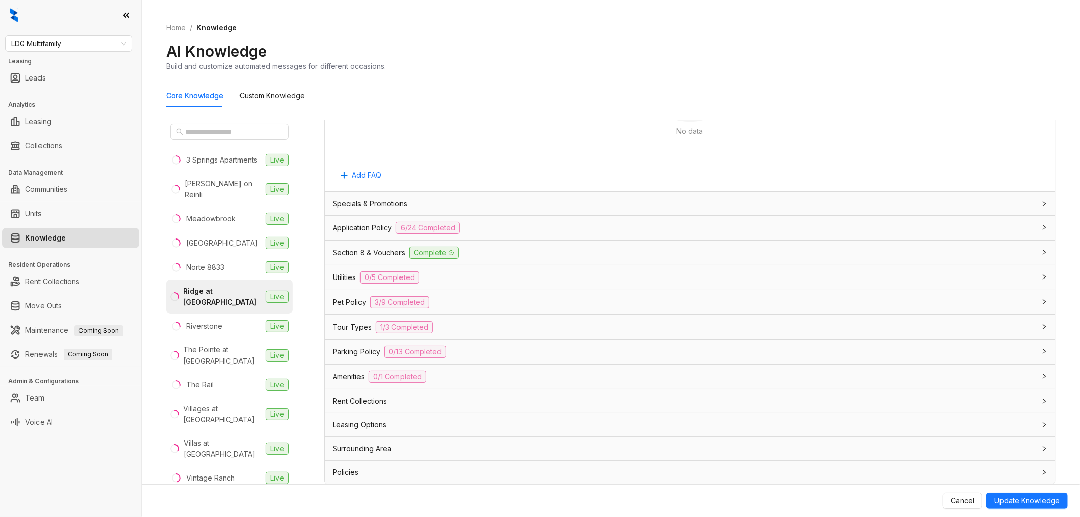
click at [508, 241] on div "Section 8 & Vouchers Complete" at bounding box center [690, 253] width 731 height 24
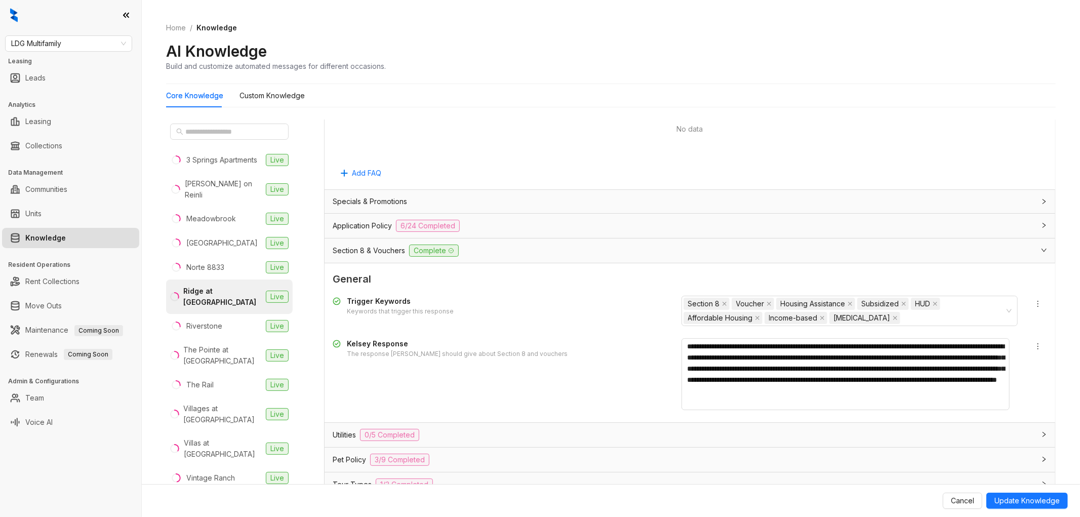
click at [486, 226] on div "Application Policy 6/24 Completed" at bounding box center [684, 226] width 702 height 12
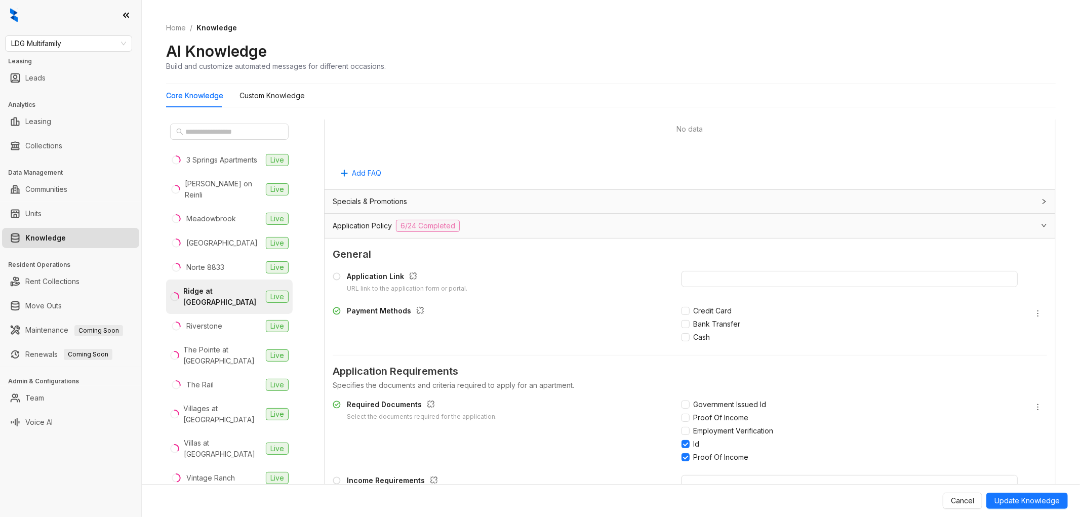
click at [486, 226] on div "Application Policy 6/24 Completed" at bounding box center [684, 226] width 702 height 12
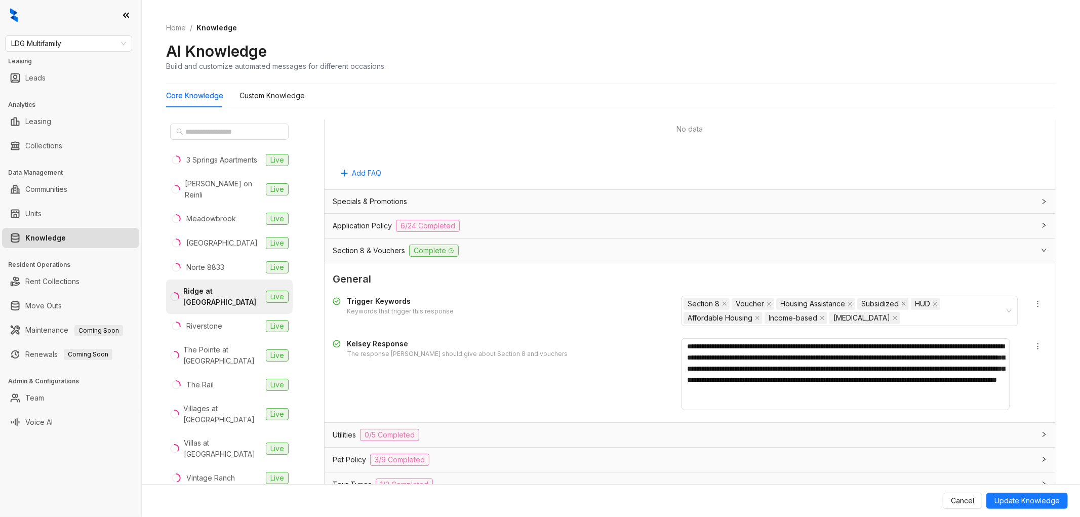
click at [493, 225] on div "Application Policy 6/24 Completed" at bounding box center [684, 226] width 702 height 12
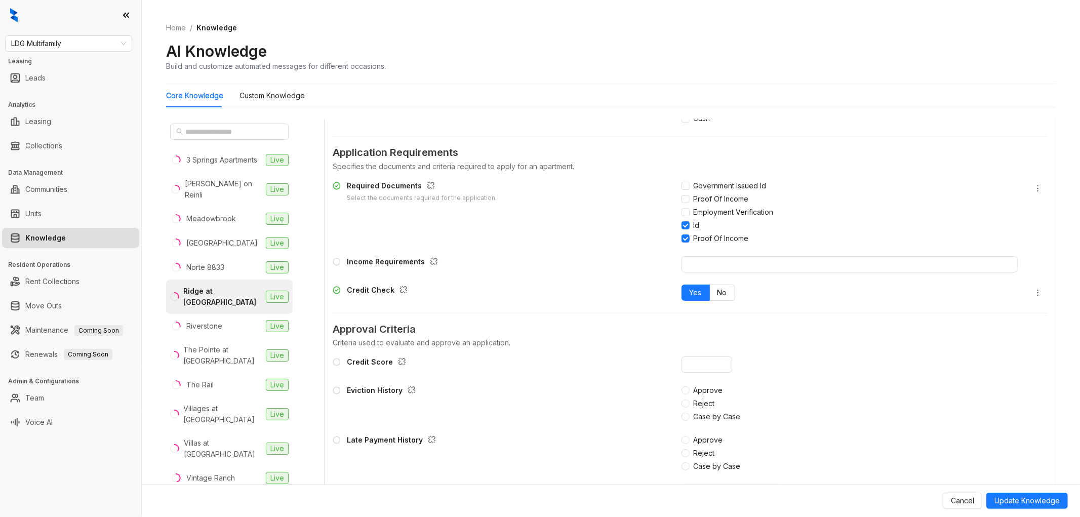
scroll to position [1074, 0]
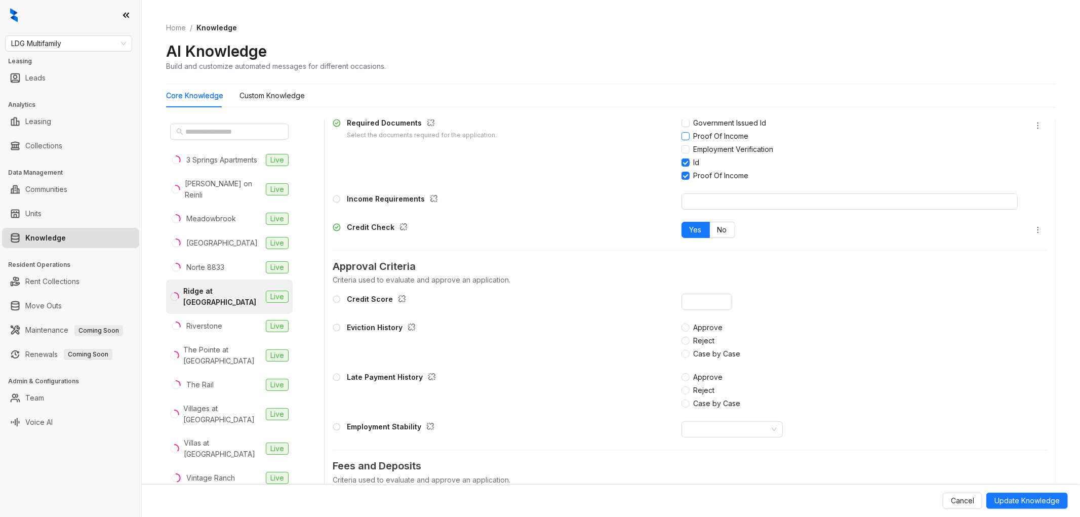
click at [682, 145] on label "Employment Verification" at bounding box center [850, 149] width 337 height 11
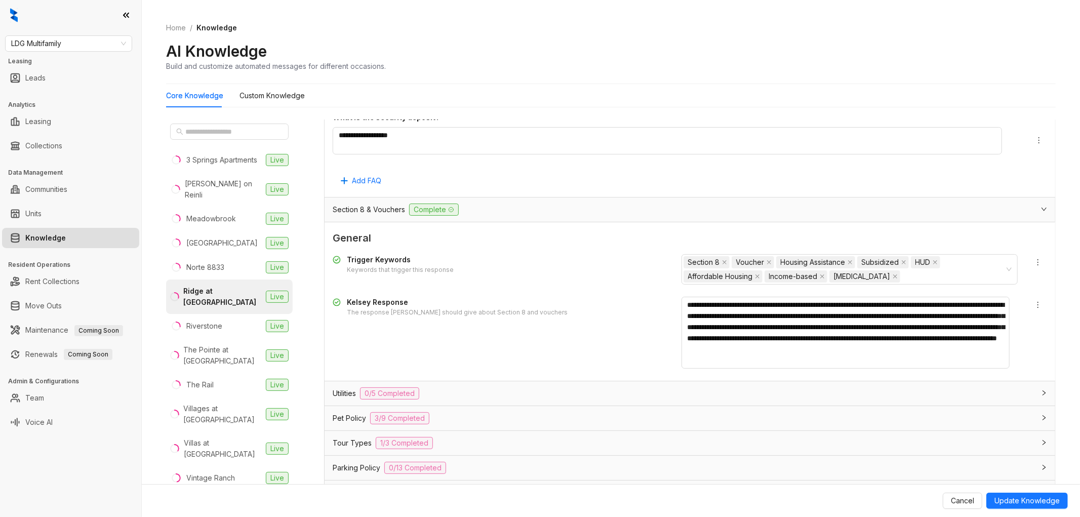
scroll to position [2536, 0]
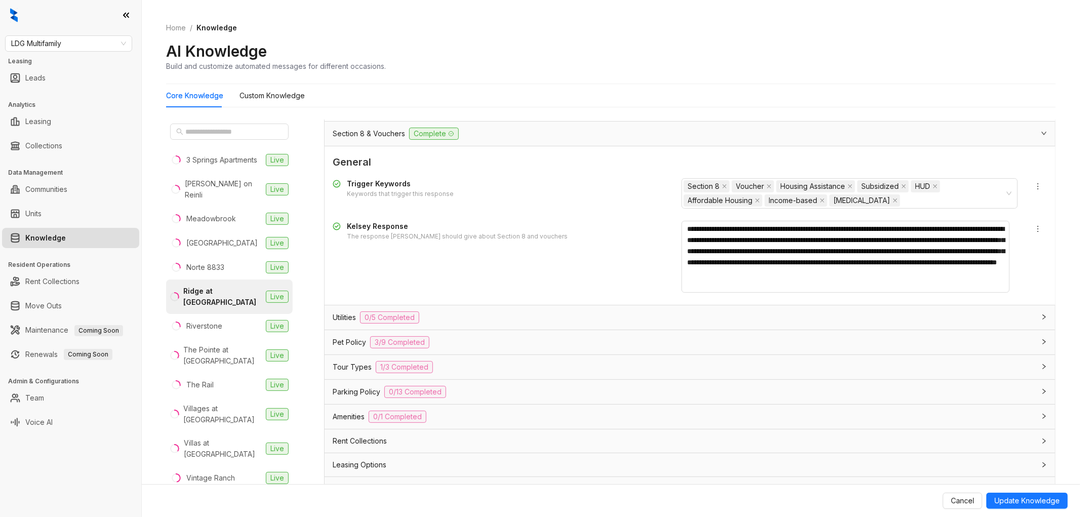
click at [467, 334] on div "Pet Policy 3/9 Completed" at bounding box center [690, 342] width 731 height 24
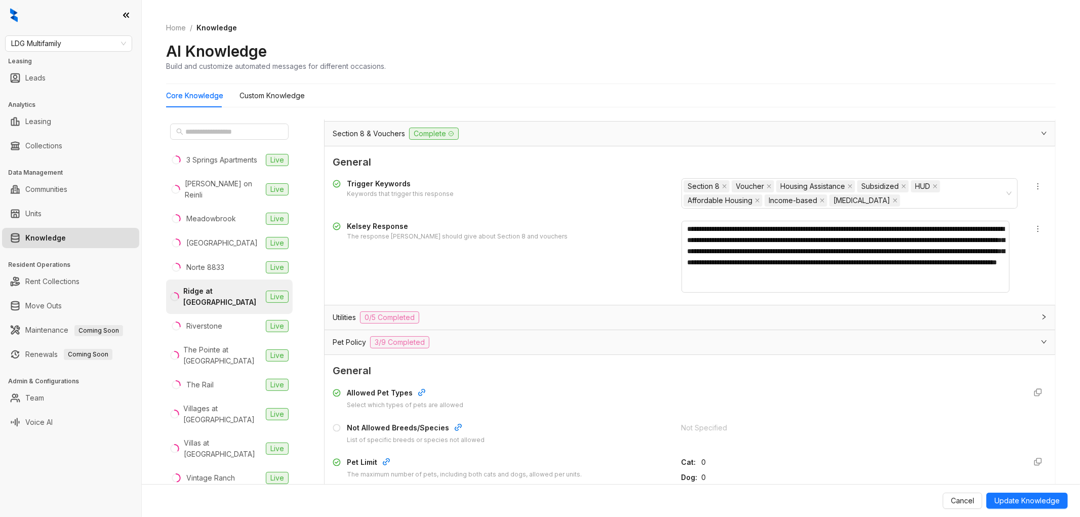
click at [478, 330] on div "Utilities 0/5 Completed" at bounding box center [690, 317] width 731 height 24
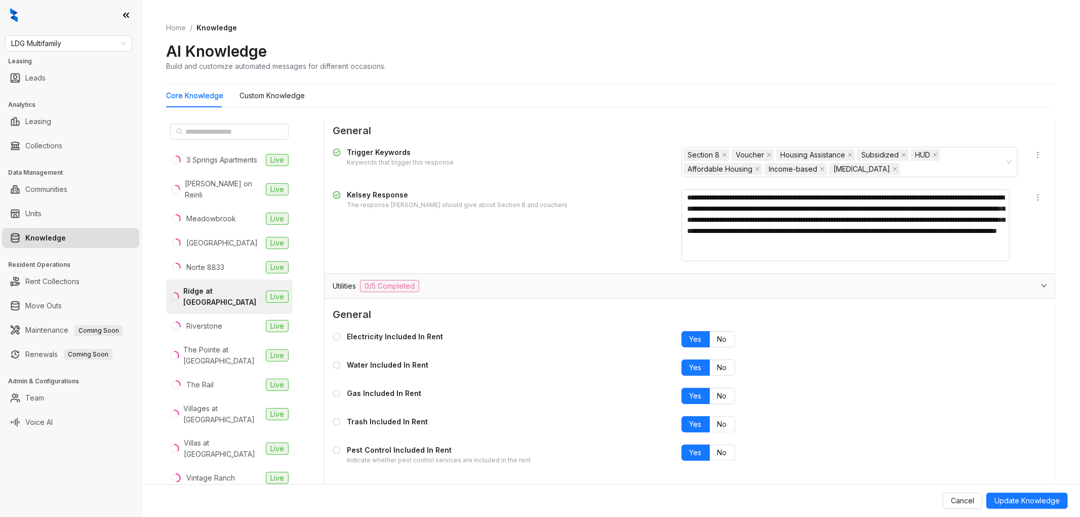
scroll to position [2593, 0]
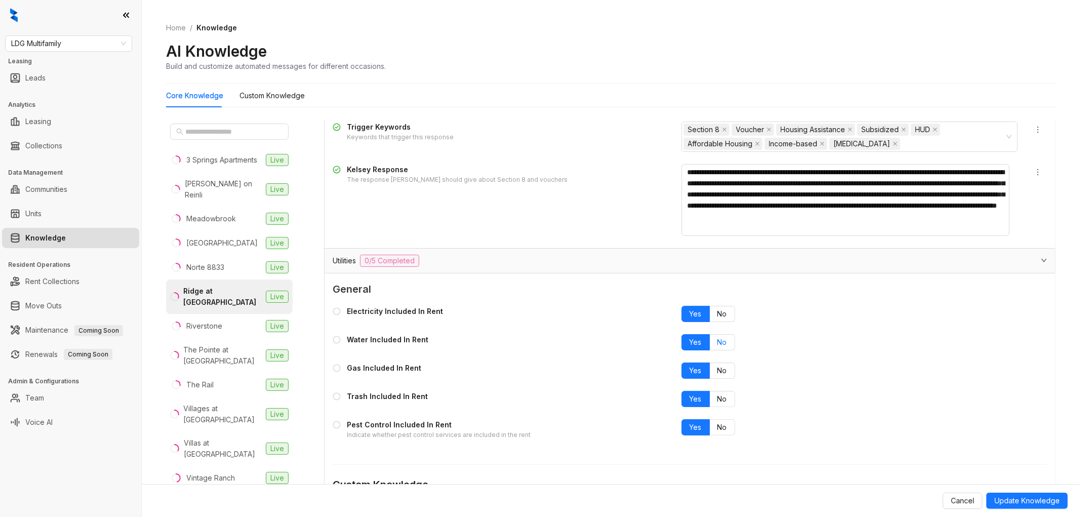
click at [718, 343] on span "No" at bounding box center [723, 342] width 10 height 9
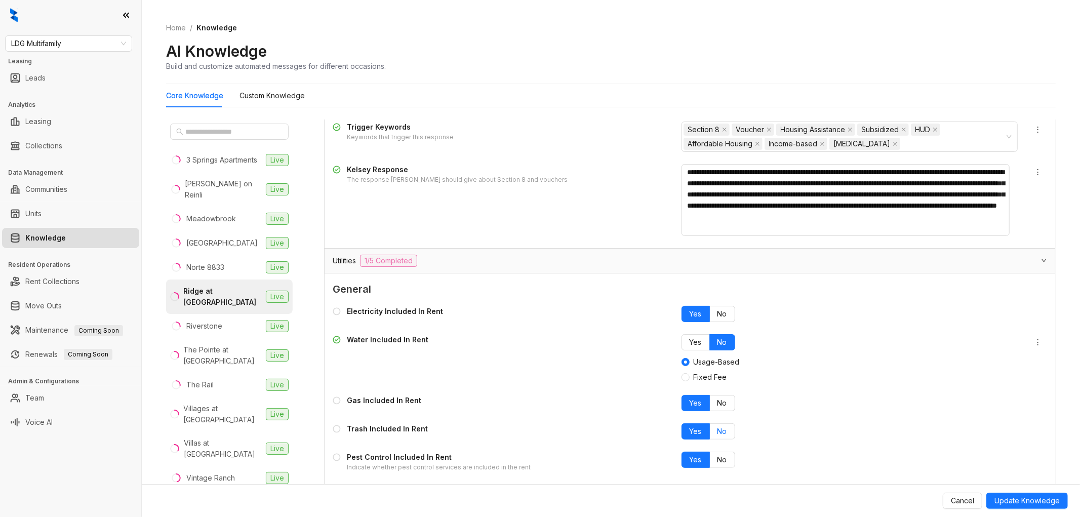
drag, startPoint x: 713, startPoint y: 434, endPoint x: 709, endPoint y: 429, distance: 6.1
click at [718, 434] on span "No" at bounding box center [723, 431] width 10 height 9
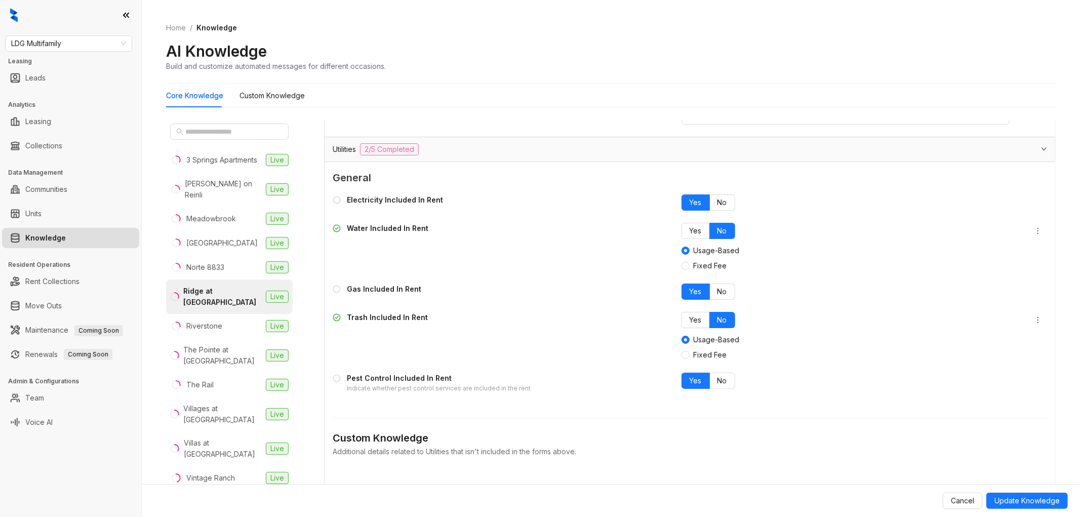
scroll to position [2705, 0]
click at [718, 383] on span "No" at bounding box center [723, 379] width 10 height 9
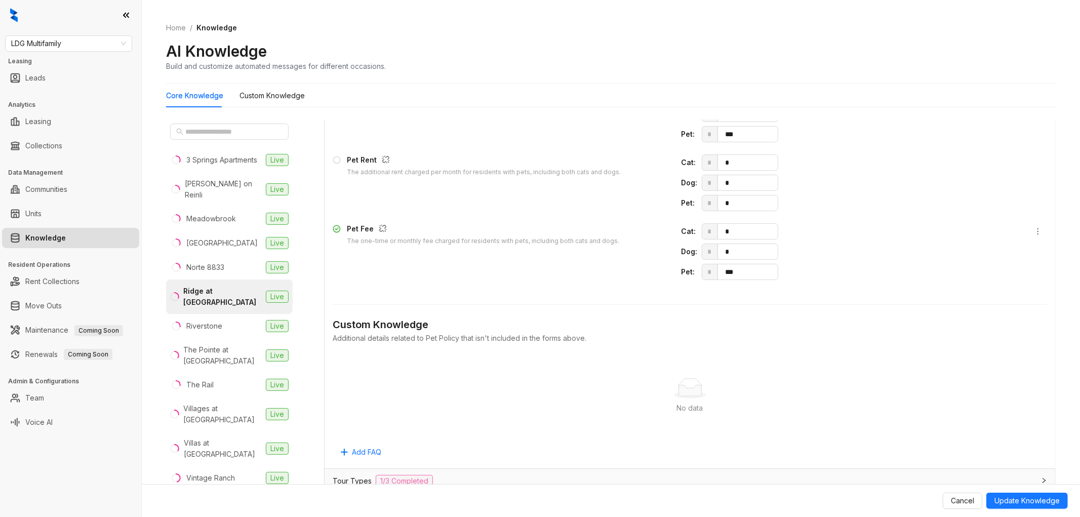
scroll to position [3689, 0]
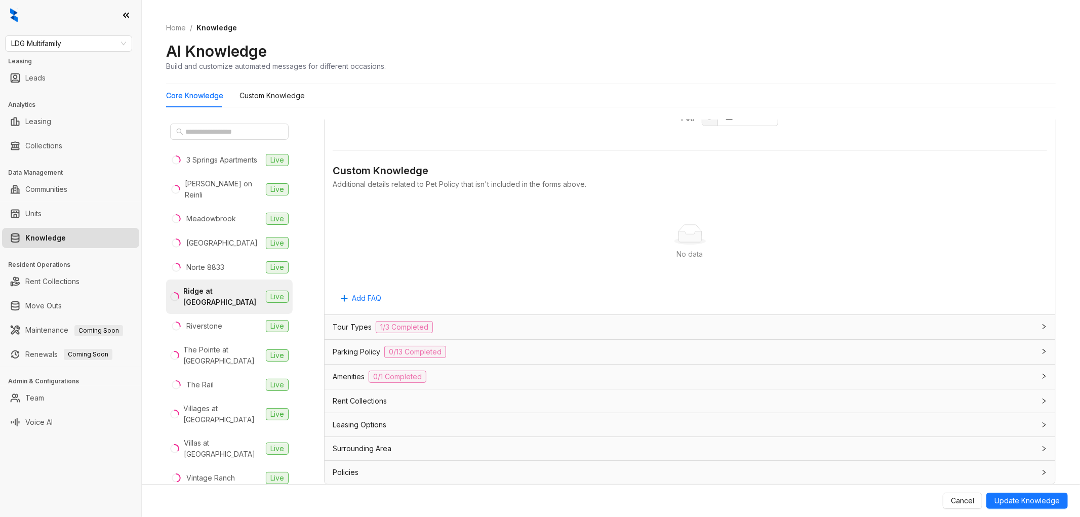
click at [467, 431] on div "Leasing Options" at bounding box center [690, 424] width 731 height 23
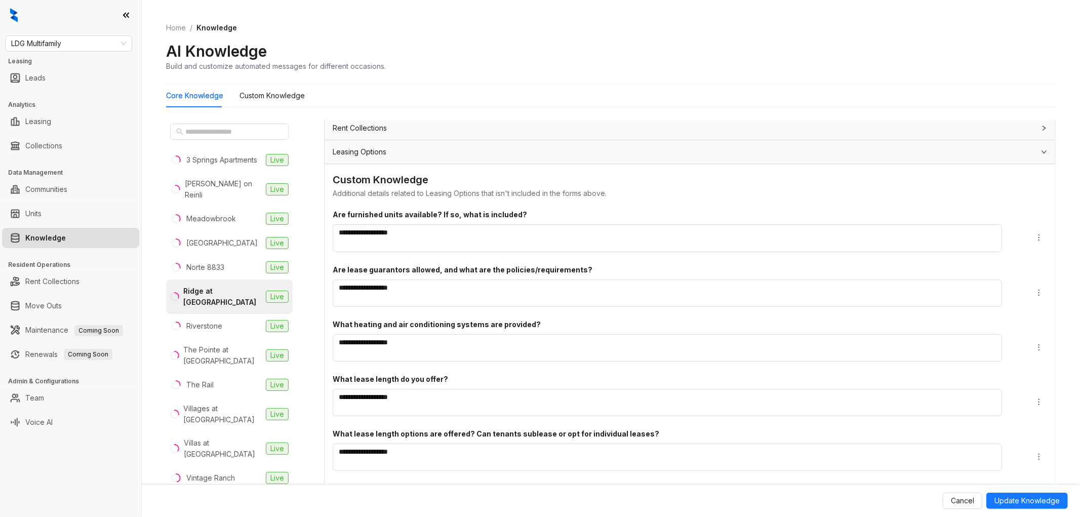
scroll to position [4038, 0]
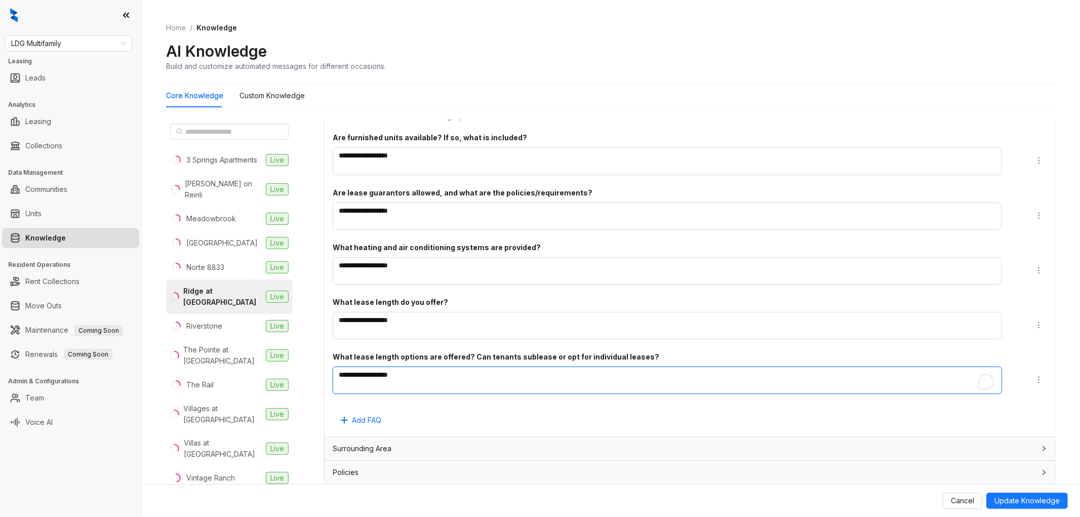
drag, startPoint x: 301, startPoint y: 372, endPoint x: 287, endPoint y: 370, distance: 14.9
click at [287, 370] on div "3 Springs Apartments Live [PERSON_NAME] on Reinli [GEOGRAPHIC_DATA] Live [GEOGR…" at bounding box center [611, 304] width 890 height 378
type textarea "**"
type textarea "*****"
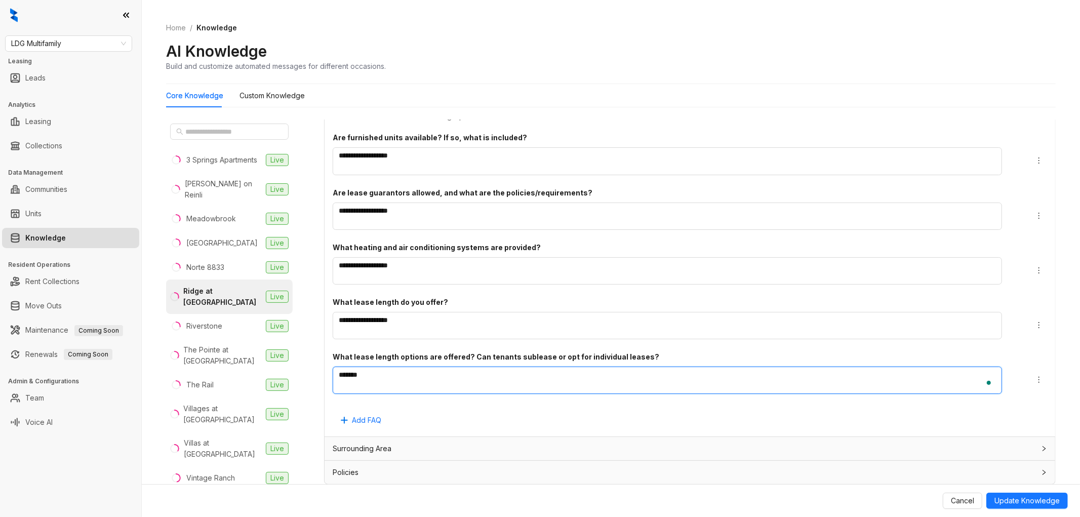
type textarea "********"
type textarea "*********"
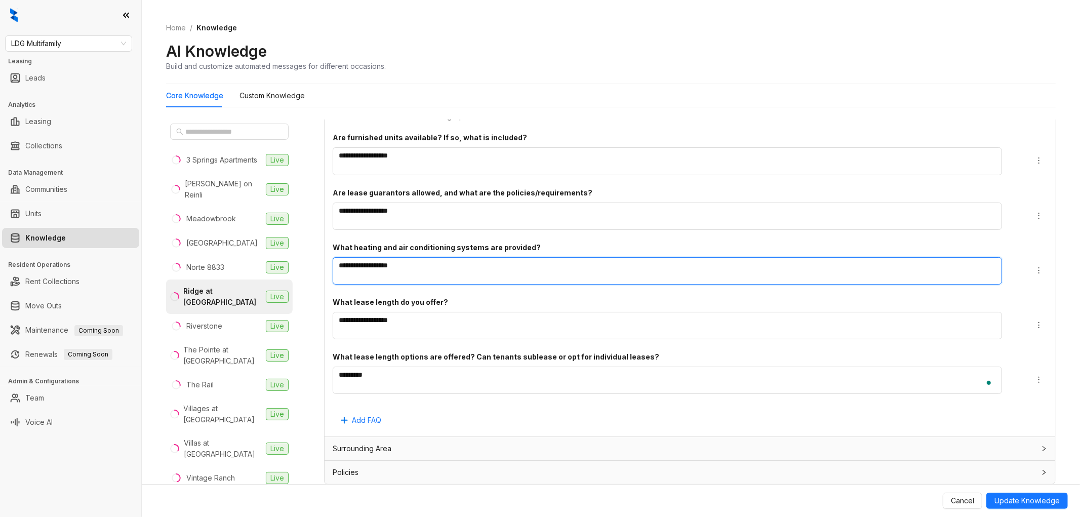
click at [709, 272] on textarea "**********" at bounding box center [668, 270] width 670 height 27
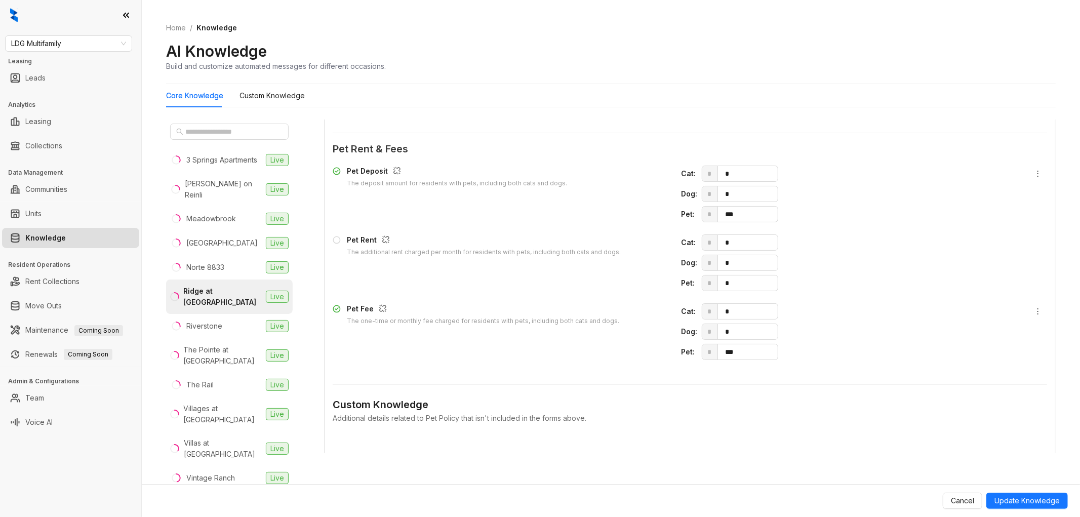
scroll to position [3363, 0]
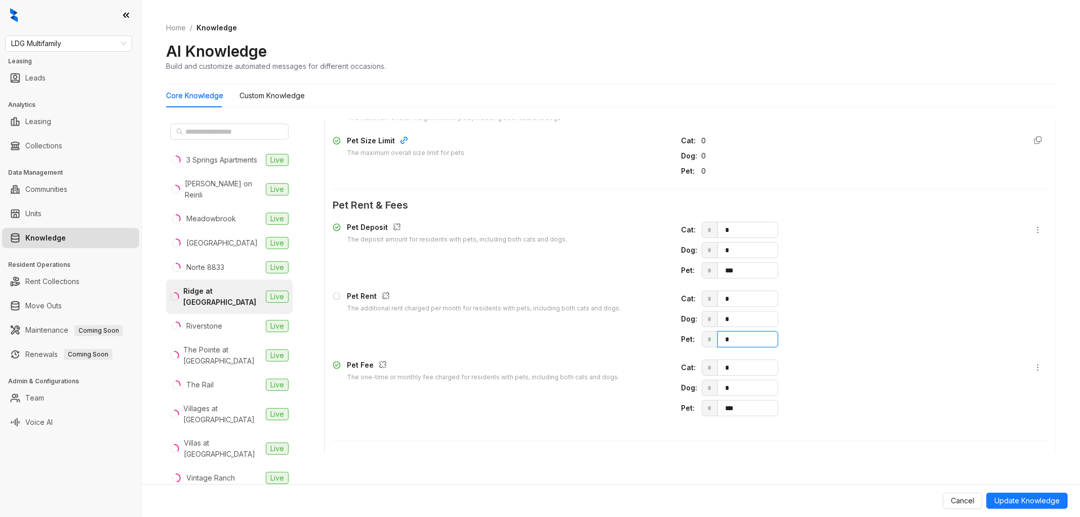
drag, startPoint x: 732, startPoint y: 341, endPoint x: 681, endPoint y: 341, distance: 50.6
click at [682, 341] on div "Pet : * *" at bounding box center [850, 339] width 337 height 16
type input "**"
drag, startPoint x: 744, startPoint y: 414, endPoint x: 685, endPoint y: 408, distance: 60.1
click at [685, 408] on div "Pet : * ***" at bounding box center [850, 408] width 337 height 16
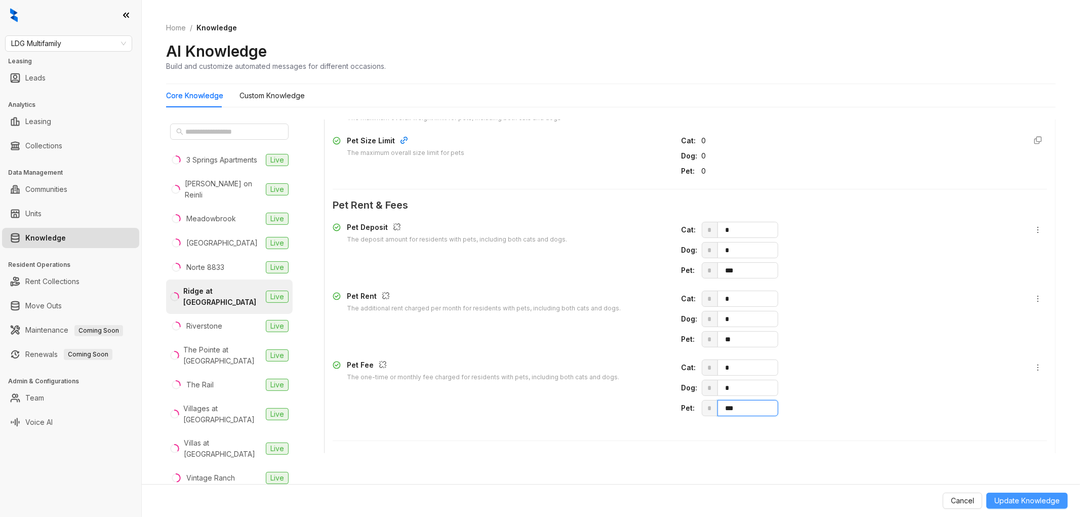
type input "***"
click at [1050, 502] on span "Update Knowledge" at bounding box center [1027, 500] width 65 height 11
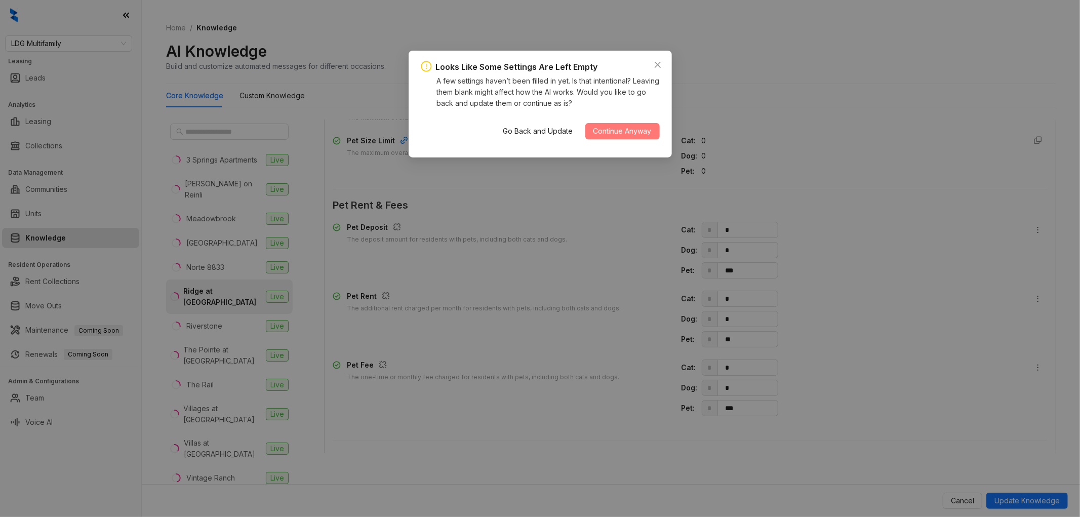
click at [613, 132] on span "Continue Anyway" at bounding box center [623, 131] width 58 height 11
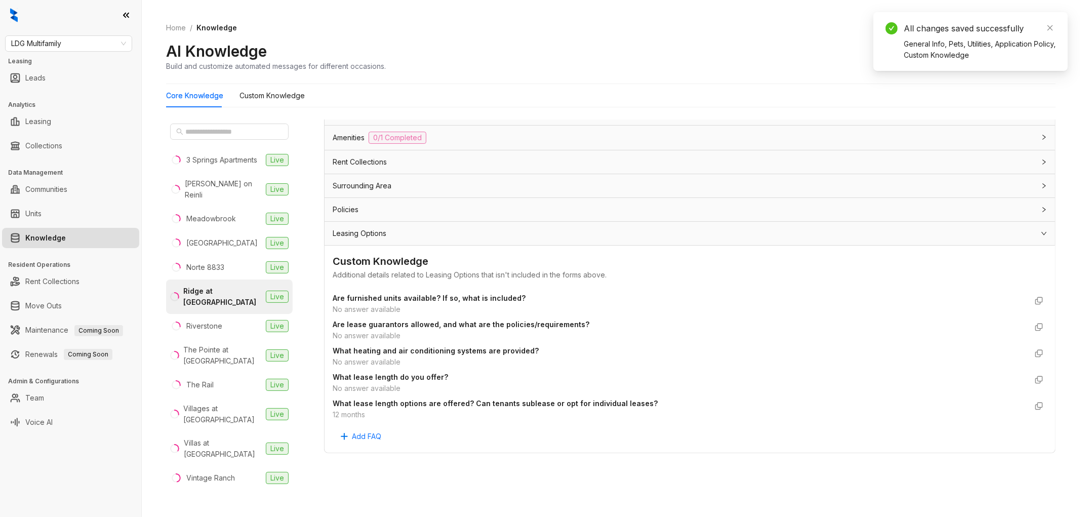
scroll to position [0, 0]
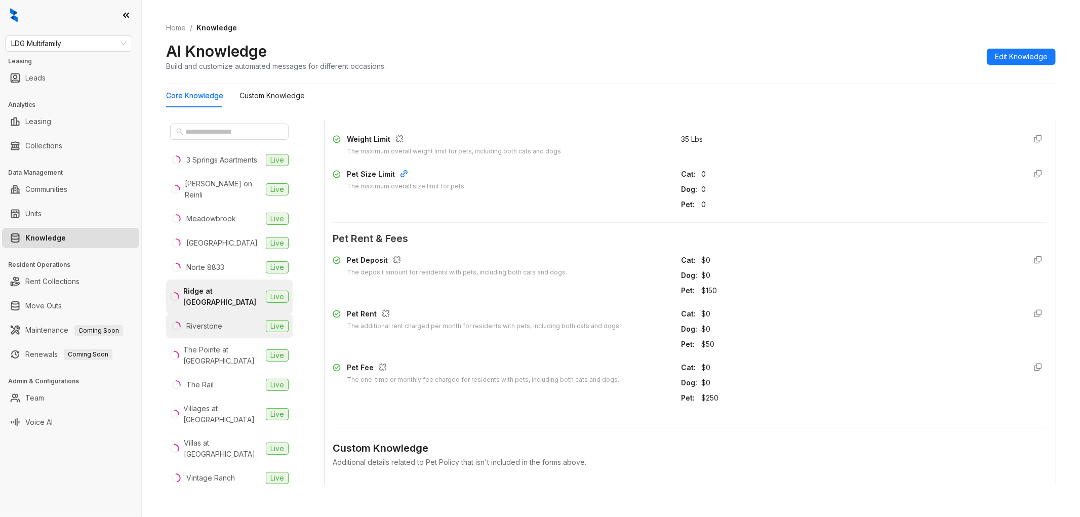
click at [244, 331] on li "Riverstone Live" at bounding box center [229, 326] width 127 height 24
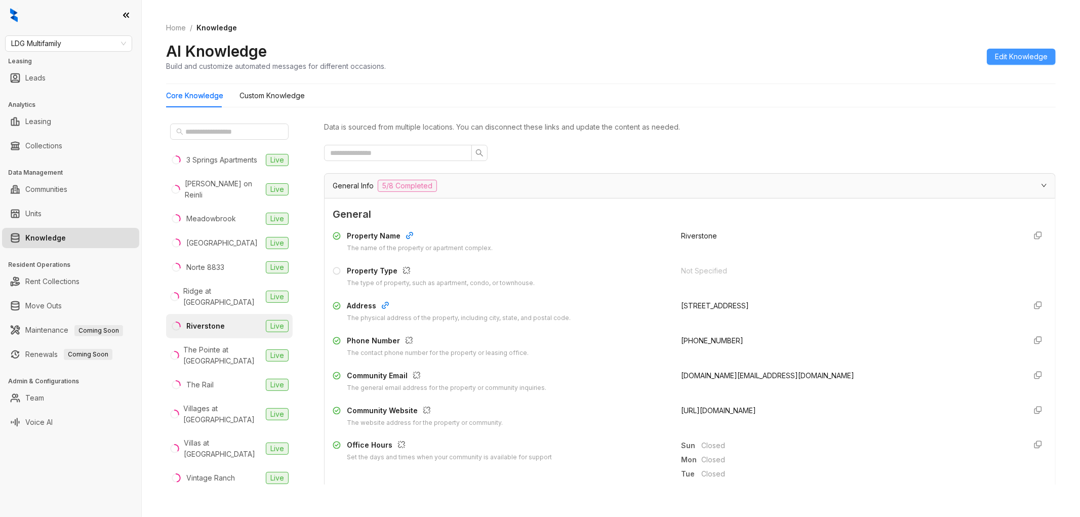
click at [1008, 60] on span "Edit Knowledge" at bounding box center [1021, 56] width 53 height 11
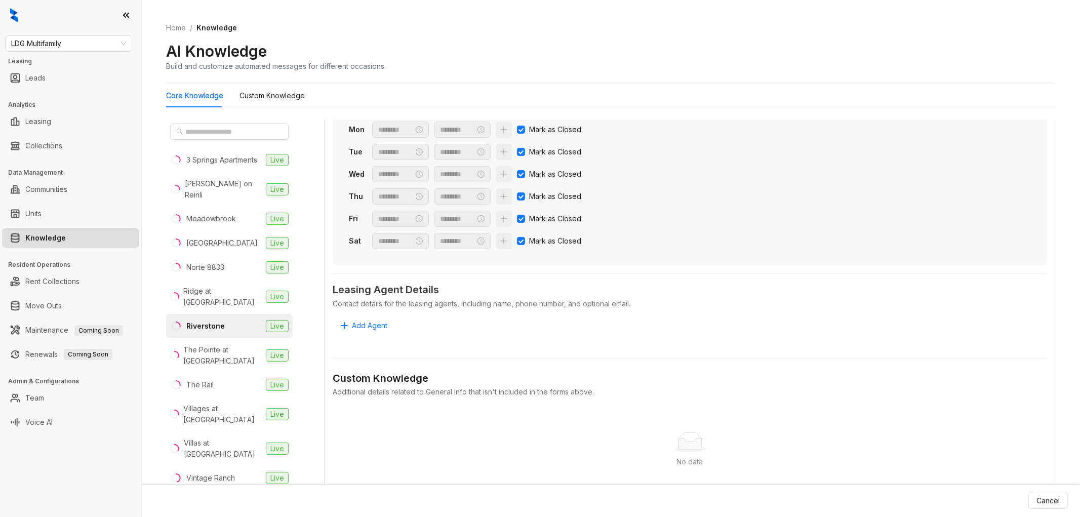
scroll to position [225, 0]
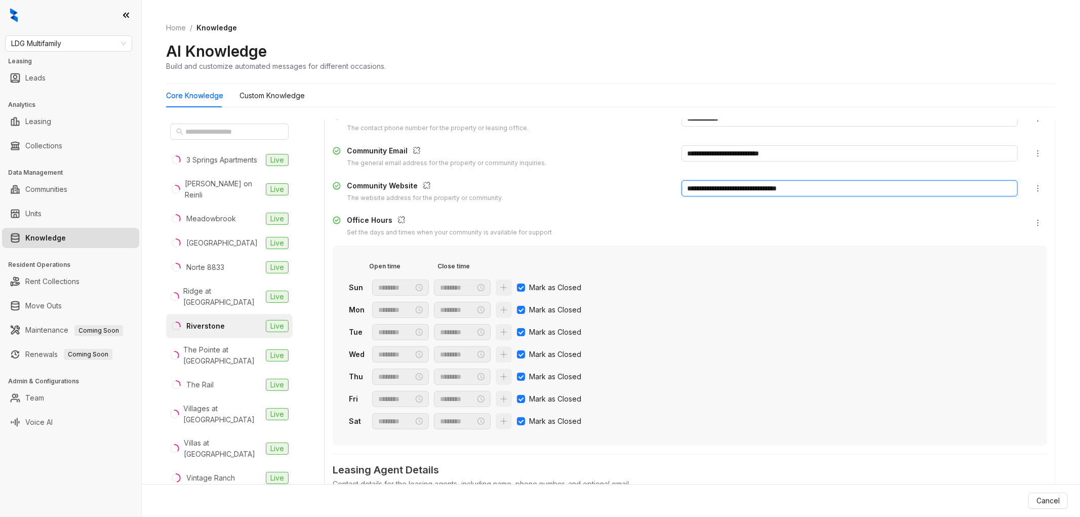
drag, startPoint x: 808, startPoint y: 185, endPoint x: 641, endPoint y: 190, distance: 167.2
click at [641, 190] on div "**********" at bounding box center [690, 191] width 715 height 23
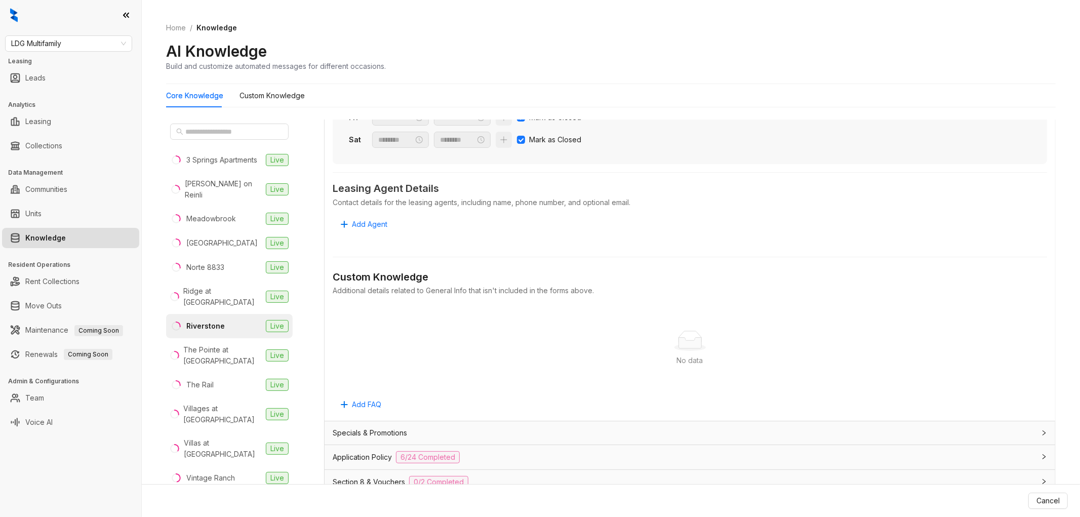
scroll to position [737, 0]
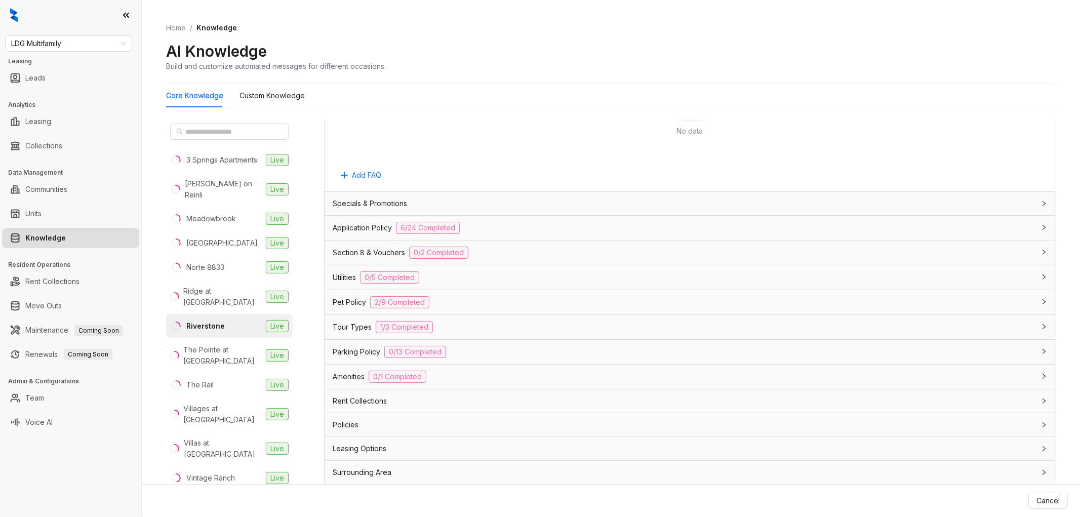
click at [539, 228] on div "Application Policy 6/24 Completed" at bounding box center [684, 228] width 702 height 12
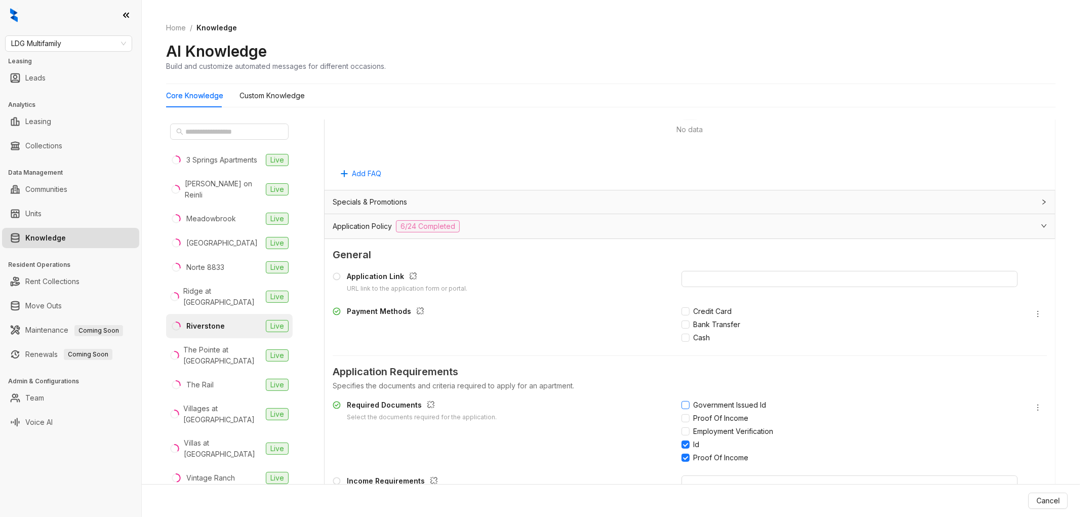
click at [690, 400] on span "Government Issued Id" at bounding box center [730, 405] width 81 height 11
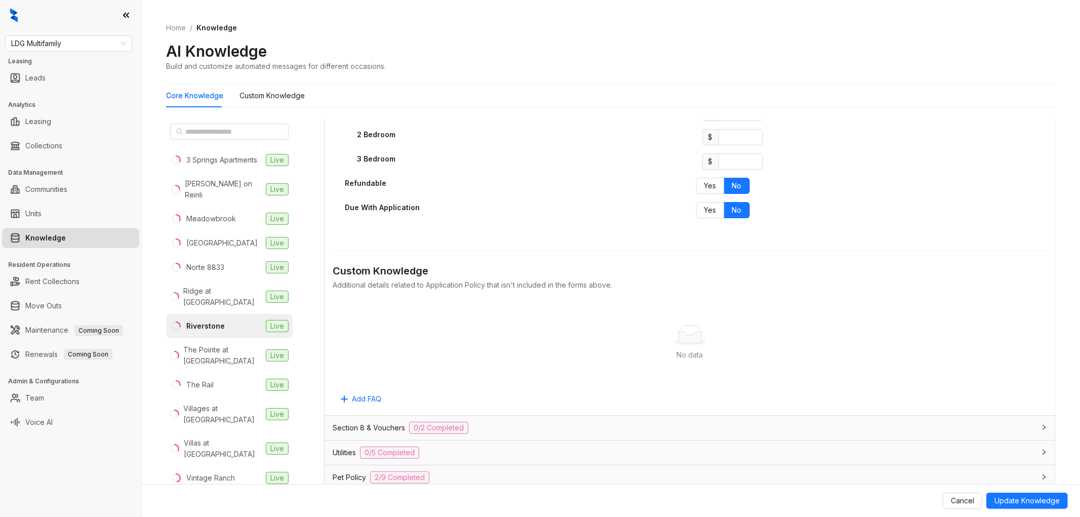
scroll to position [2131, 0]
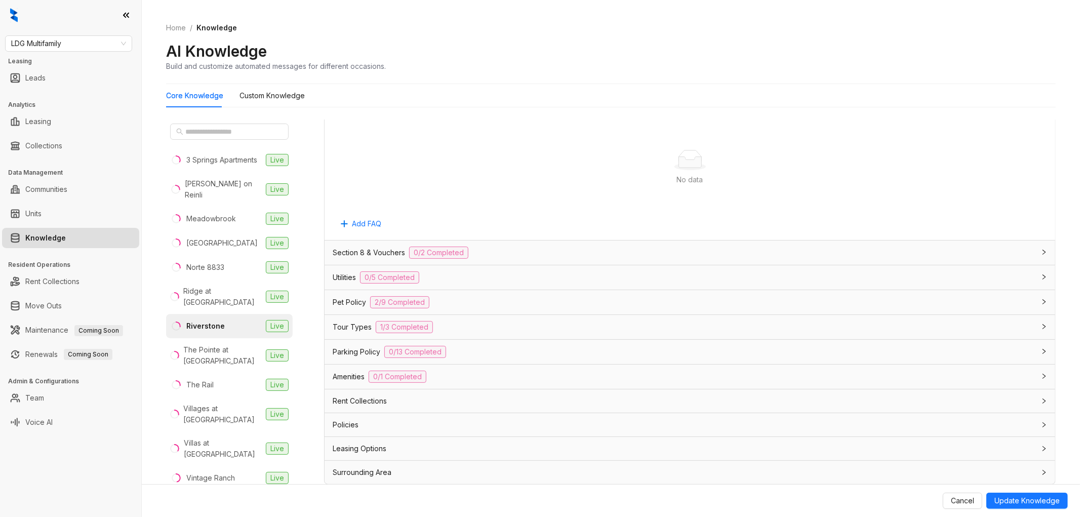
click at [486, 305] on div "Pet Policy 2/9 Completed" at bounding box center [684, 302] width 702 height 12
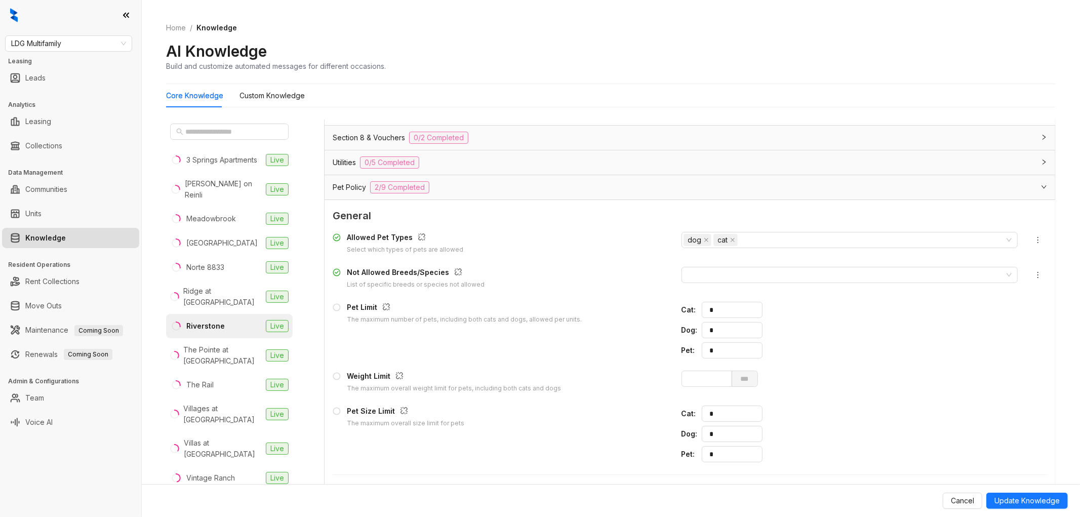
scroll to position [2412, 0]
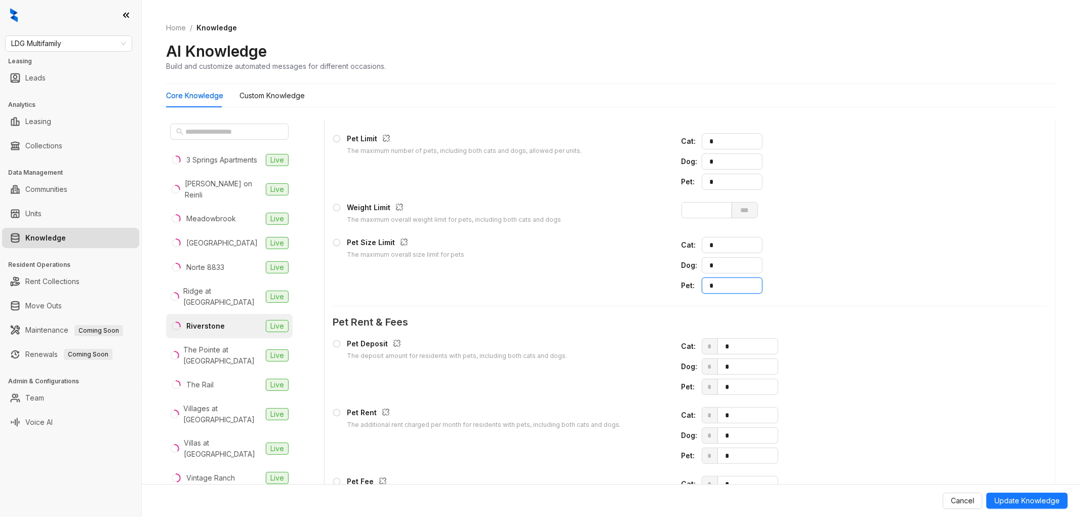
drag, startPoint x: 728, startPoint y: 289, endPoint x: 646, endPoint y: 285, distance: 81.6
click at [646, 285] on div "Pet Size Limit The maximum overall size limit for pets Cat : * Dog : * Pet : *" at bounding box center [690, 265] width 715 height 57
type input "*"
click at [700, 215] on input "number" at bounding box center [707, 210] width 51 height 16
type input "***"
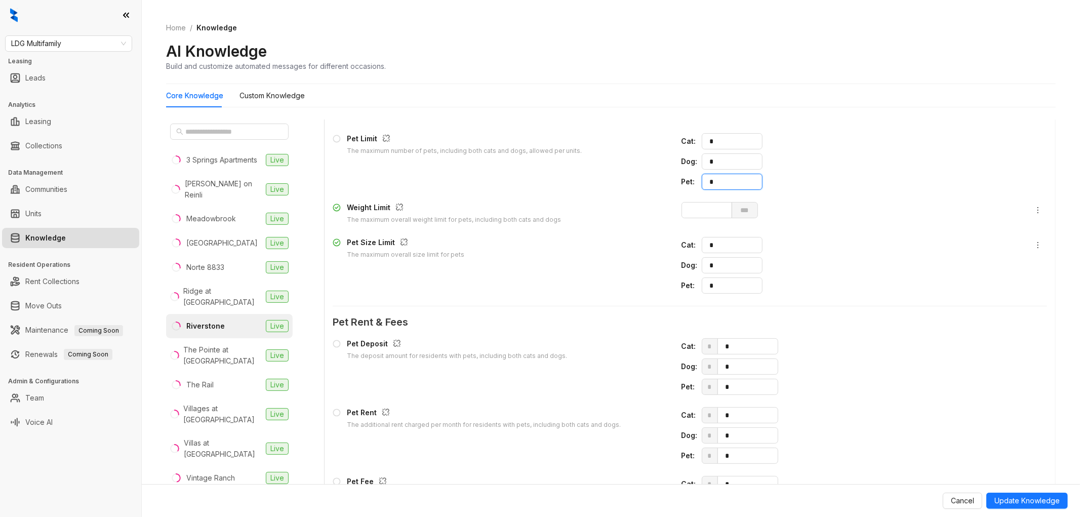
drag, startPoint x: 716, startPoint y: 185, endPoint x: 664, endPoint y: 182, distance: 52.2
click at [664, 182] on div "Pet Limit The maximum number of pets, including both cats and dogs, allowed per…" at bounding box center [690, 161] width 715 height 57
type input "*"
drag, startPoint x: 707, startPoint y: 289, endPoint x: 657, endPoint y: 282, distance: 49.6
click at [664, 285] on div "Pet Size Limit The maximum overall size limit for pets Cat : * Dog : * Pet : *" at bounding box center [690, 265] width 715 height 57
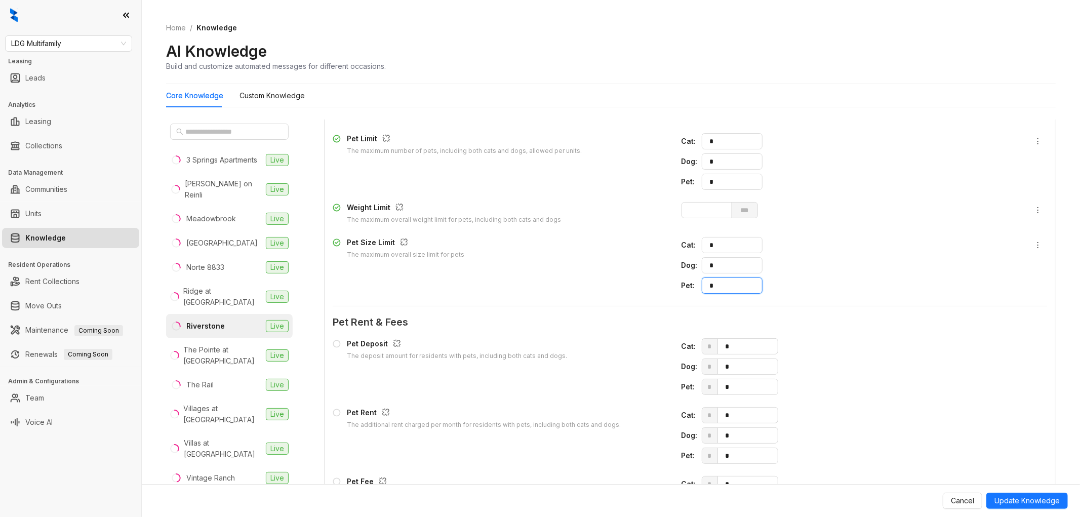
type input "*"
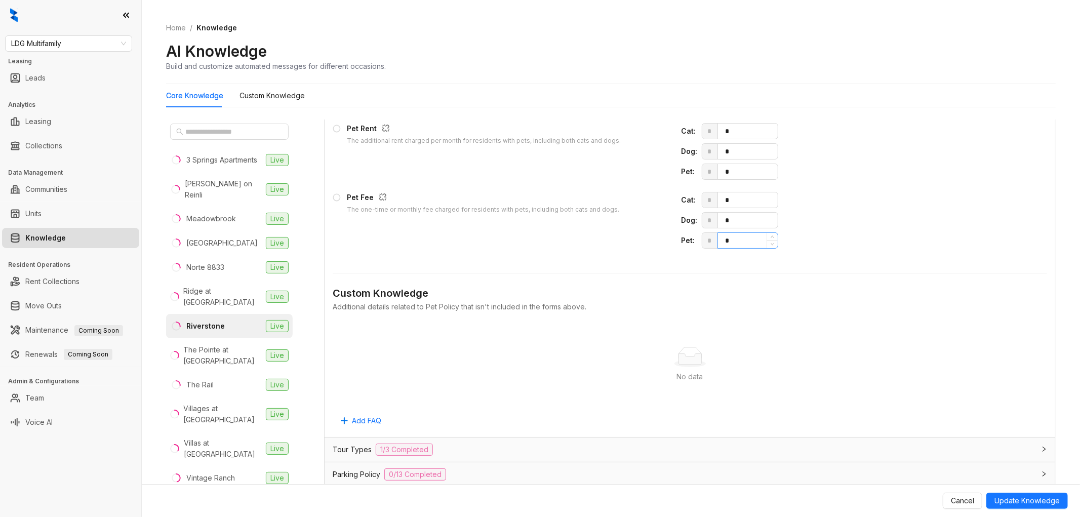
scroll to position [2637, 0]
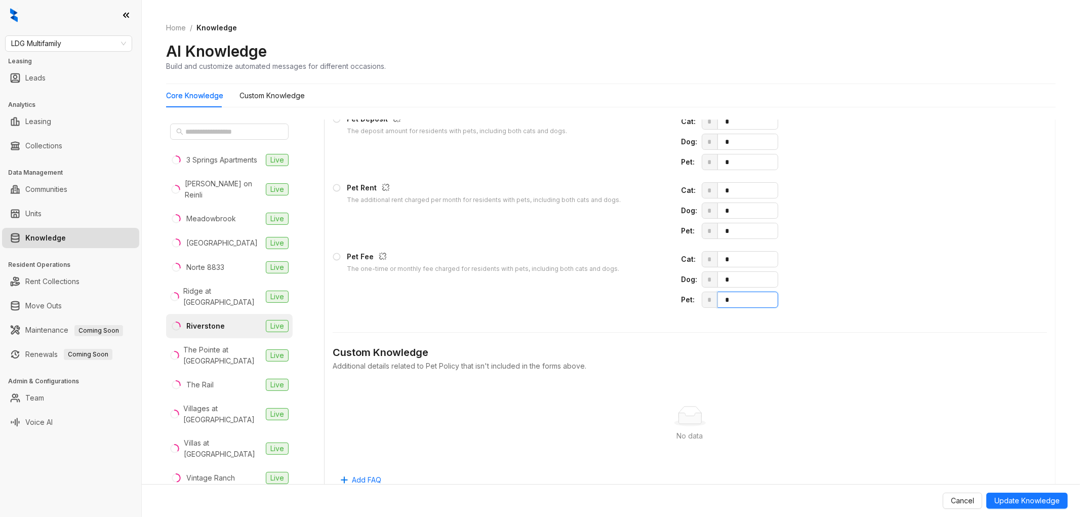
click at [702, 299] on span "* *" at bounding box center [860, 300] width 317 height 16
type input "***"
drag, startPoint x: 723, startPoint y: 235, endPoint x: 687, endPoint y: 227, distance: 37.4
click at [687, 226] on div "Pet : * *" at bounding box center [850, 231] width 337 height 16
type input "**"
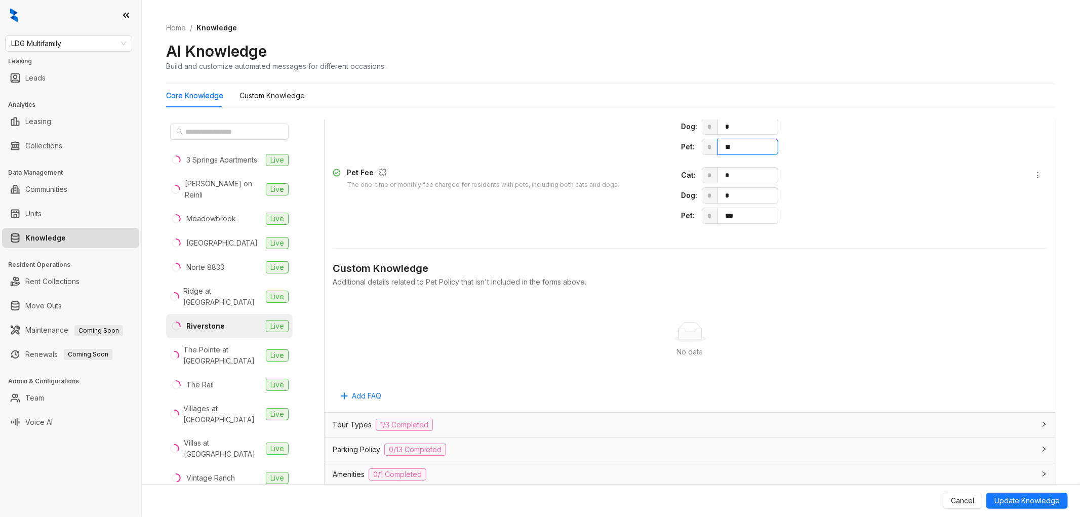
scroll to position [2823, 0]
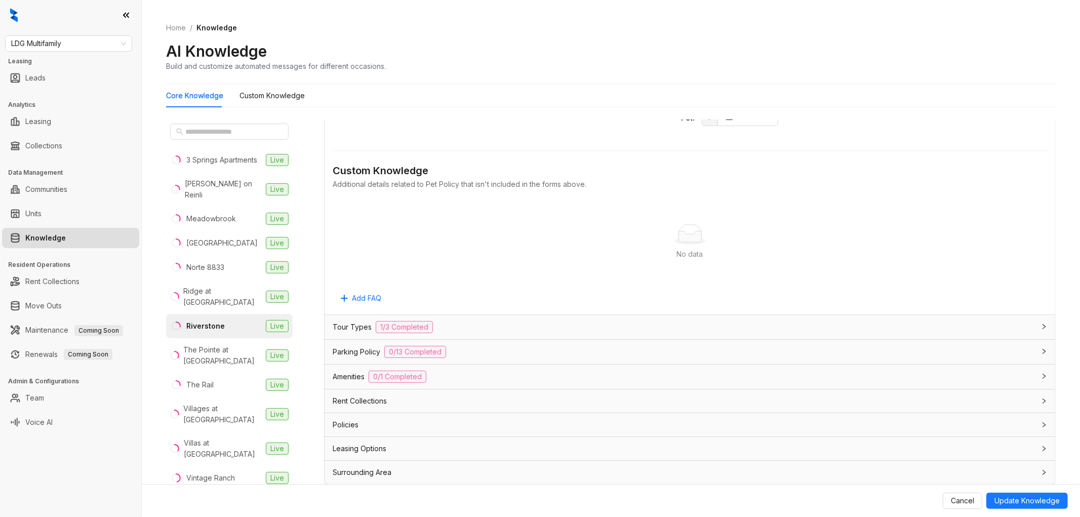
drag, startPoint x: 413, startPoint y: 448, endPoint x: 432, endPoint y: 445, distance: 18.6
click at [414, 448] on div "Leasing Options" at bounding box center [684, 448] width 702 height 11
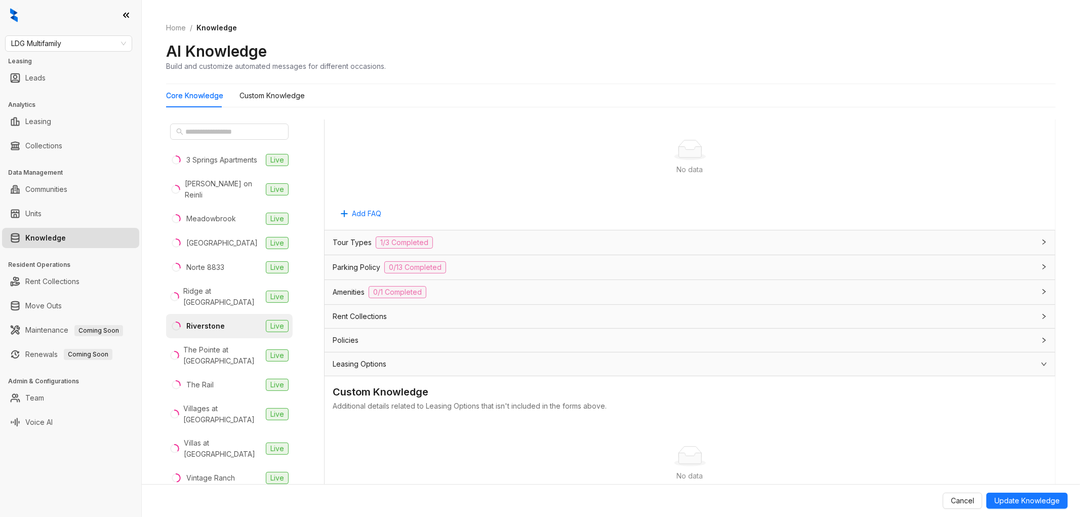
scroll to position [2983, 0]
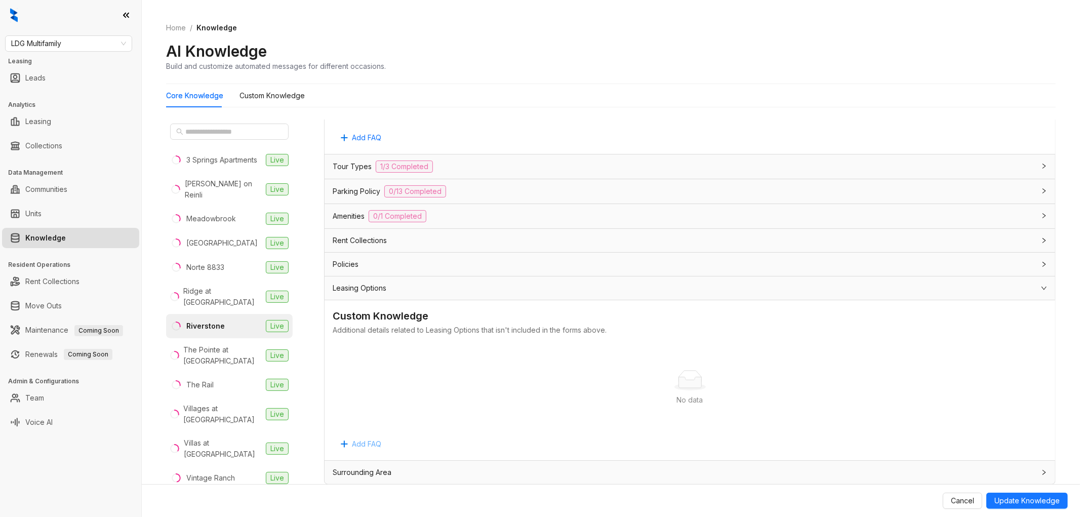
click at [357, 442] on span "Add FAQ" at bounding box center [366, 444] width 29 height 11
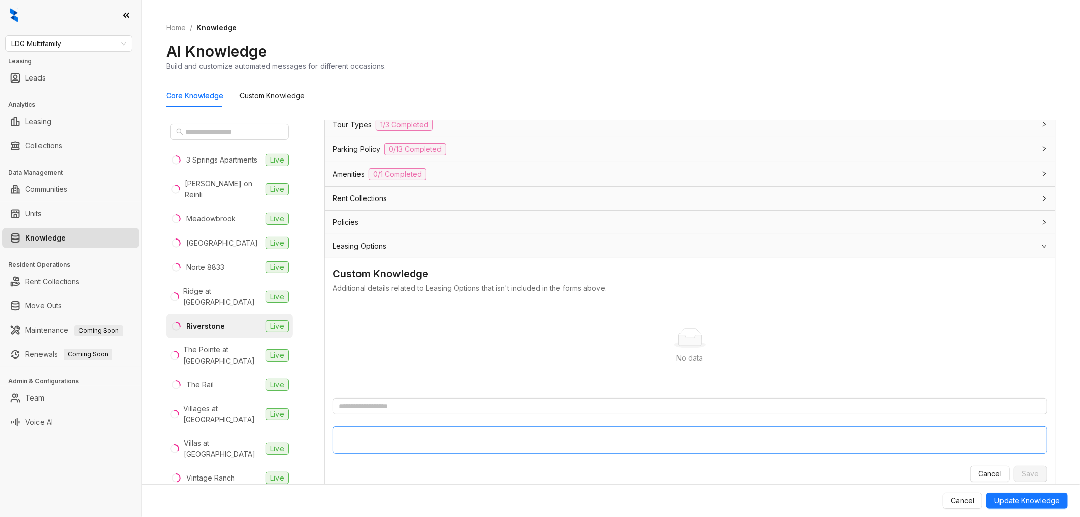
scroll to position [3055, 0]
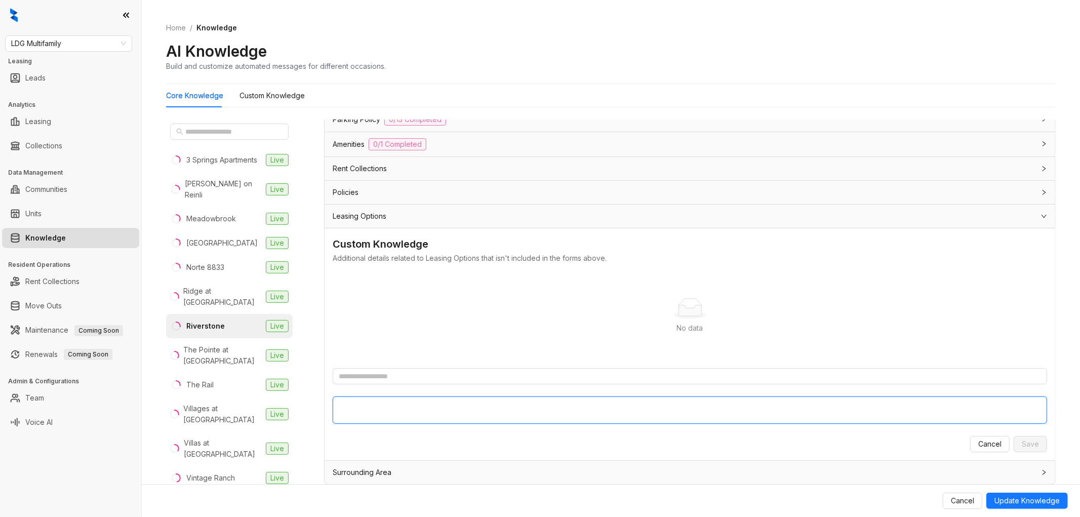
click at [388, 421] on textarea at bounding box center [690, 410] width 715 height 27
paste textarea "**********"
type textarea "**********"
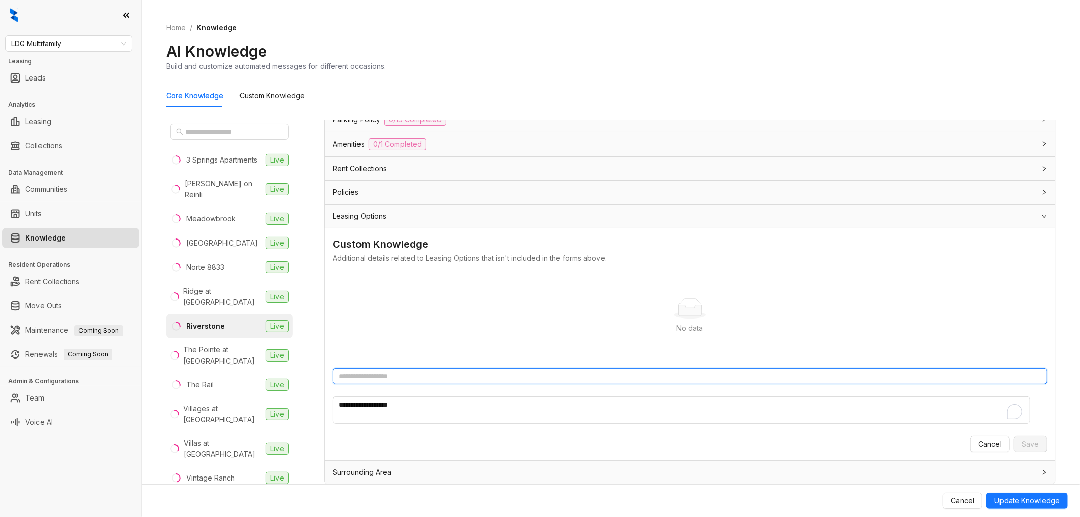
click at [379, 371] on input "text" at bounding box center [690, 376] width 715 height 16
type input "**********"
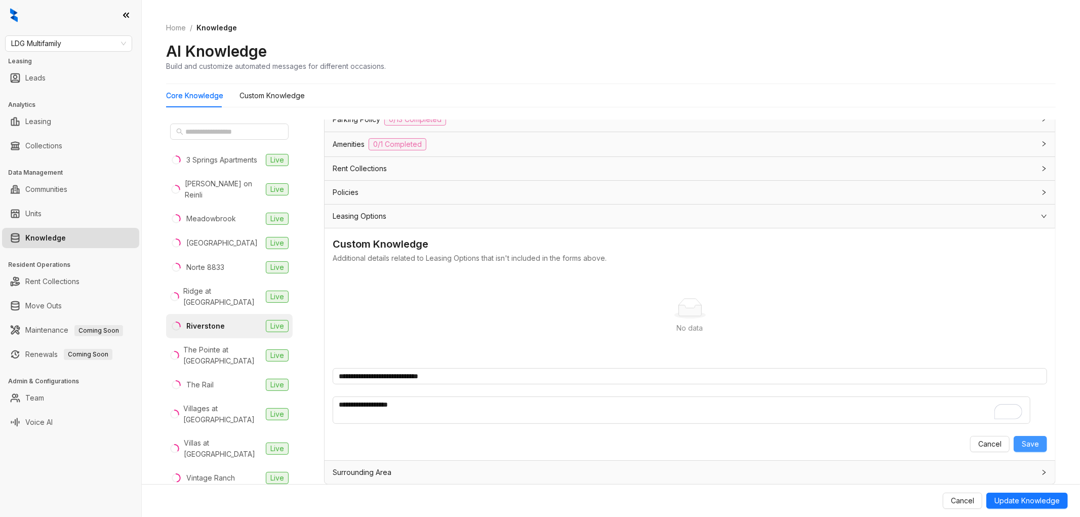
click at [1027, 437] on button "Save" at bounding box center [1030, 444] width 33 height 16
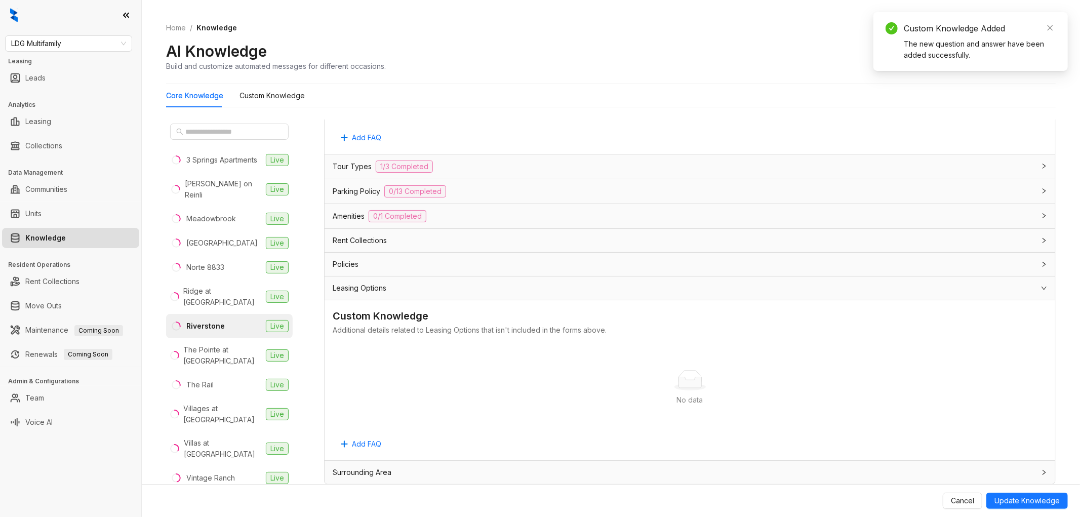
scroll to position [2983, 0]
click at [1040, 500] on span "Update Knowledge" at bounding box center [1027, 500] width 65 height 11
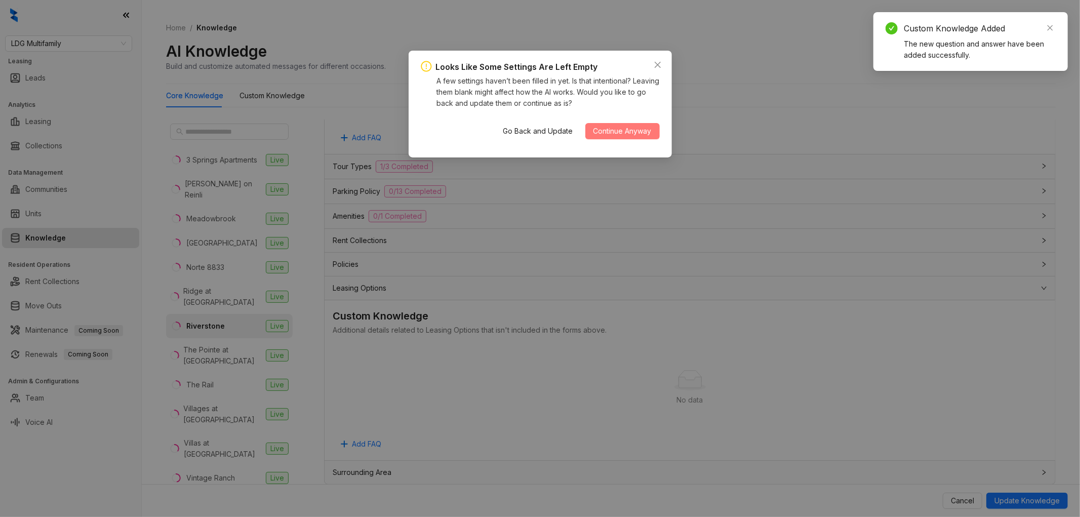
click at [607, 132] on span "Continue Anyway" at bounding box center [623, 131] width 58 height 11
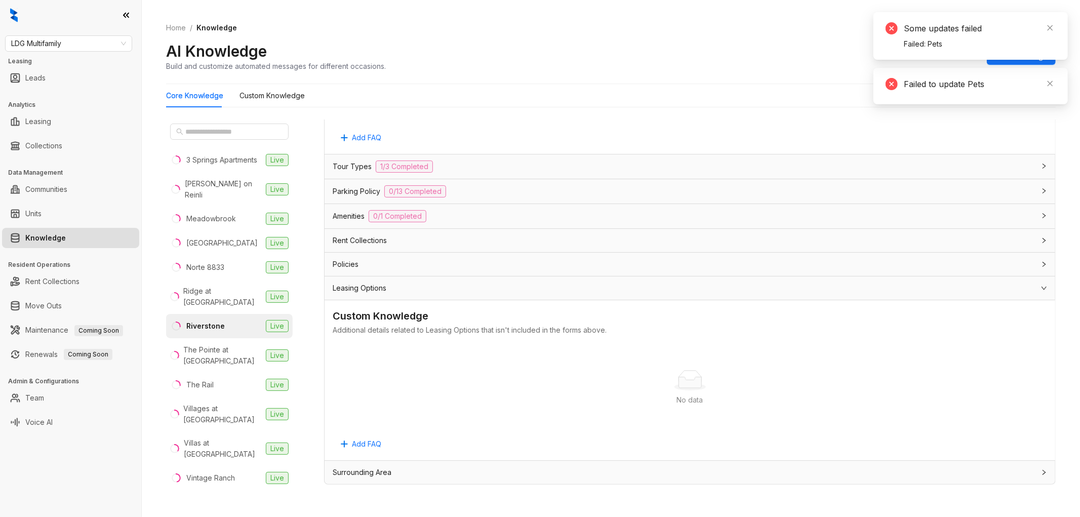
scroll to position [2620, 0]
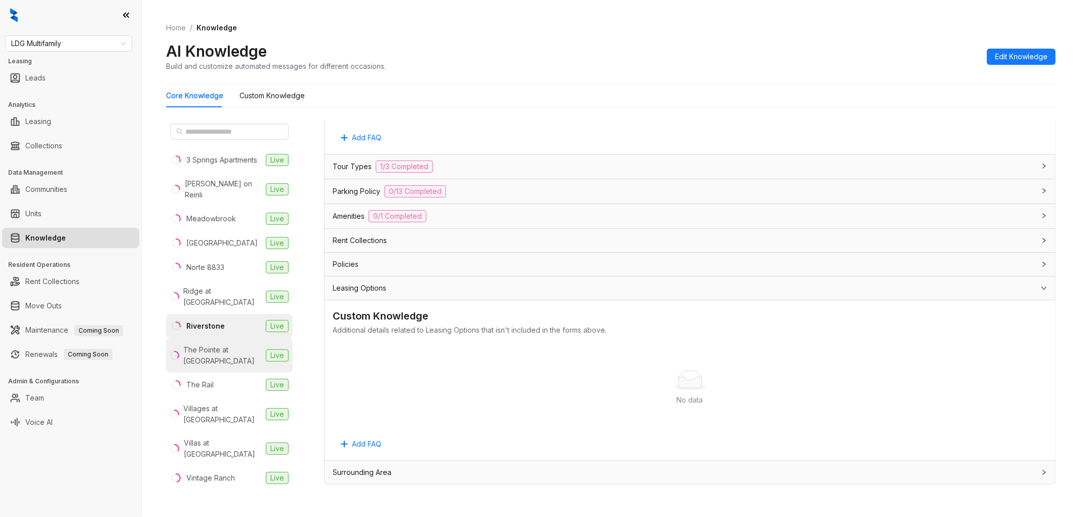
click at [191, 346] on div "The Pointe at [GEOGRAPHIC_DATA]" at bounding box center [222, 355] width 79 height 22
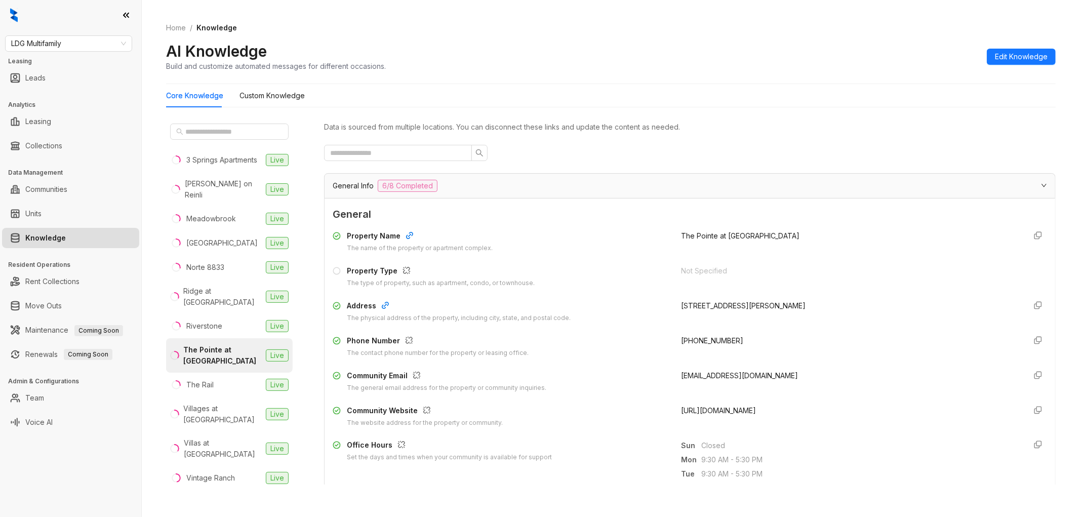
drag, startPoint x: 787, startPoint y: 415, endPoint x: 668, endPoint y: 411, distance: 119.6
click at [668, 411] on div "Community Website The website address for the property or community. [URL][DOMA…" at bounding box center [690, 416] width 715 height 23
copy span "[URL][DOMAIN_NAME]"
click at [1007, 56] on span "Edit Knowledge" at bounding box center [1021, 56] width 53 height 11
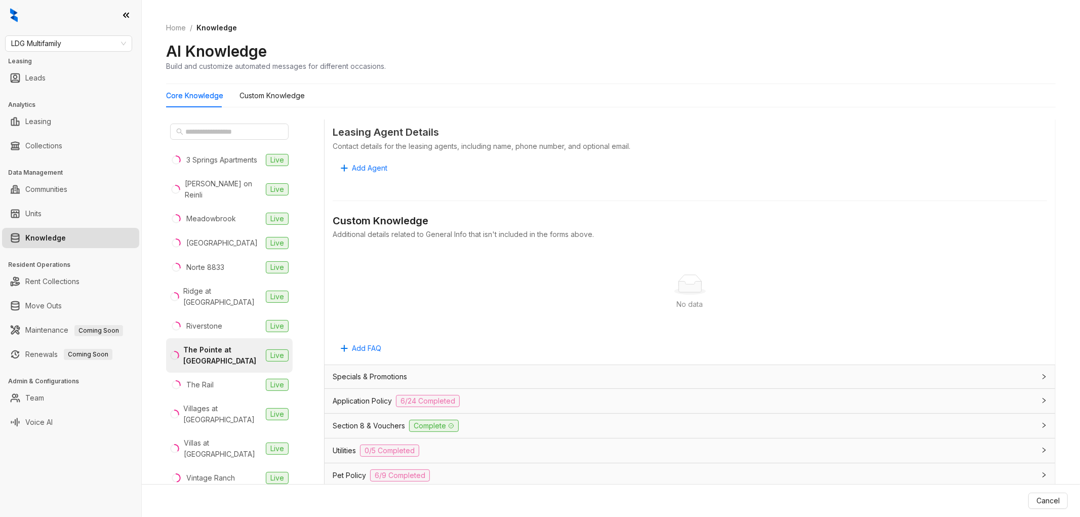
scroll to position [675, 0]
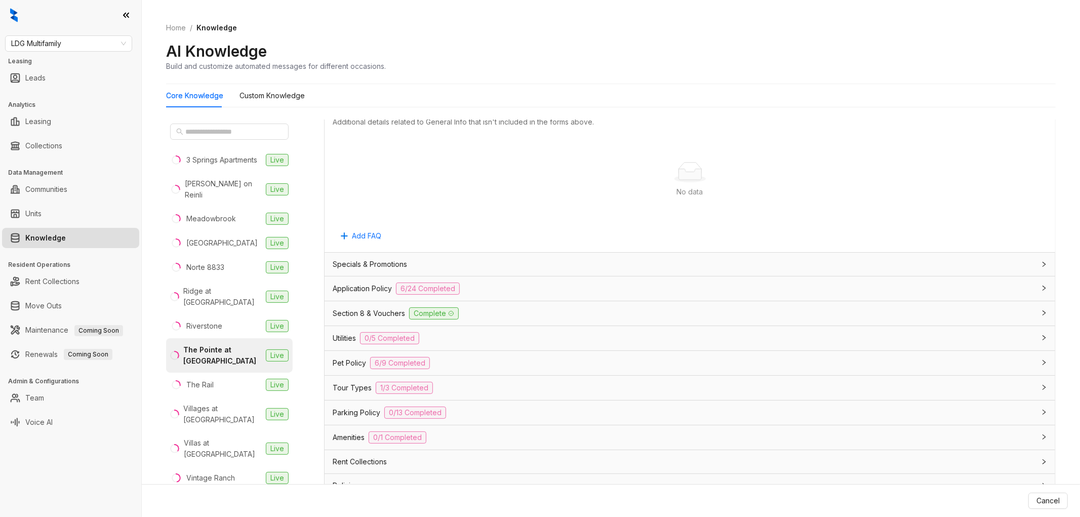
click at [520, 291] on div "Application Policy 6/24 Completed" at bounding box center [684, 289] width 702 height 12
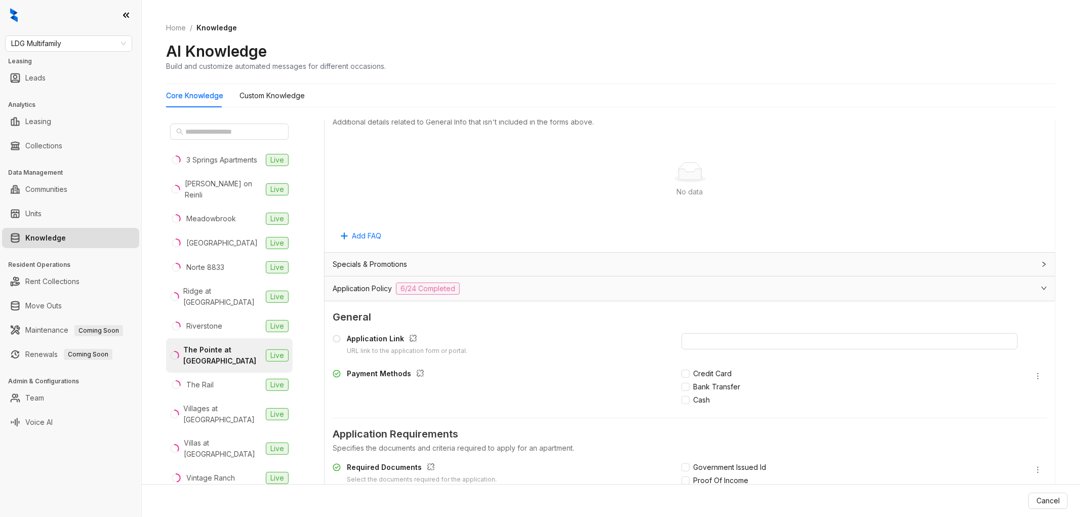
click at [754, 27] on ol "Home / Knowledge" at bounding box center [611, 27] width 890 height 11
